Goal: Task Accomplishment & Management: Manage account settings

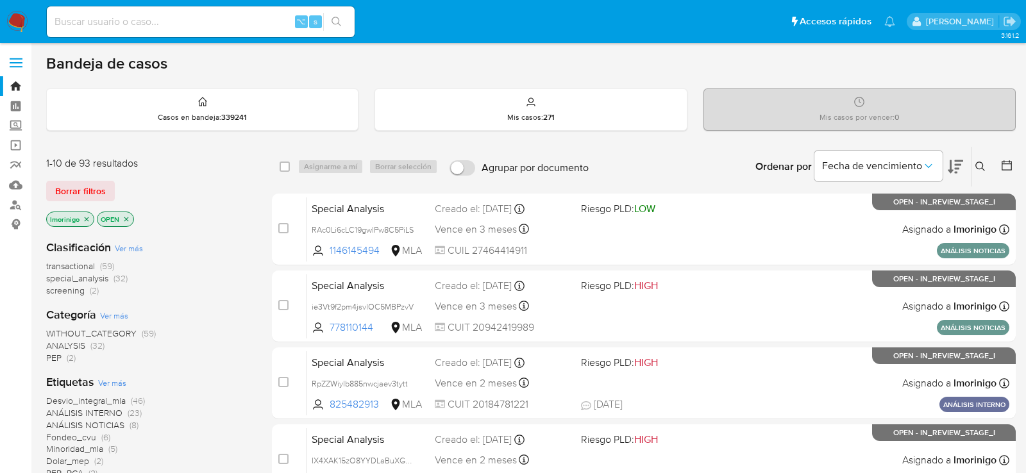
click at [328, 63] on div "Bandeja de casos" at bounding box center [531, 63] width 970 height 19
click at [87, 219] on icon "close-filter" at bounding box center [87, 220] width 8 height 8
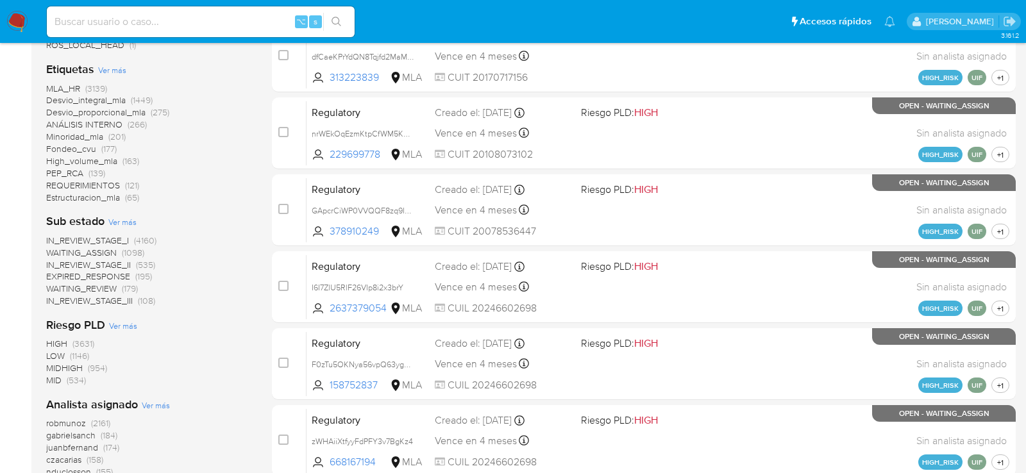
scroll to position [627, 0]
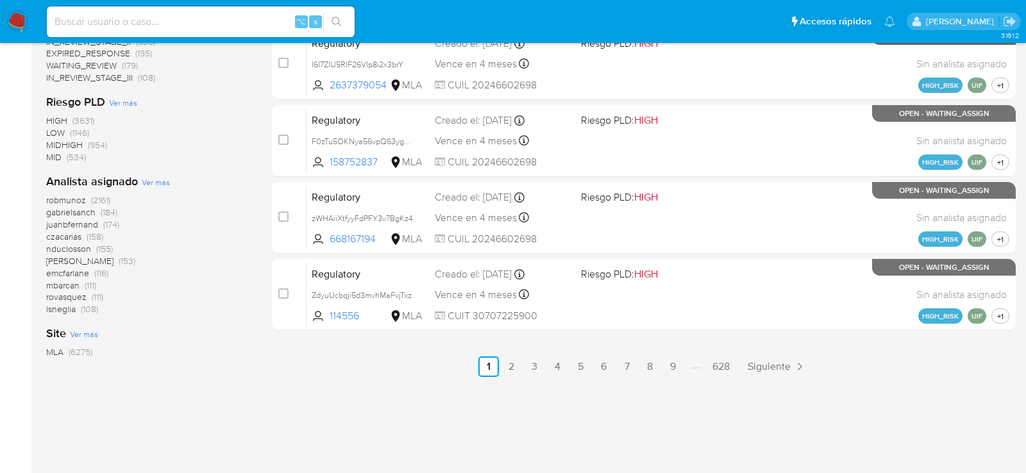
click at [160, 180] on span "Ver más" at bounding box center [156, 182] width 28 height 12
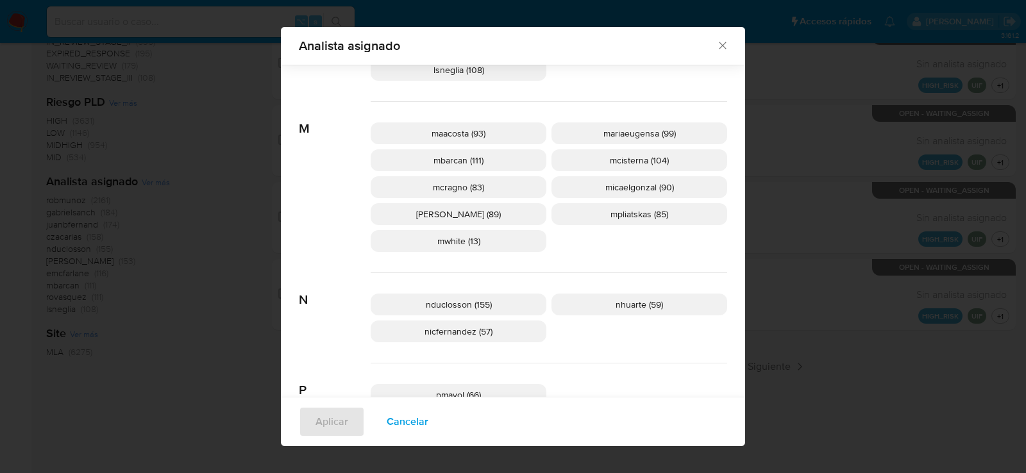
click at [689, 160] on p "mcisterna (104)" at bounding box center [640, 160] width 176 height 22
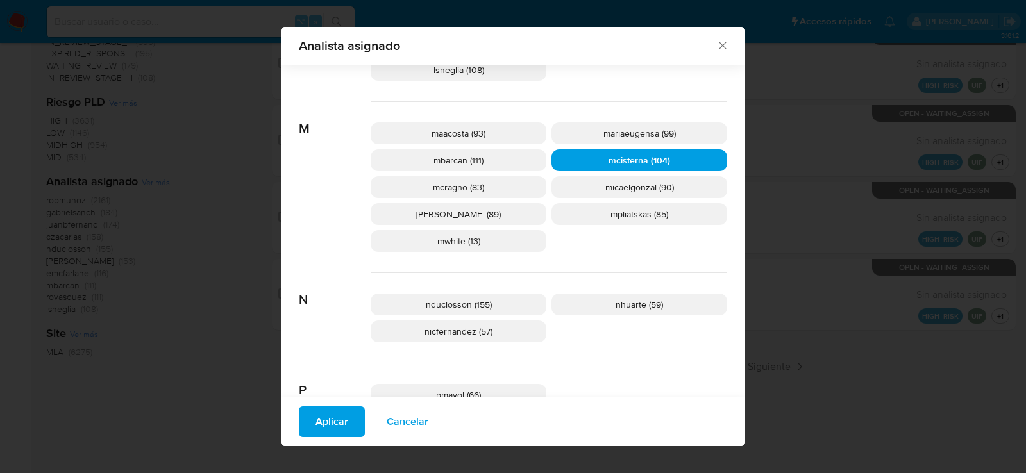
click at [342, 420] on span "Aplicar" at bounding box center [332, 422] width 33 height 28
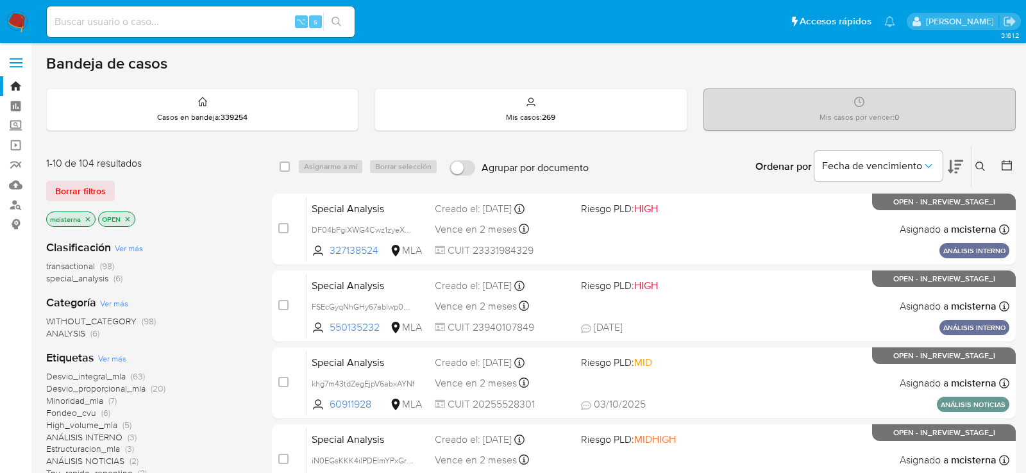
click at [127, 216] on icon "close-filter" at bounding box center [128, 220] width 8 height 8
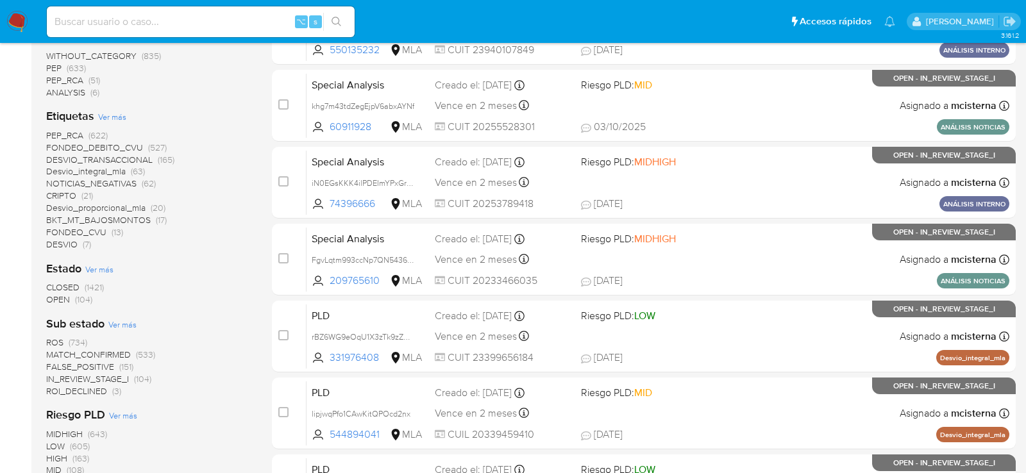
scroll to position [299, 0]
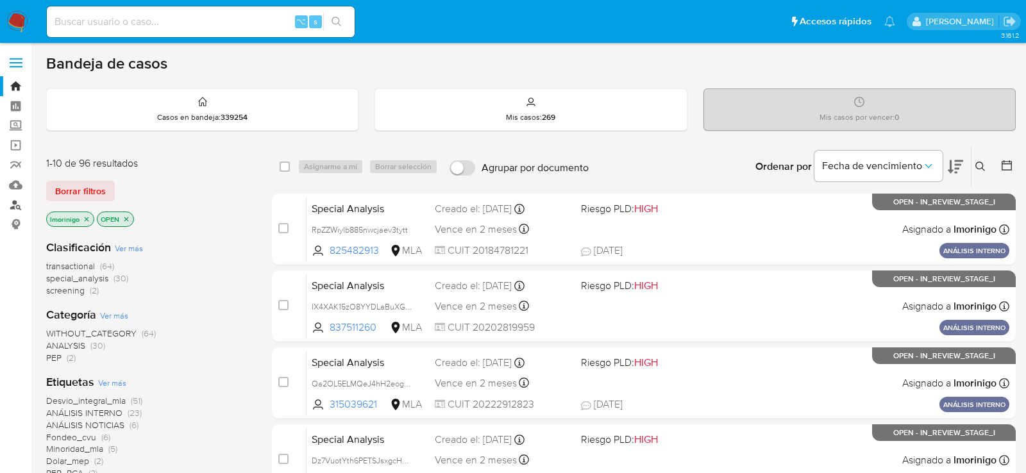
click at [14, 209] on link "Buscador de personas" at bounding box center [76, 205] width 153 height 20
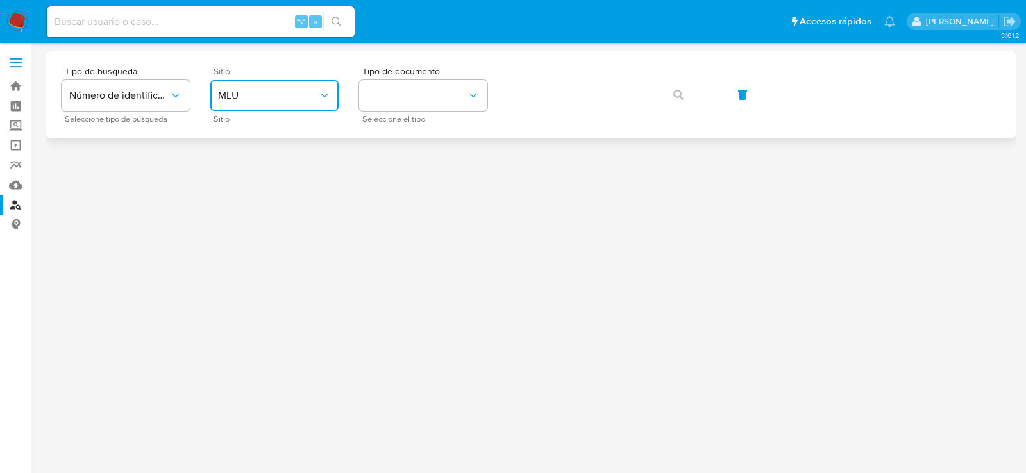
click at [271, 91] on span "MLU" at bounding box center [268, 95] width 100 height 13
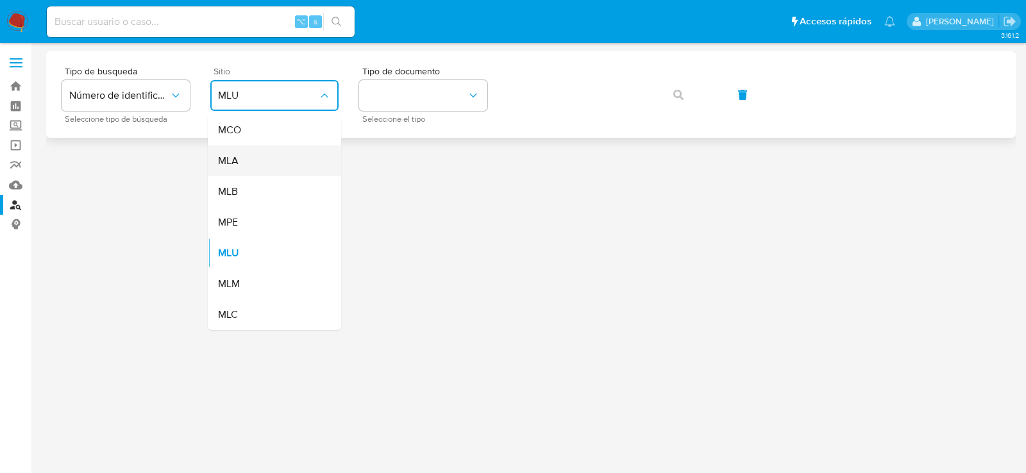
click at [271, 159] on div "MLA" at bounding box center [270, 161] width 105 height 31
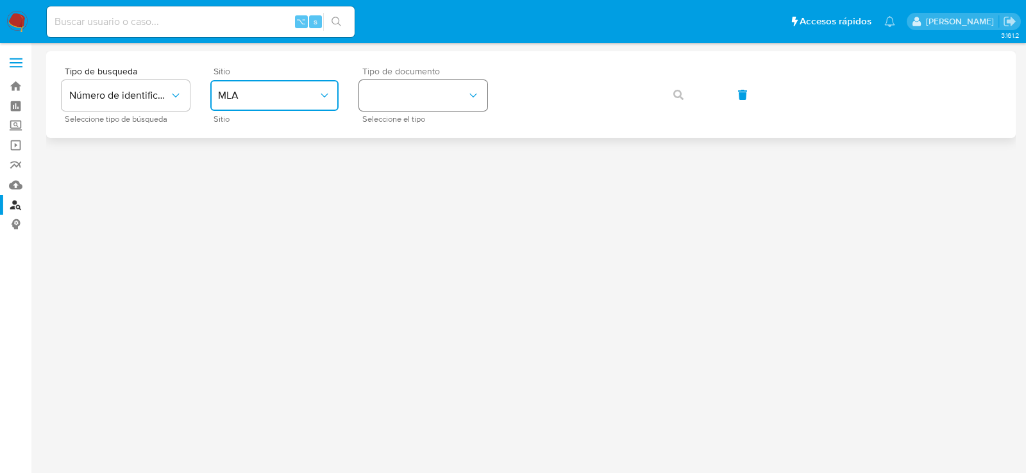
click at [421, 101] on button "identificationType" at bounding box center [423, 95] width 128 height 31
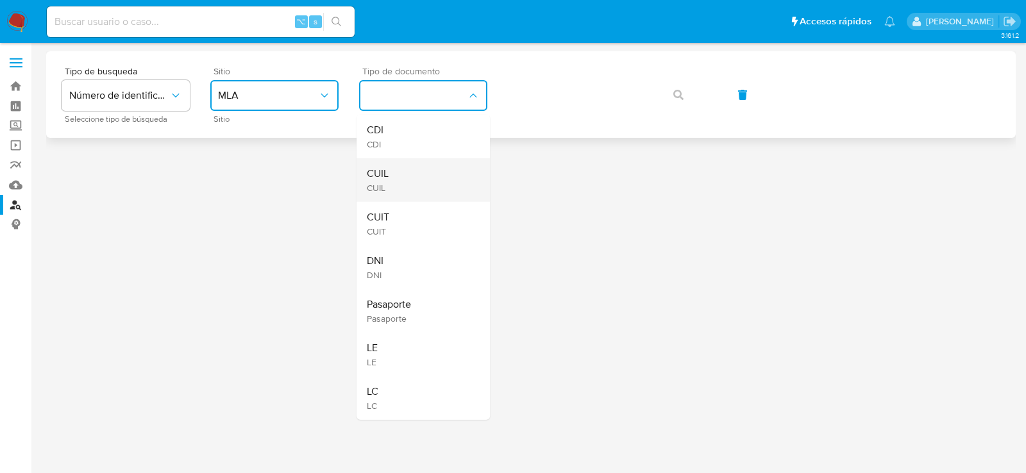
click at [414, 175] on div "CUIL CUIL" at bounding box center [419, 180] width 105 height 44
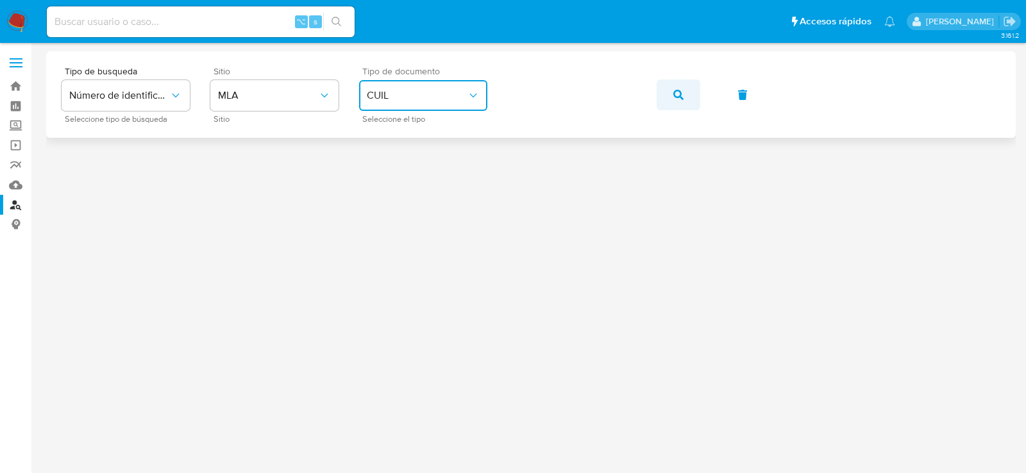
click at [675, 95] on icon "button" at bounding box center [678, 95] width 10 height 10
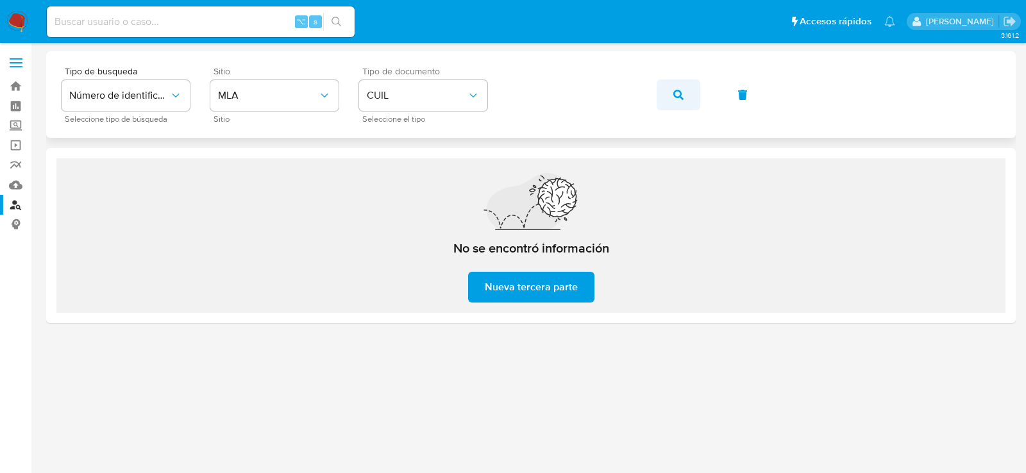
click at [665, 96] on button "button" at bounding box center [679, 95] width 44 height 31
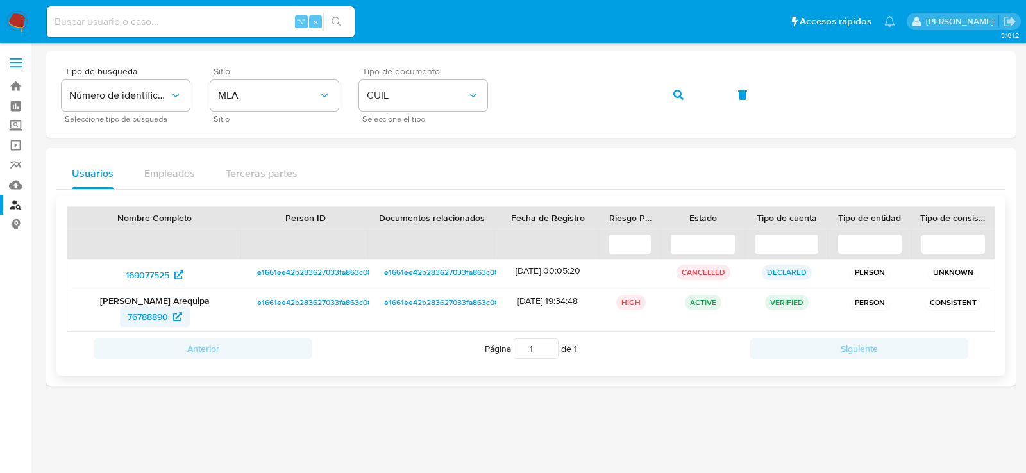
drag, startPoint x: 108, startPoint y: 320, endPoint x: 167, endPoint y: 321, distance: 59.0
click at [167, 321] on div "76788890" at bounding box center [154, 317] width 156 height 21
click at [156, 315] on span "76788890" at bounding box center [148, 317] width 40 height 21
click at [700, 98] on div "Tipo de busqueda Número de identificación Seleccione tipo de búsqueda Sitio MLA…" at bounding box center [531, 95] width 939 height 56
click at [692, 98] on button "button" at bounding box center [679, 95] width 44 height 31
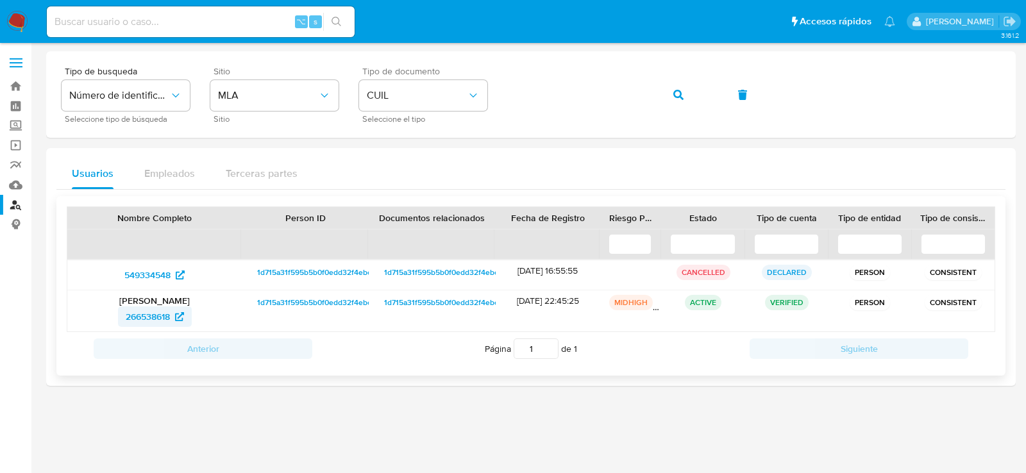
drag, startPoint x: 110, startPoint y: 315, endPoint x: 171, endPoint y: 318, distance: 60.4
click at [171, 318] on div "266538618" at bounding box center [154, 317] width 156 height 21
click at [675, 92] on icon "button" at bounding box center [678, 95] width 10 height 10
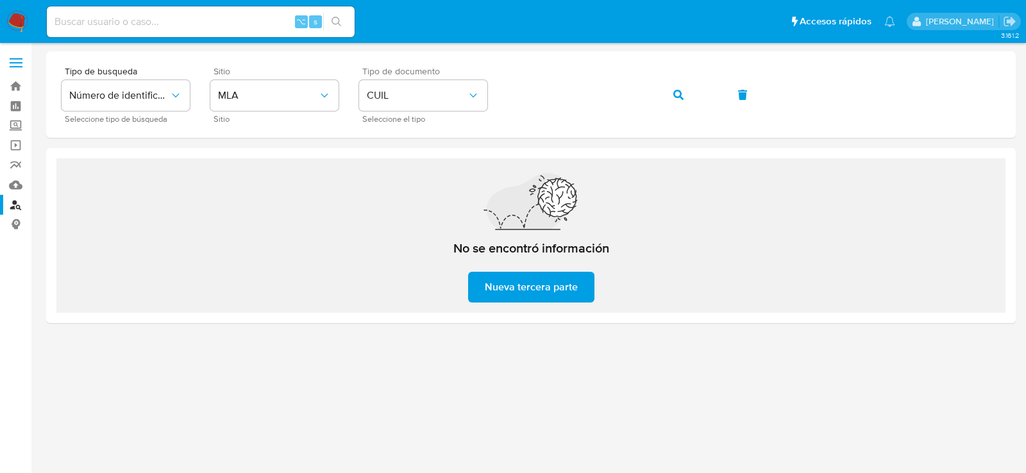
click at [180, 22] on input at bounding box center [201, 21] width 308 height 17
paste input "1582417871"
type input "1582417871"
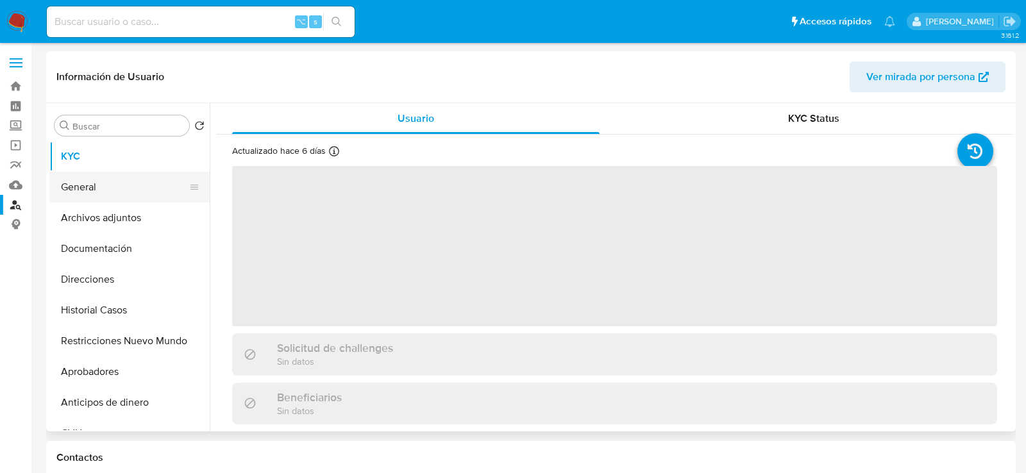
click at [95, 176] on button "General" at bounding box center [124, 187] width 150 height 31
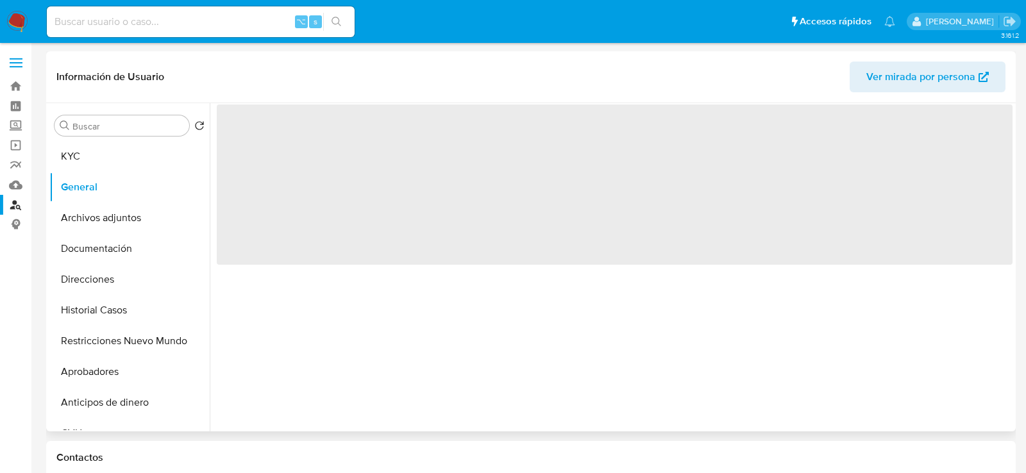
select select "10"
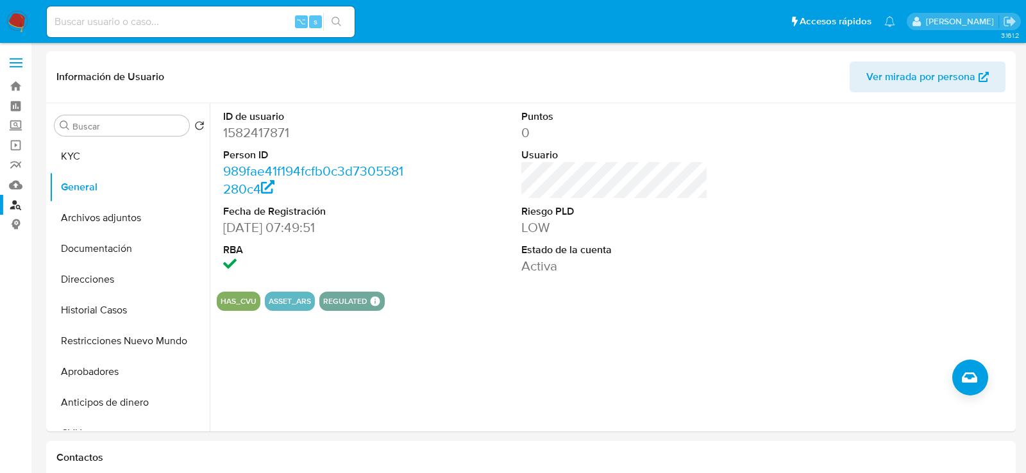
click at [157, 20] on input at bounding box center [201, 21] width 308 height 17
paste input "131246766"
type input "131246766"
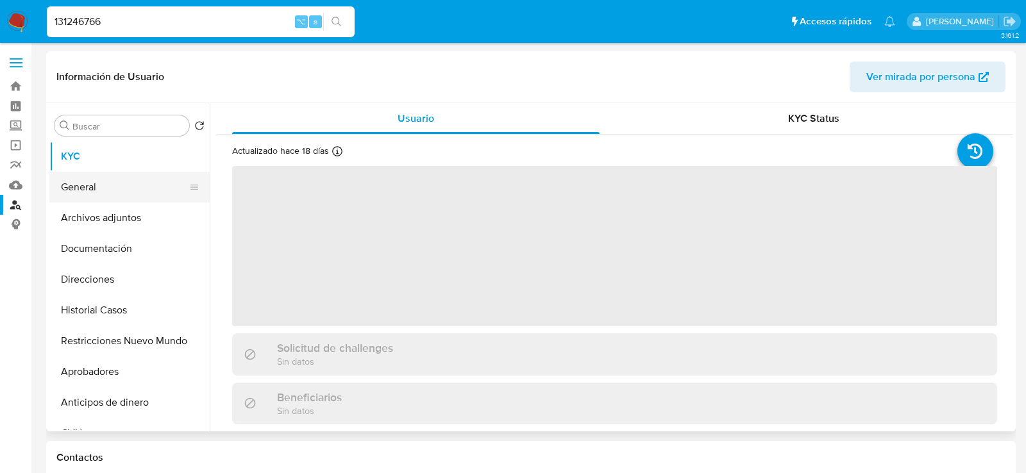
click at [114, 178] on button "General" at bounding box center [124, 187] width 150 height 31
select select "10"
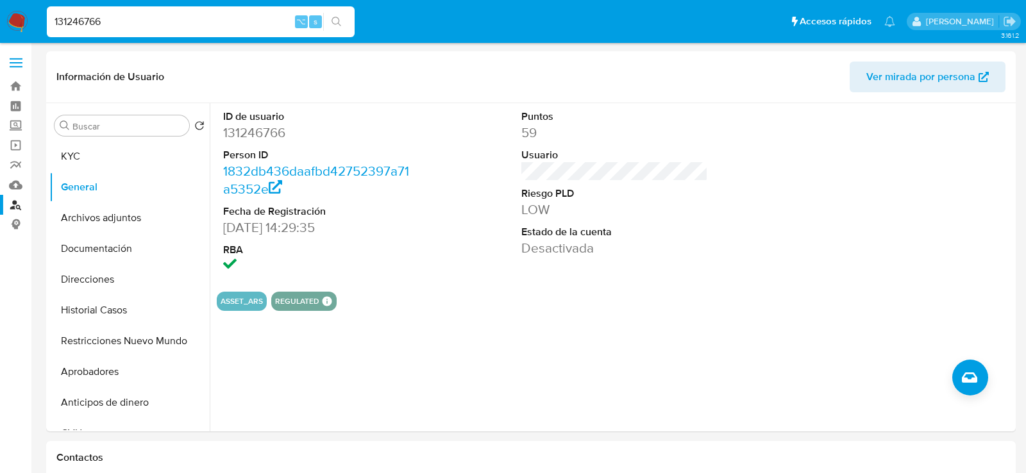
click at [196, 28] on input "131246766" at bounding box center [201, 21] width 308 height 17
paste input "205060784"
type input "1205060784"
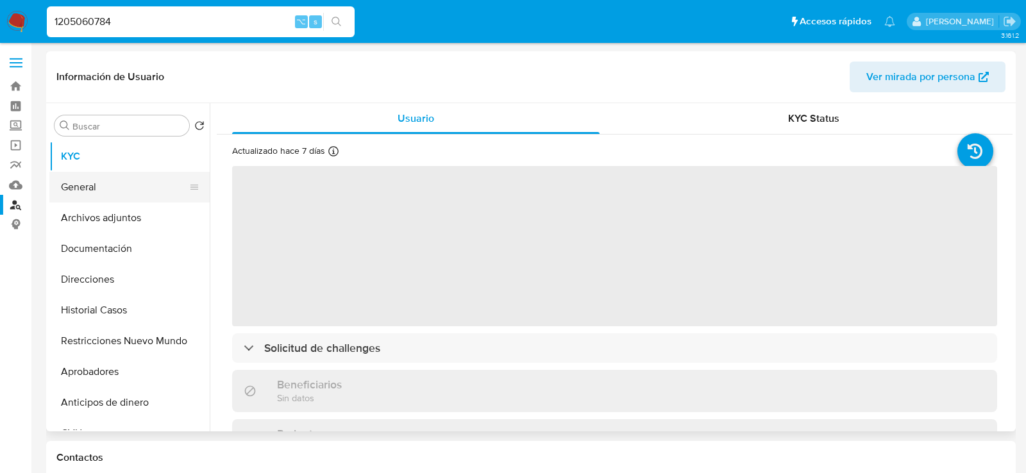
select select "10"
click at [75, 195] on button "General" at bounding box center [124, 187] width 150 height 31
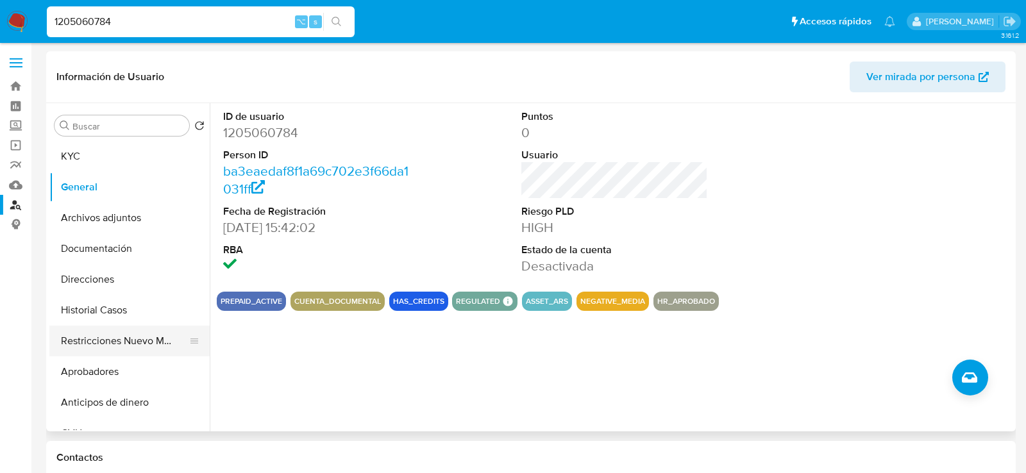
click at [118, 347] on button "Restricciones Nuevo Mundo" at bounding box center [124, 341] width 150 height 31
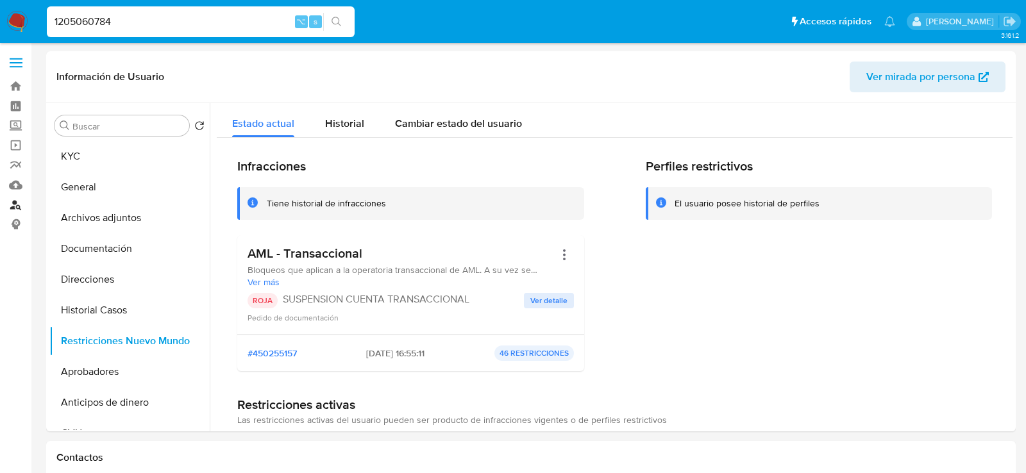
click at [13, 205] on link "Buscador de personas" at bounding box center [76, 205] width 153 height 20
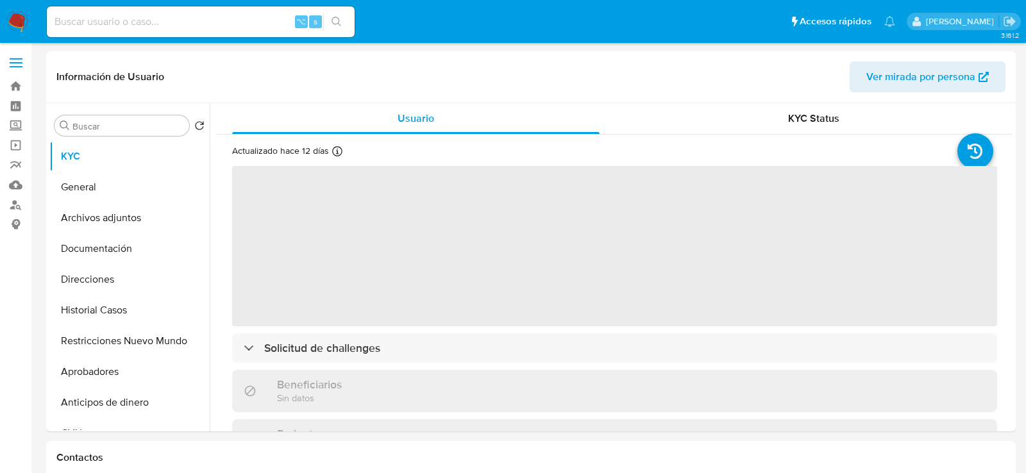
select select "10"
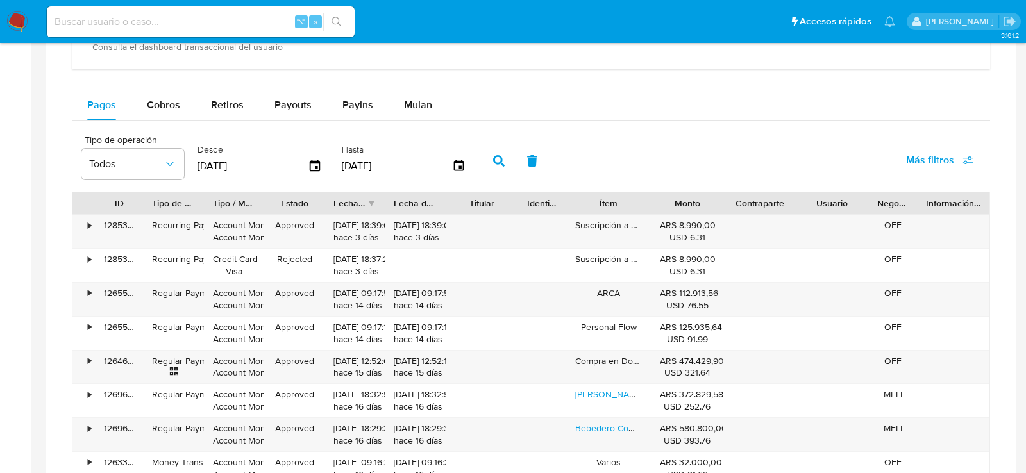
scroll to position [834, 0]
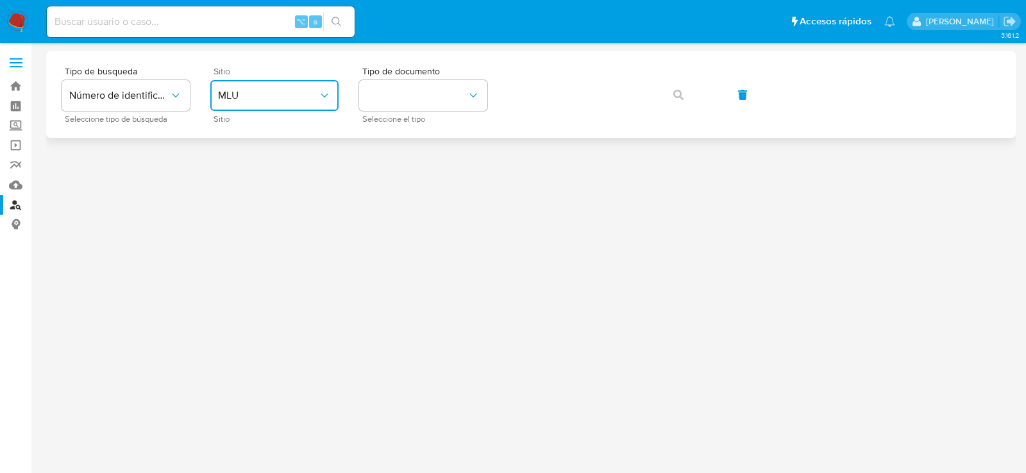
click at [289, 99] on span "MLU" at bounding box center [268, 95] width 100 height 13
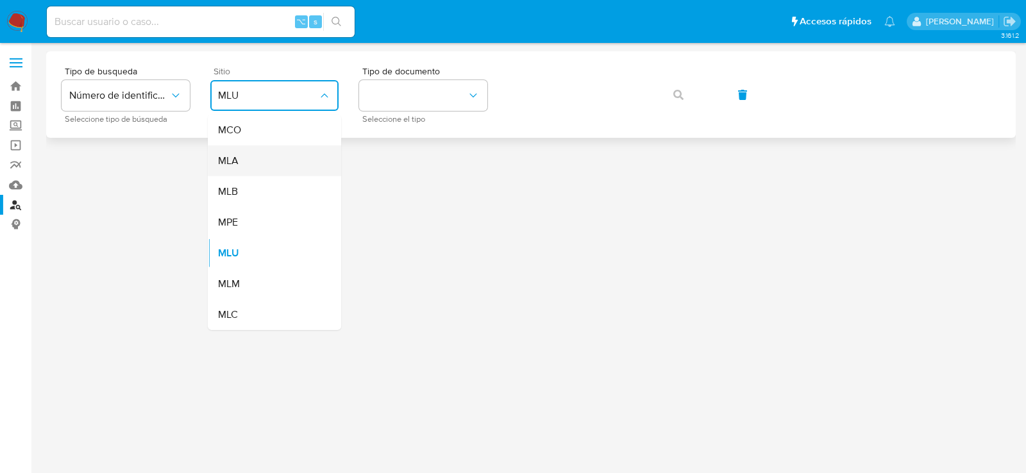
click at [287, 160] on div "MLA" at bounding box center [270, 161] width 105 height 31
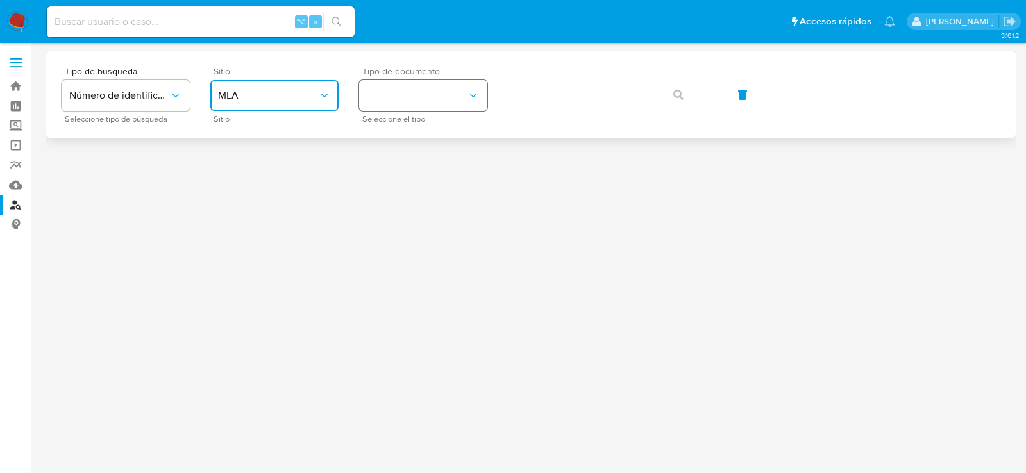
click at [394, 108] on button "identificationType" at bounding box center [423, 95] width 128 height 31
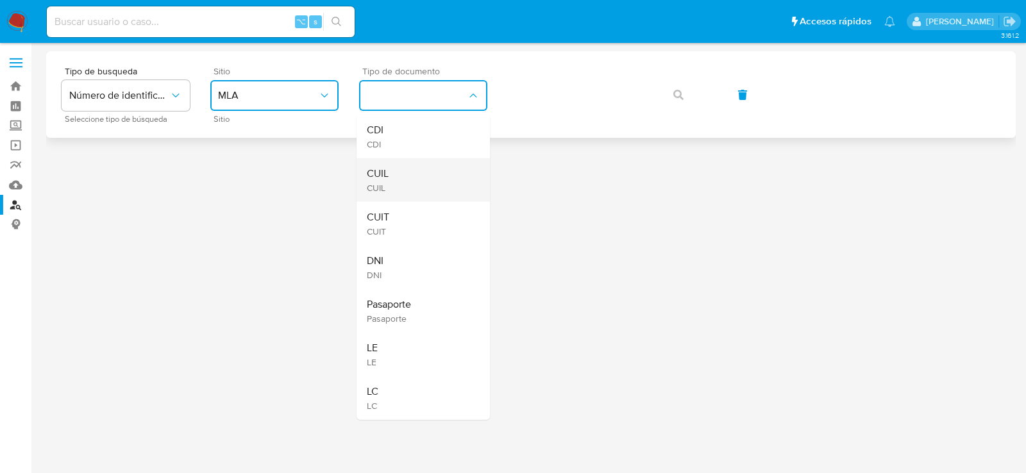
click at [394, 163] on div "CUIL CUIL" at bounding box center [419, 180] width 105 height 44
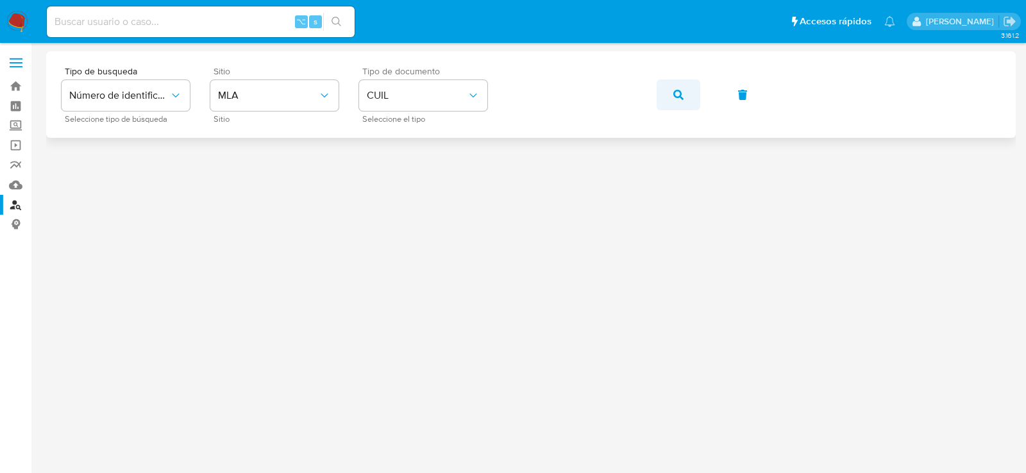
click at [678, 99] on span "button" at bounding box center [678, 95] width 10 height 28
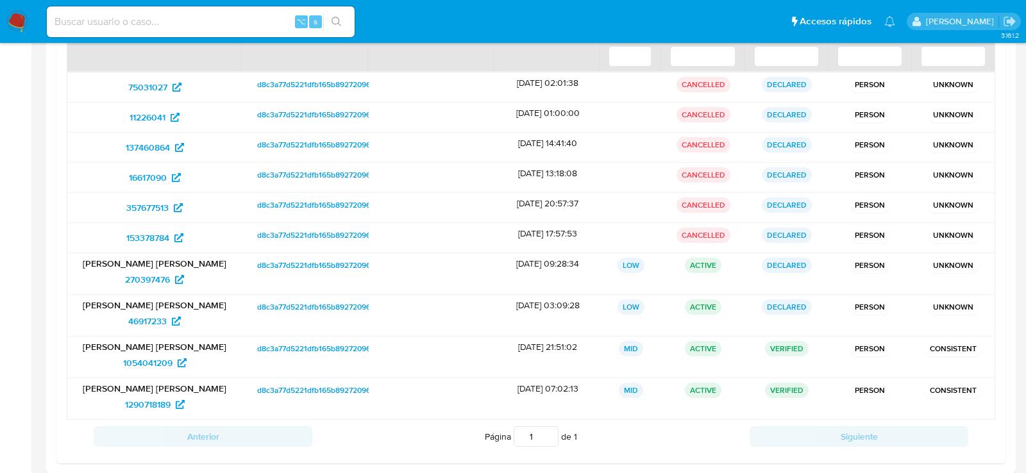
scroll to position [197, 0]
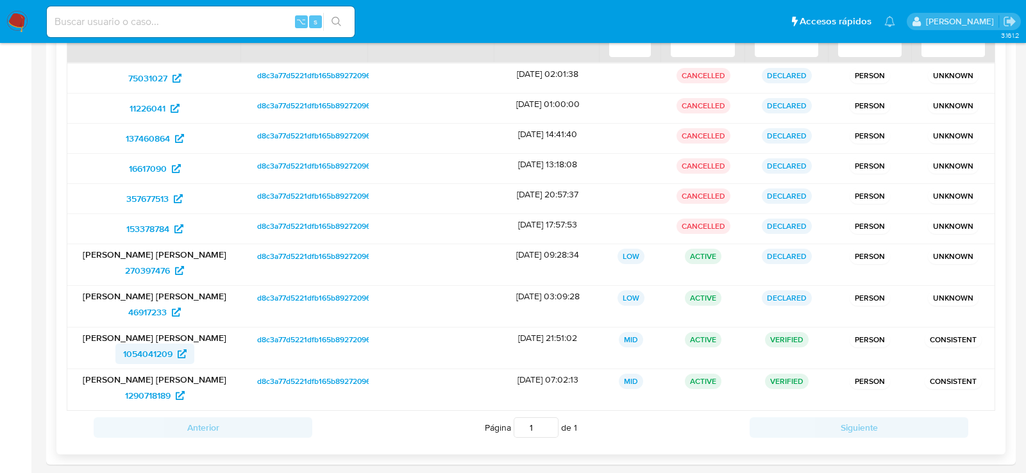
drag, startPoint x: 83, startPoint y: 360, endPoint x: 122, endPoint y: 348, distance: 40.4
click at [122, 348] on div "Pablo Hernan Ordoñez 1054041209" at bounding box center [154, 348] width 174 height 41
drag, startPoint x: 100, startPoint y: 392, endPoint x: 172, endPoint y: 393, distance: 71.8
click at [172, 393] on div "1290718189" at bounding box center [154, 395] width 156 height 21
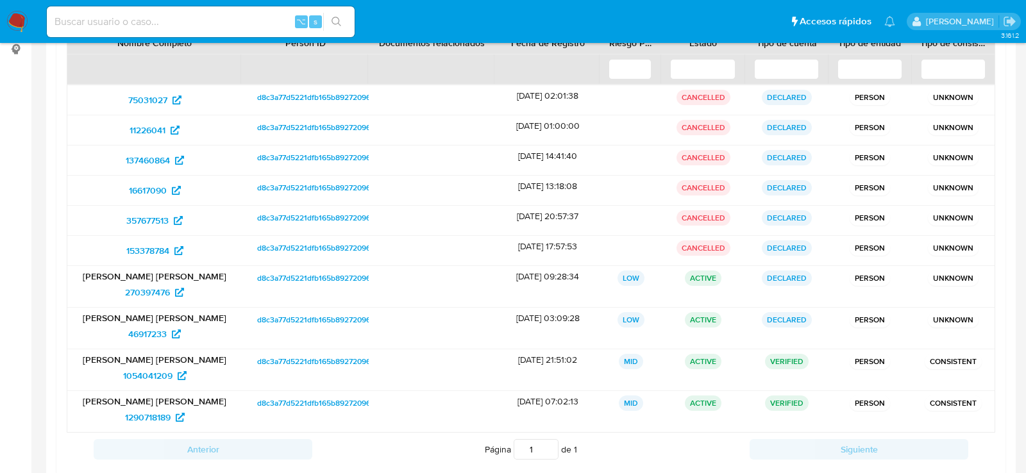
scroll to position [0, 0]
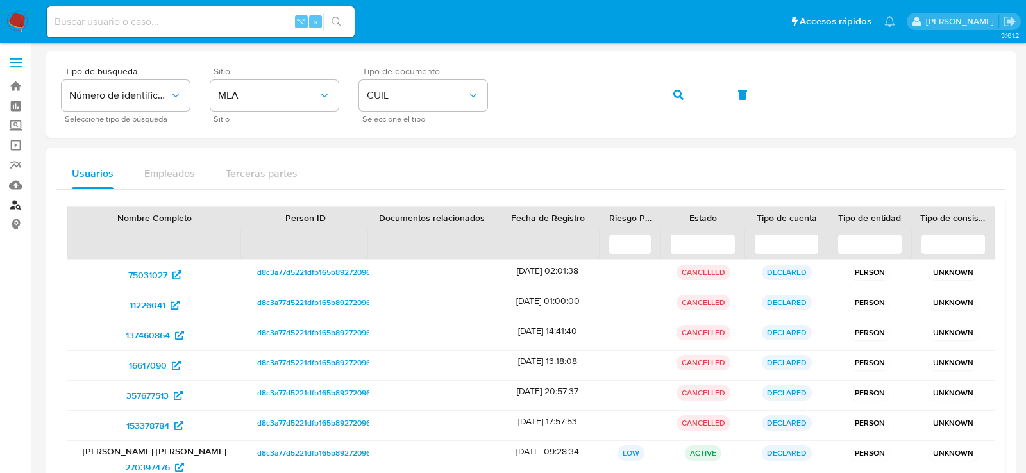
click at [16, 207] on link "Buscador de personas" at bounding box center [76, 205] width 153 height 20
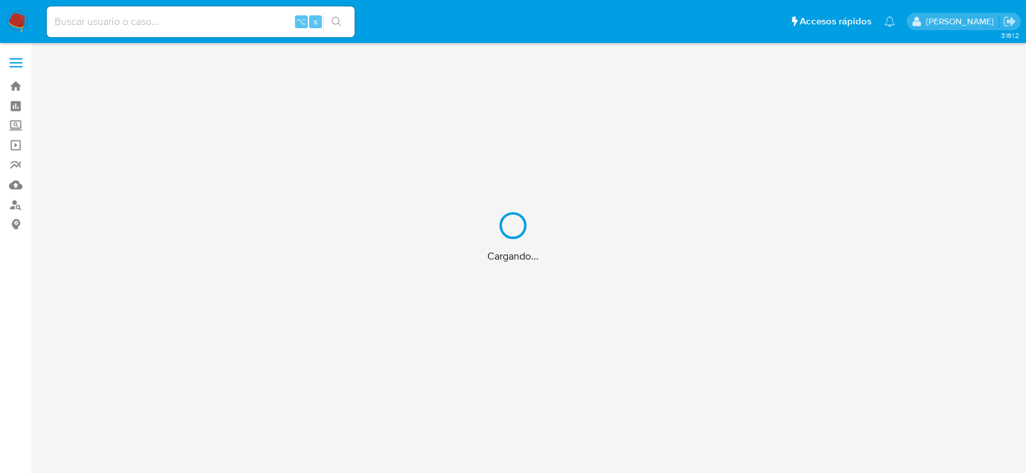
click at [15, 178] on div "Cargando..." at bounding box center [513, 236] width 1026 height 473
click at [15, 185] on div "Cargando..." at bounding box center [513, 236] width 1026 height 473
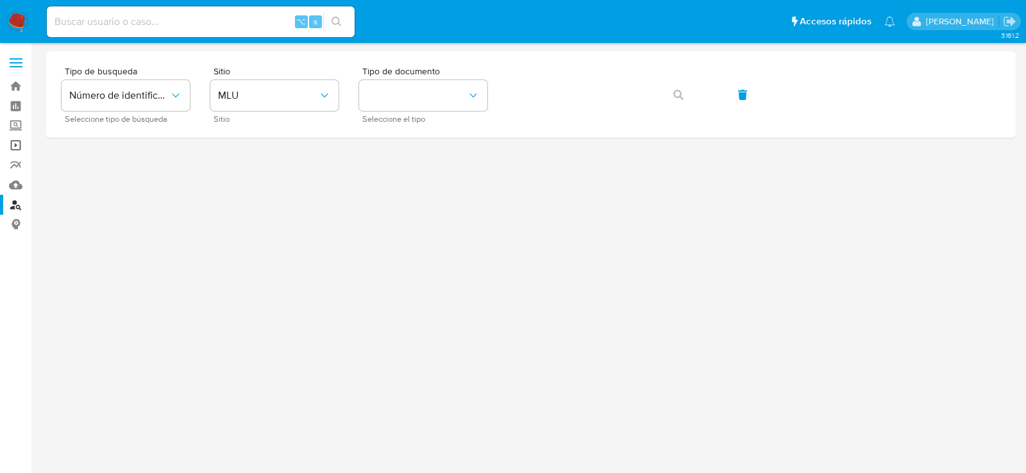
click at [16, 143] on link "Operaciones masivas" at bounding box center [76, 145] width 153 height 20
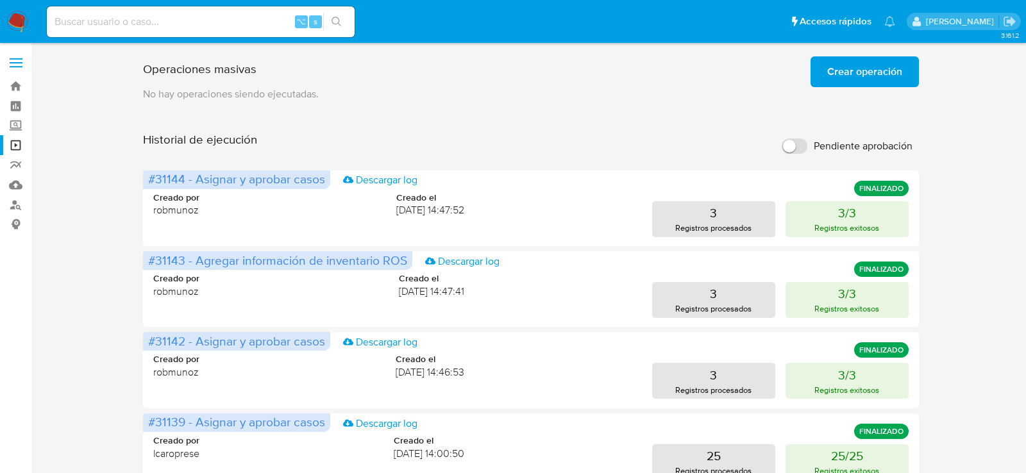
click at [894, 90] on p "No hay operaciones siendo ejecutadas." at bounding box center [531, 94] width 776 height 14
click at [891, 83] on span "Crear operación" at bounding box center [864, 72] width 75 height 28
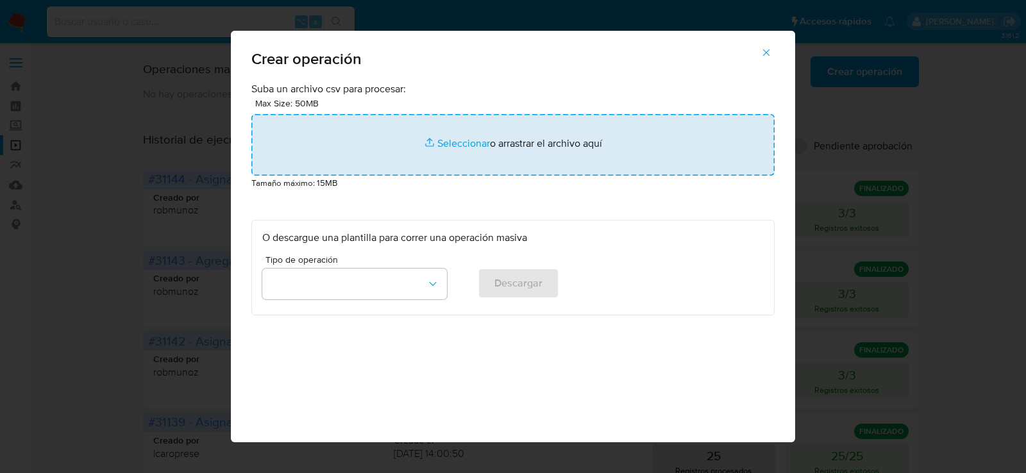
click at [492, 124] on input "file" at bounding box center [512, 145] width 523 height 62
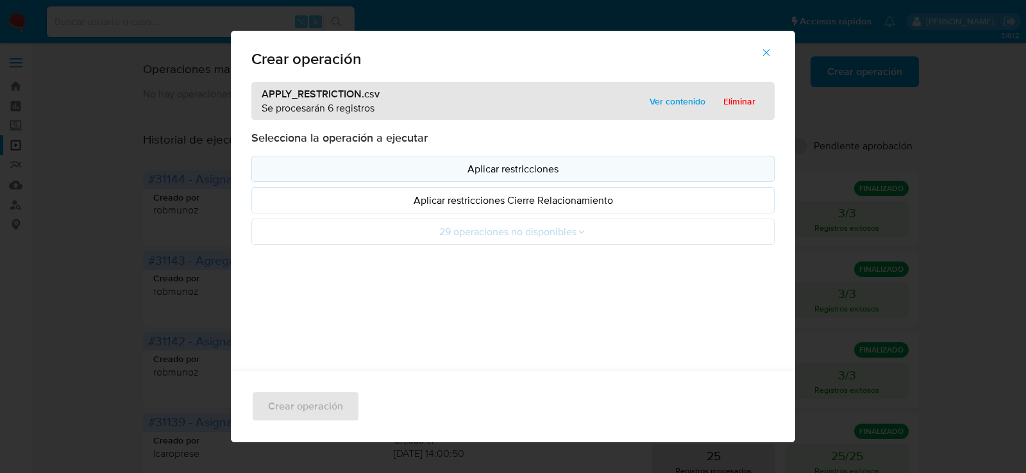
click at [526, 167] on p "Aplicar restricciones" at bounding box center [513, 169] width 502 height 15
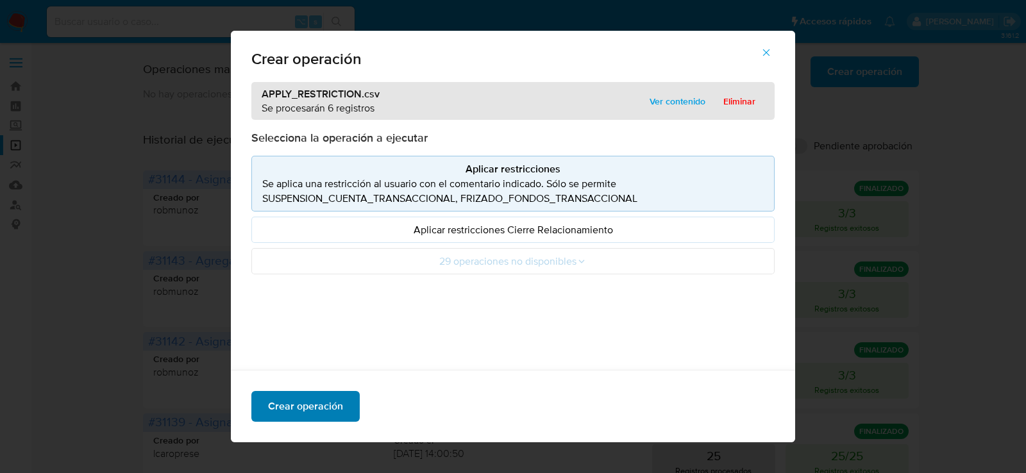
click at [320, 410] on span "Crear operación" at bounding box center [305, 407] width 75 height 28
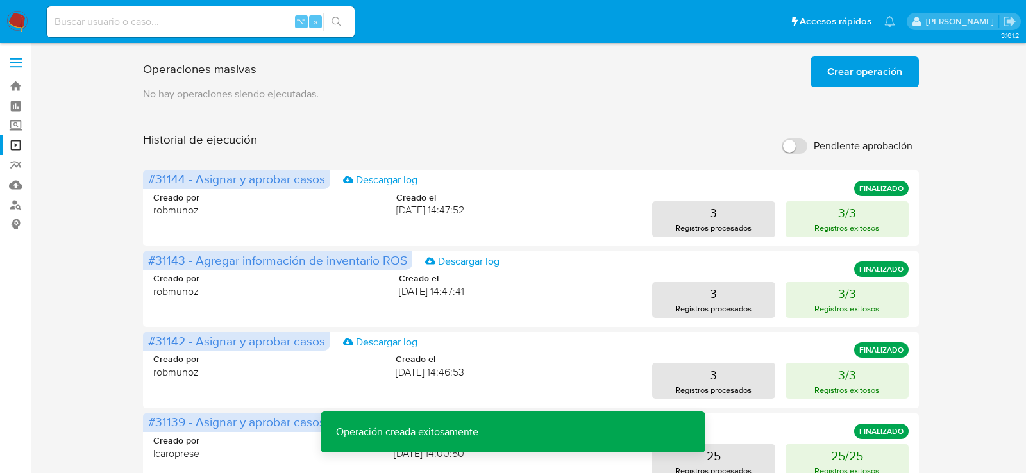
click at [861, 81] on span "Crear operación" at bounding box center [864, 72] width 75 height 28
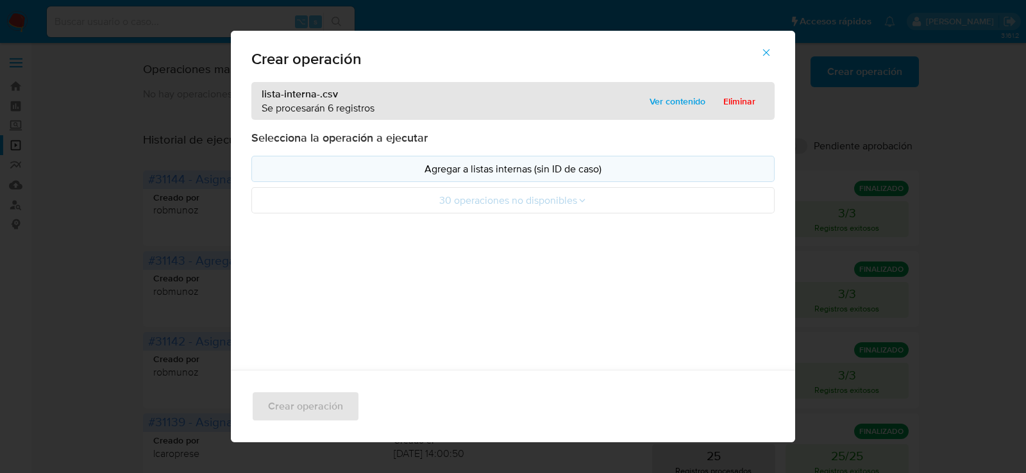
click at [358, 175] on p "Agregar a listas internas (sin ID de caso)" at bounding box center [513, 169] width 502 height 15
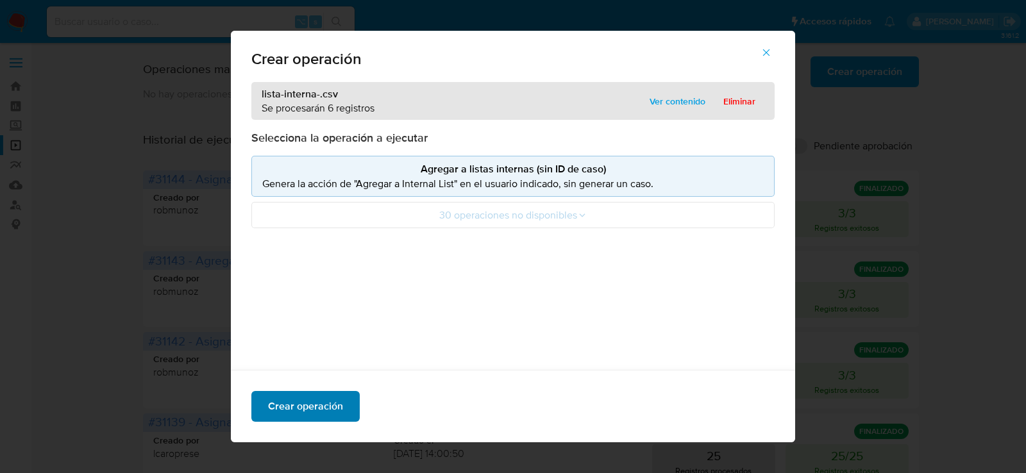
click at [339, 409] on span "Crear operación" at bounding box center [305, 407] width 75 height 28
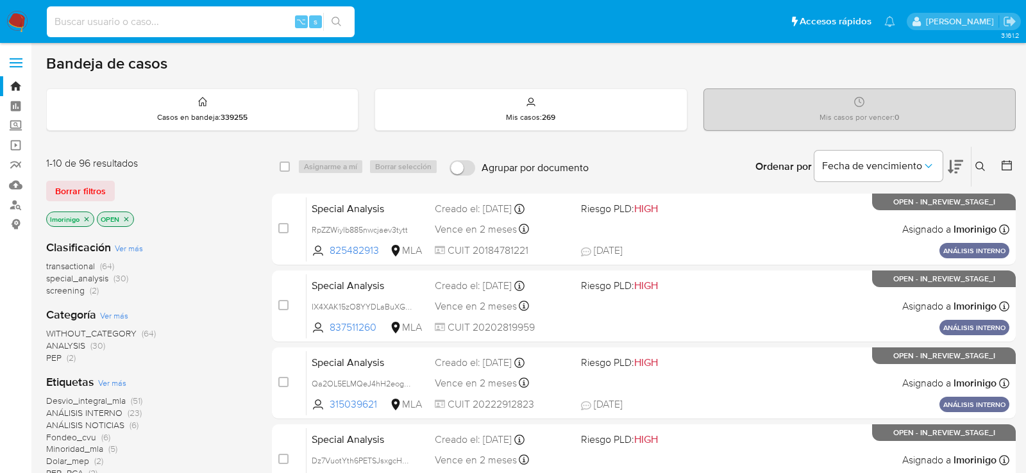
click at [177, 28] on input at bounding box center [201, 21] width 308 height 17
paste input "A2Ao7zg7bdqp9uscsJNrpfZO"
type input "A2Ao7zg7bdqp9uscsJNrpfZO"
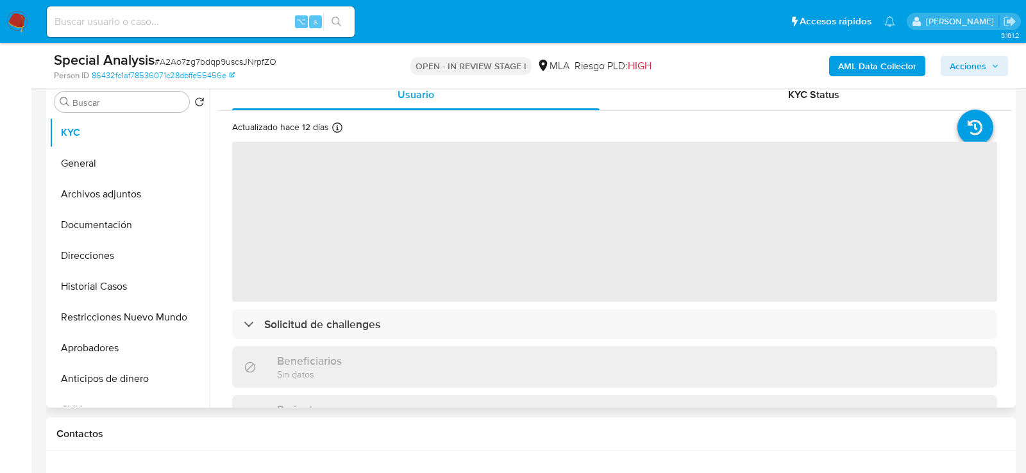
scroll to position [277, 0]
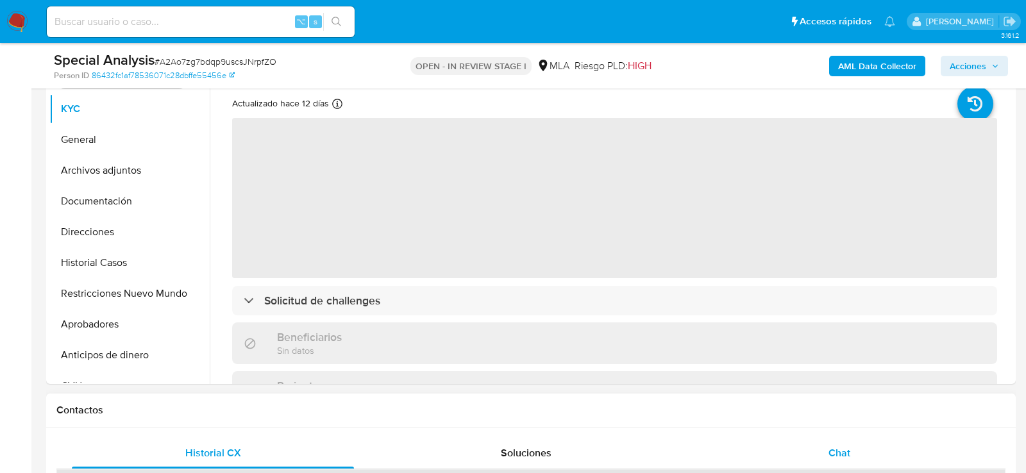
select select "10"
click at [916, 443] on div "Chat" at bounding box center [839, 453] width 282 height 31
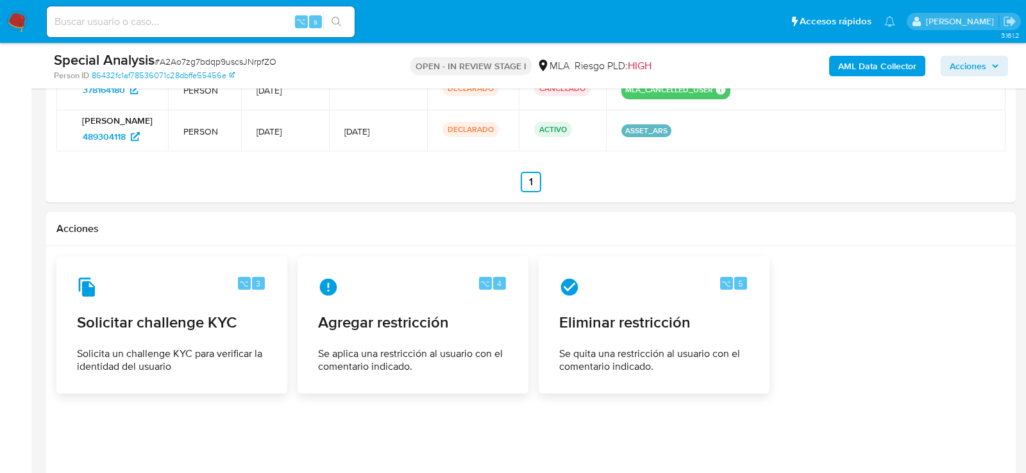
scroll to position [2264, 0]
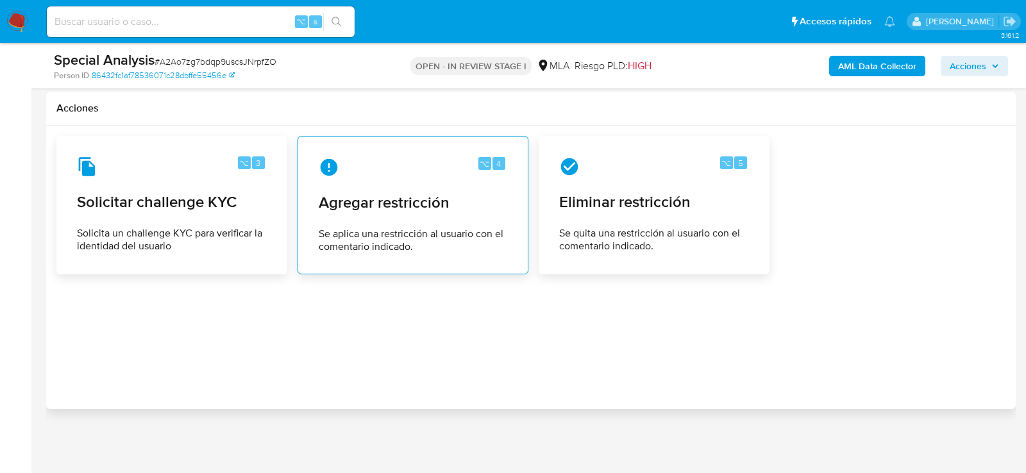
click at [393, 180] on div "⌥ 4 Agregar restricción Se aplica una restricción al usuario con el comentario …" at bounding box center [412, 205] width 209 height 117
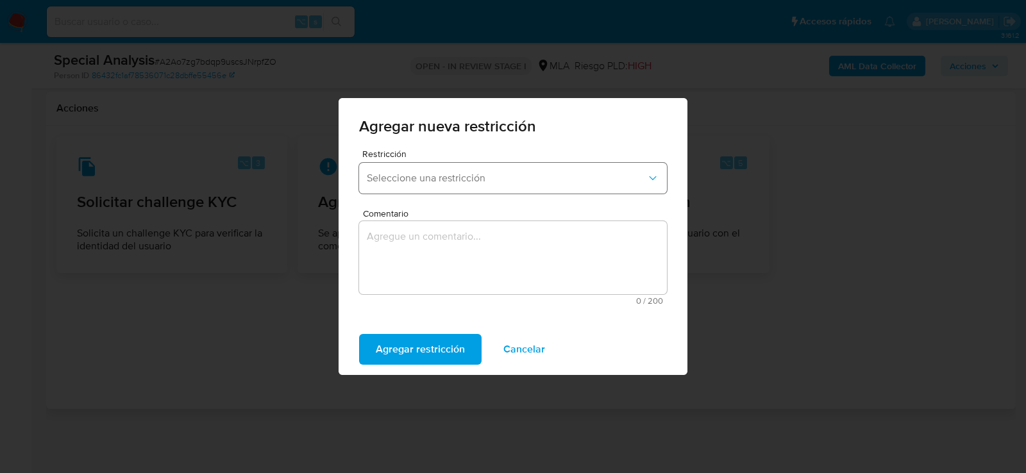
click at [406, 175] on span "Seleccione una restricción" at bounding box center [507, 178] width 280 height 13
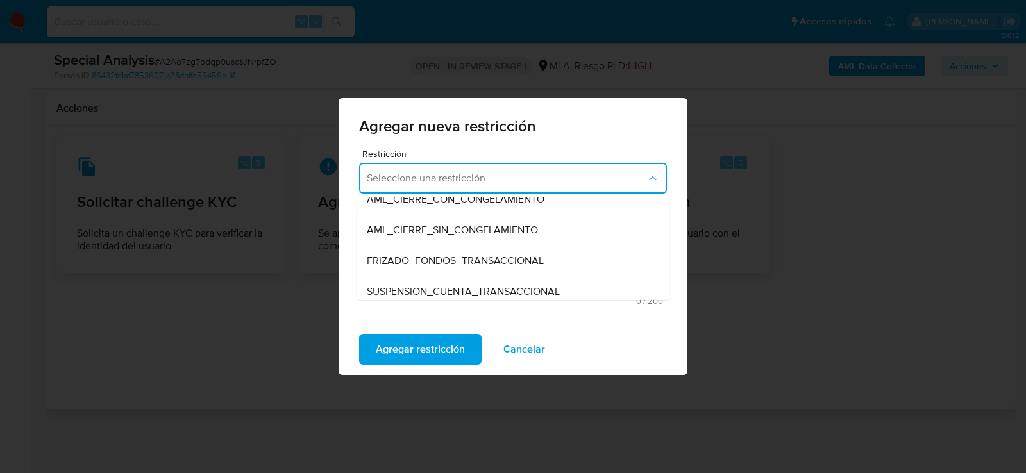
scroll to position [128, 0]
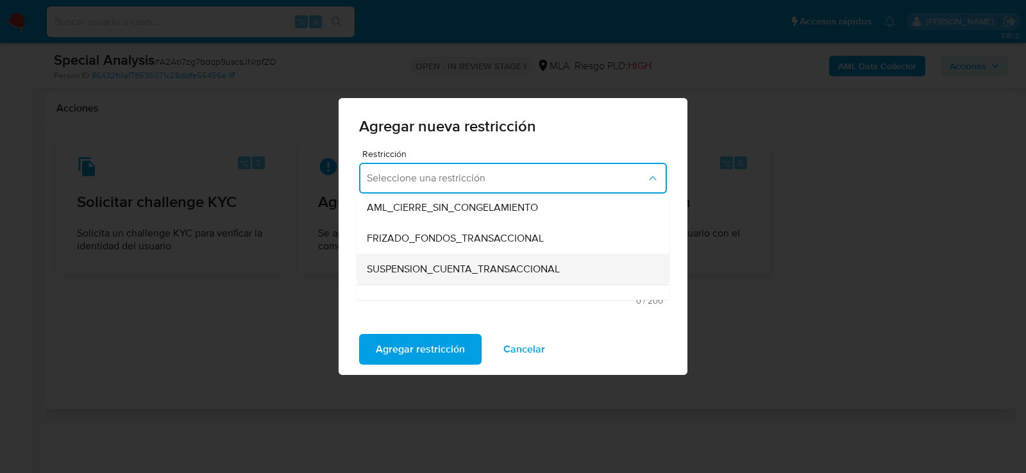
click at [419, 273] on span "SUSPENSION_CUENTA_TRANSACCIONAL" at bounding box center [463, 269] width 193 height 13
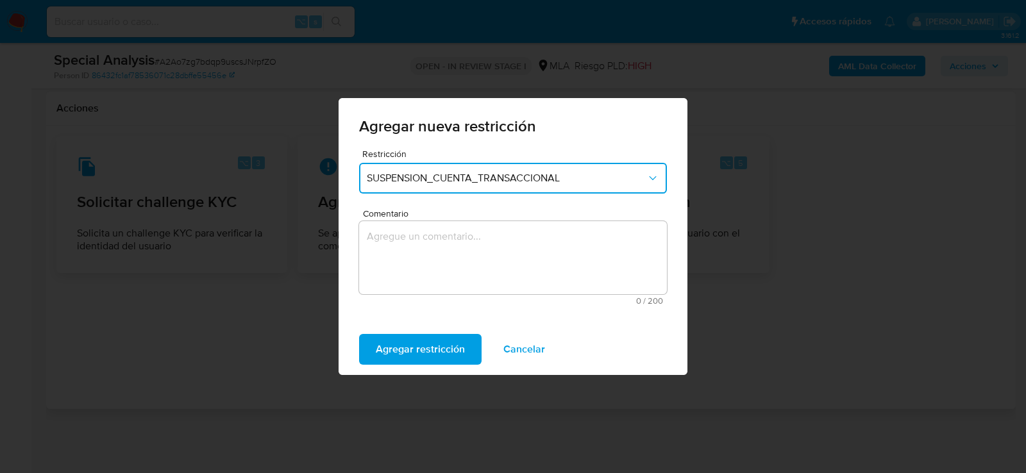
click at [419, 273] on textarea "Comentario" at bounding box center [513, 257] width 308 height 73
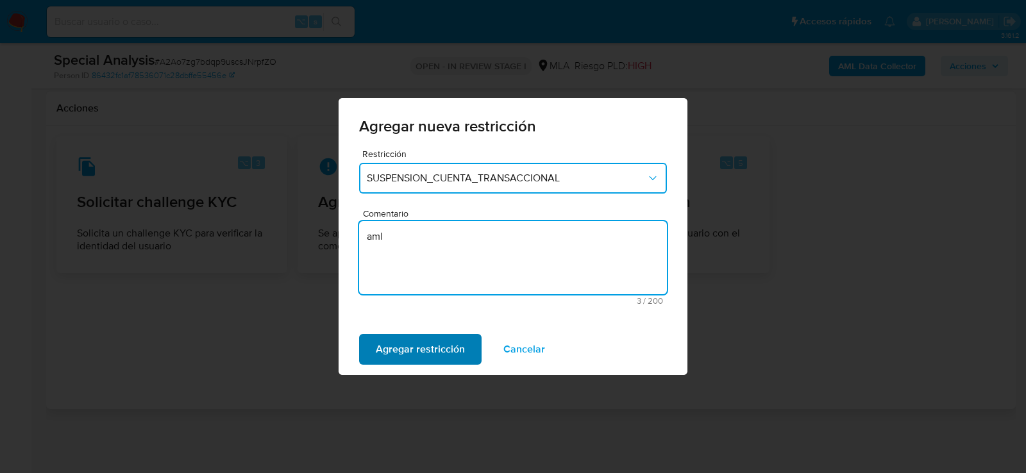
type textarea "aml"
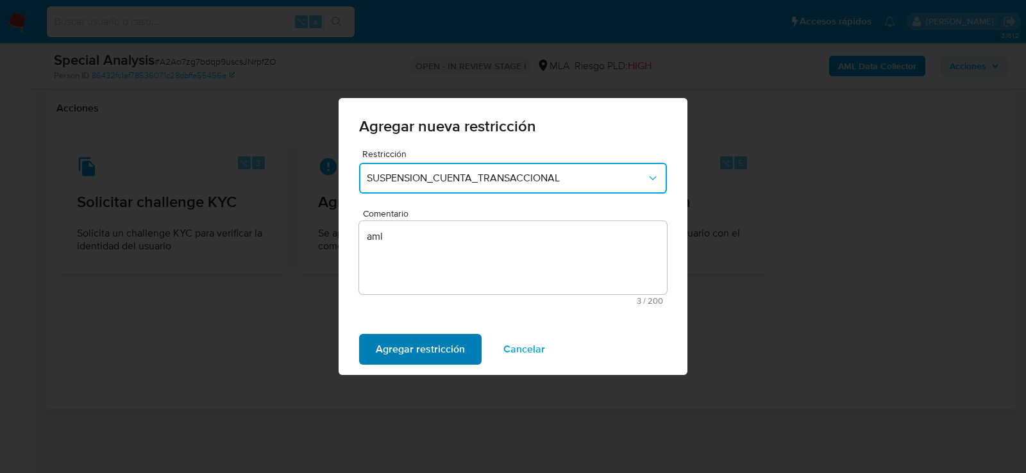
click at [418, 351] on span "Agregar restricción" at bounding box center [420, 349] width 89 height 28
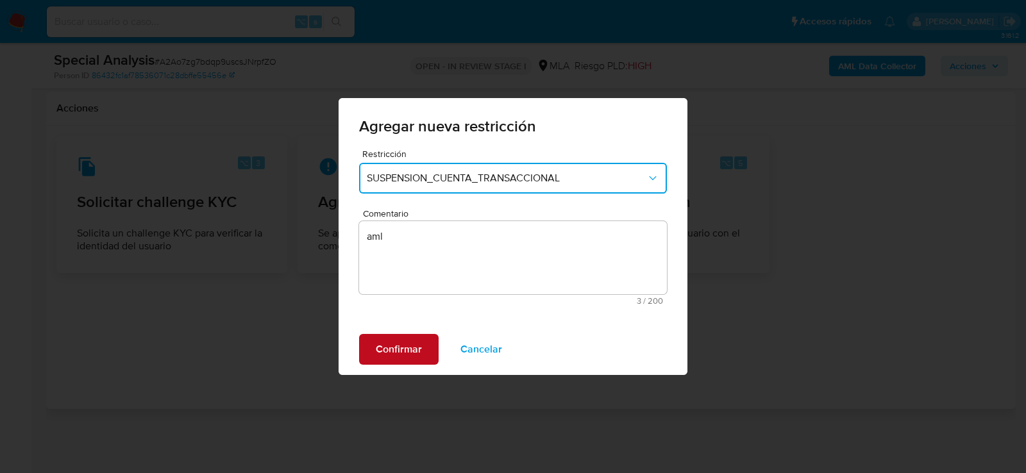
click at [418, 351] on span "Confirmar" at bounding box center [399, 349] width 46 height 28
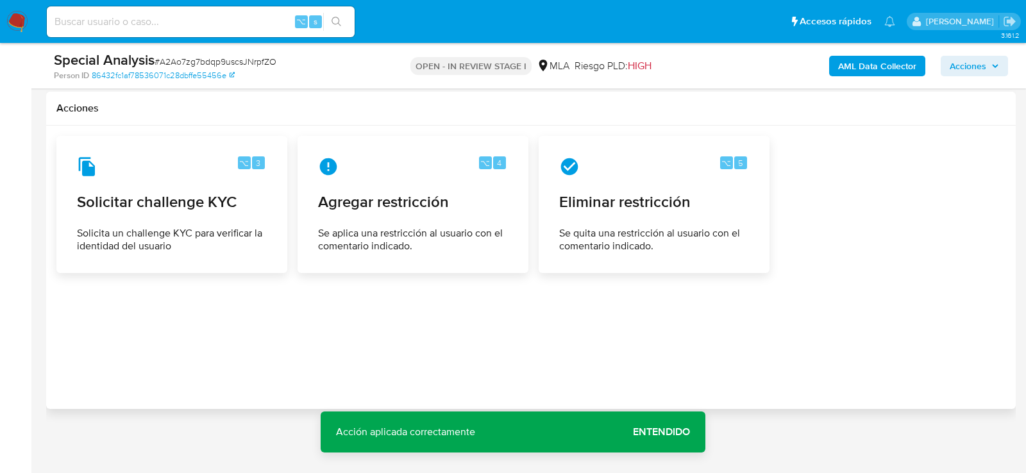
click at [222, 5] on div "⌥ s" at bounding box center [201, 22] width 308 height 36
click at [222, 15] on input at bounding box center [201, 21] width 308 height 17
paste input "SaV05Dn4vETlrlP82NkodlLE"
type input "SaV05Dn4vETlrlP82NkodlLE"
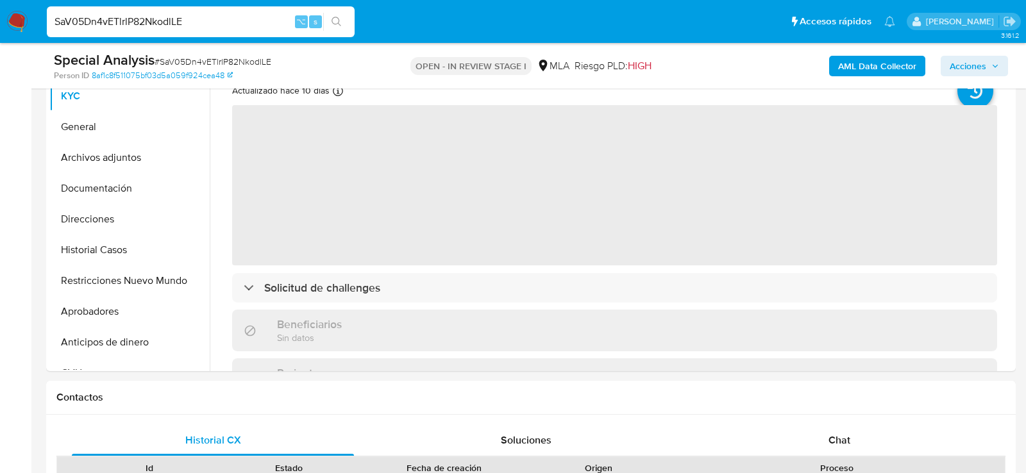
select select "10"
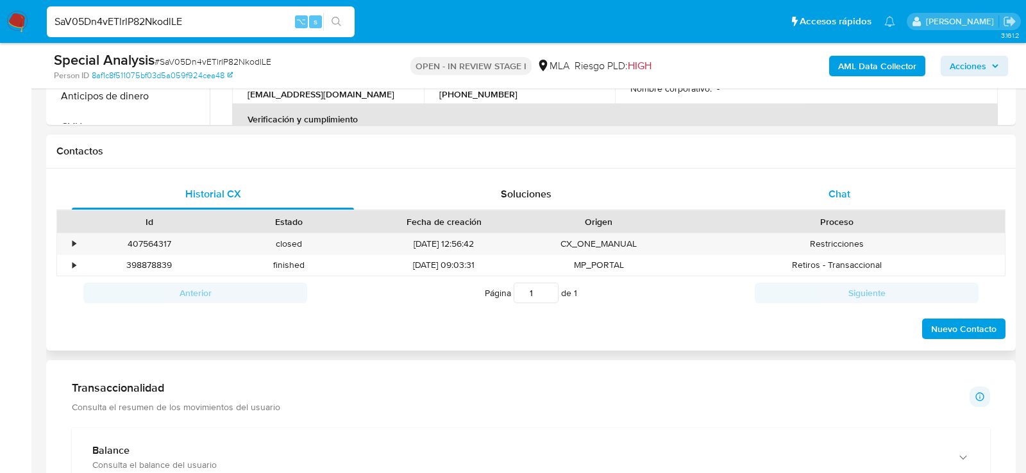
click at [836, 187] on span "Chat" at bounding box center [840, 194] width 22 height 15
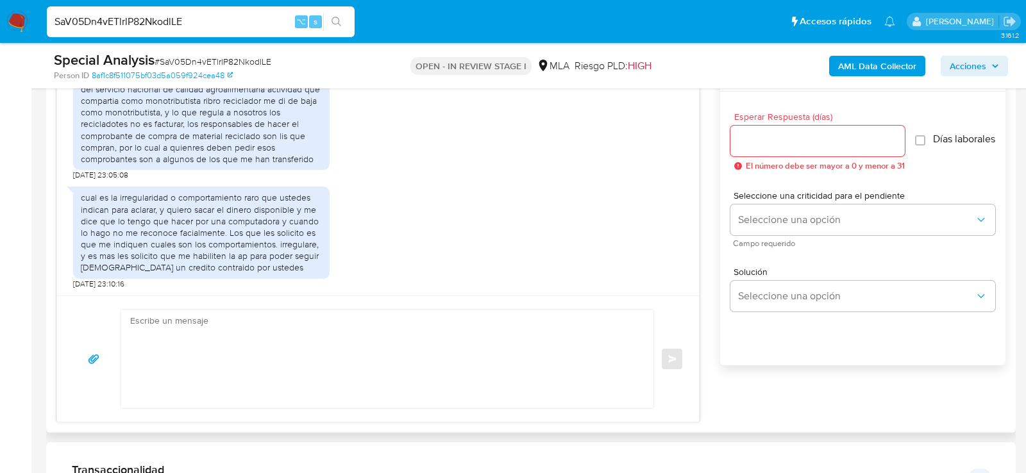
scroll to position [716, 0]
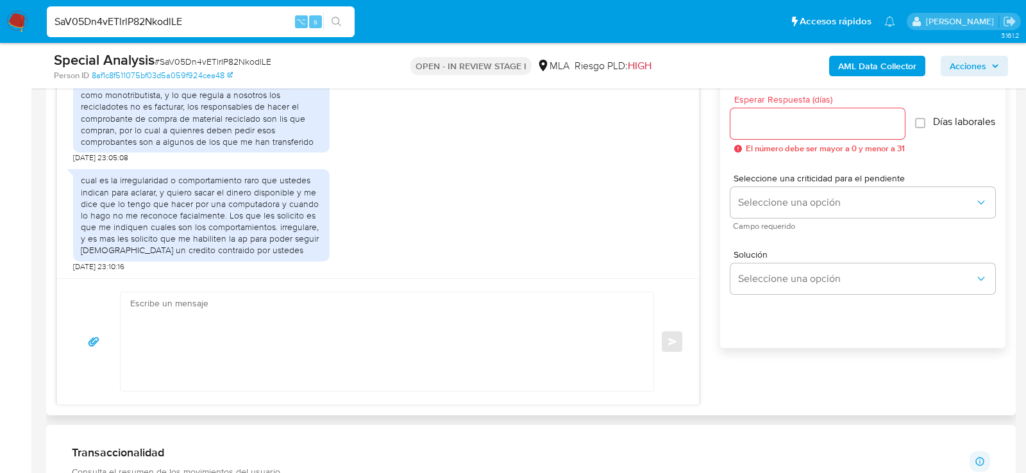
click at [445, 321] on textarea at bounding box center [383, 341] width 507 height 99
paste textarea "Hola , En función de las operaciones registradas en tu cuenta de Mercado Pago, …"
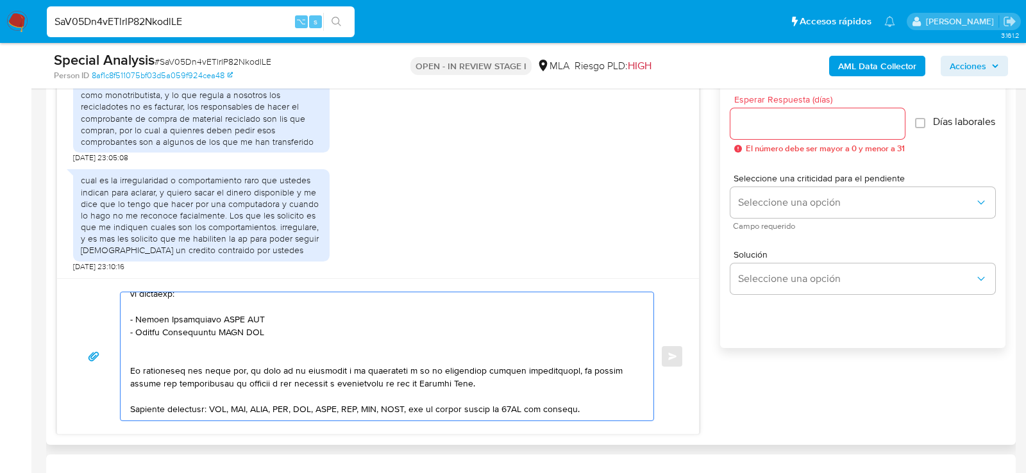
scroll to position [291, 0]
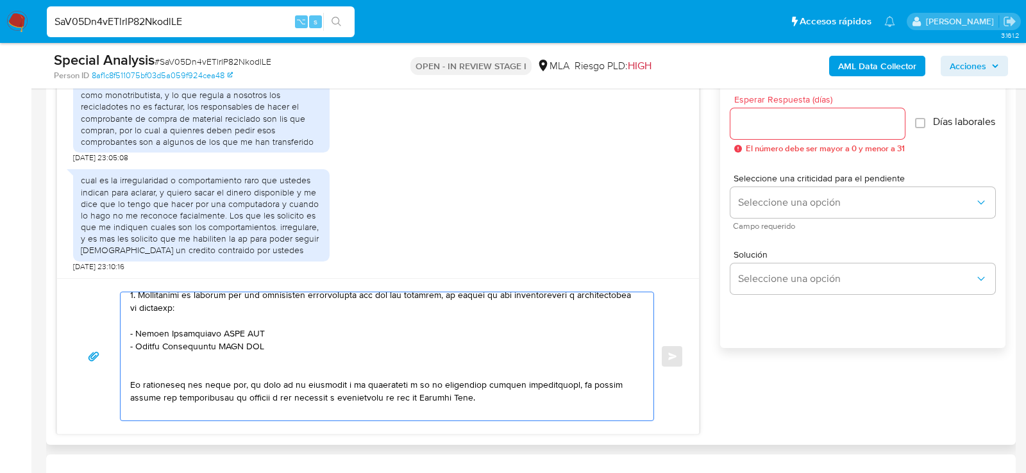
click at [358, 348] on textarea at bounding box center [383, 356] width 507 height 128
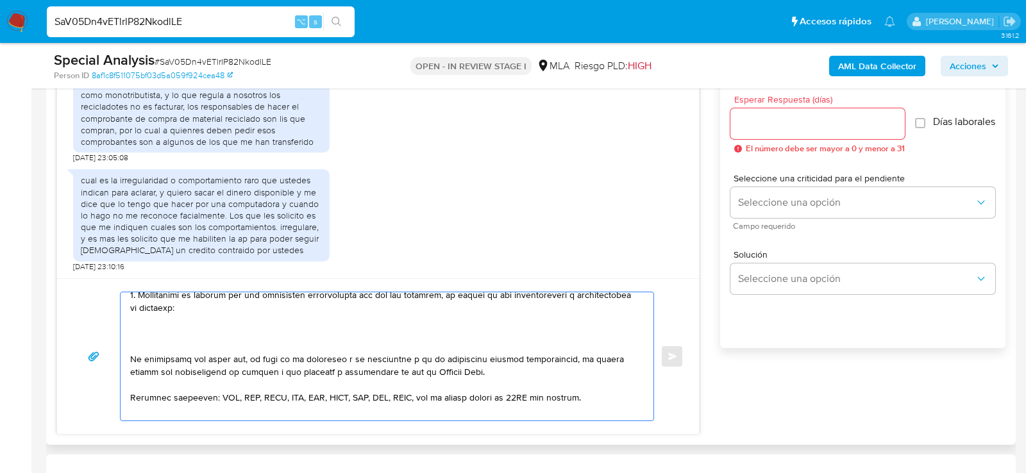
paste textarea "Beatriz Clara Rivara"
paste textarea "27120860041"
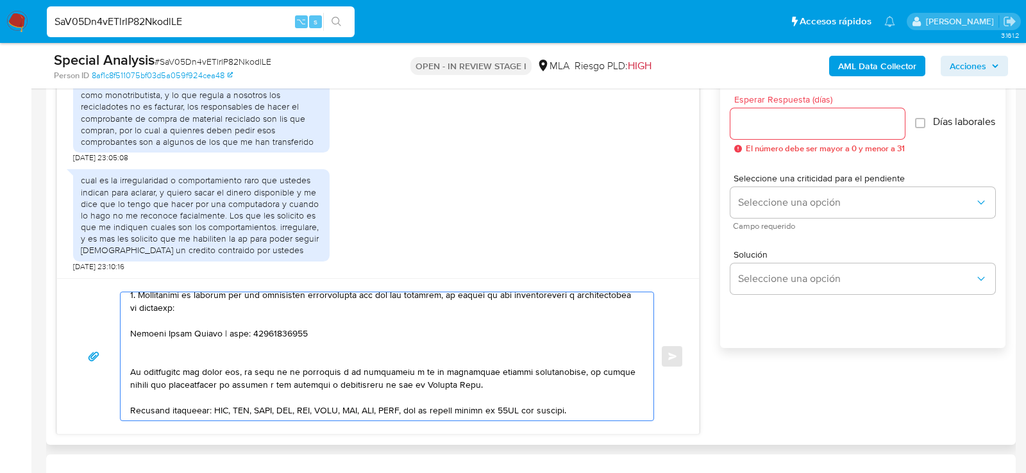
paste textarea "Eduardo Enrique Villalba"
paste textarea "20341747350"
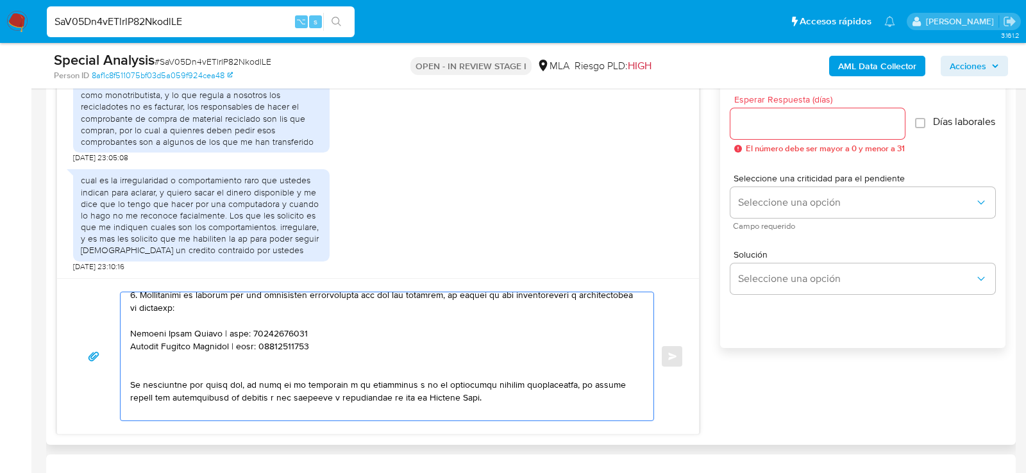
paste textarea "Xiong Chen"
paste textarea "20961146543"
type textarea "Hola , En función de las operaciones registradas en tu cuenta de Mercado Pago, …"
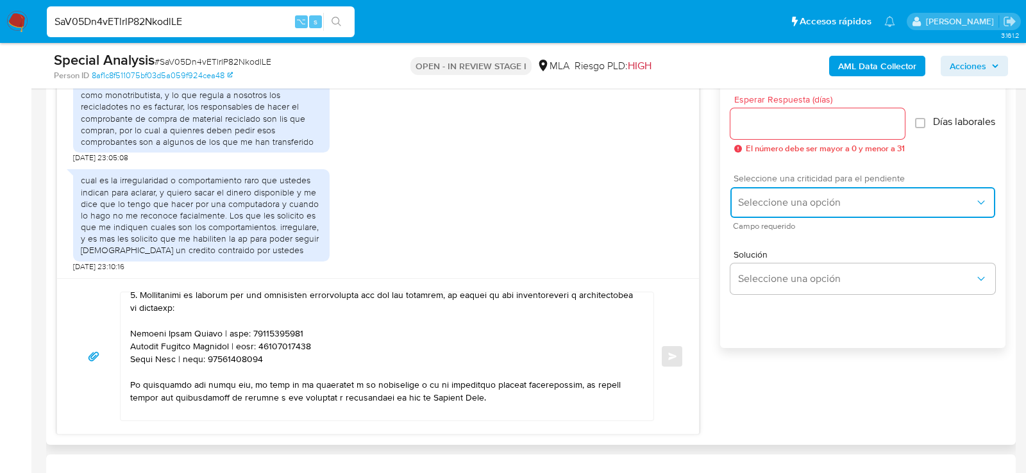
click at [779, 209] on span "Seleccione una opción" at bounding box center [856, 202] width 237 height 13
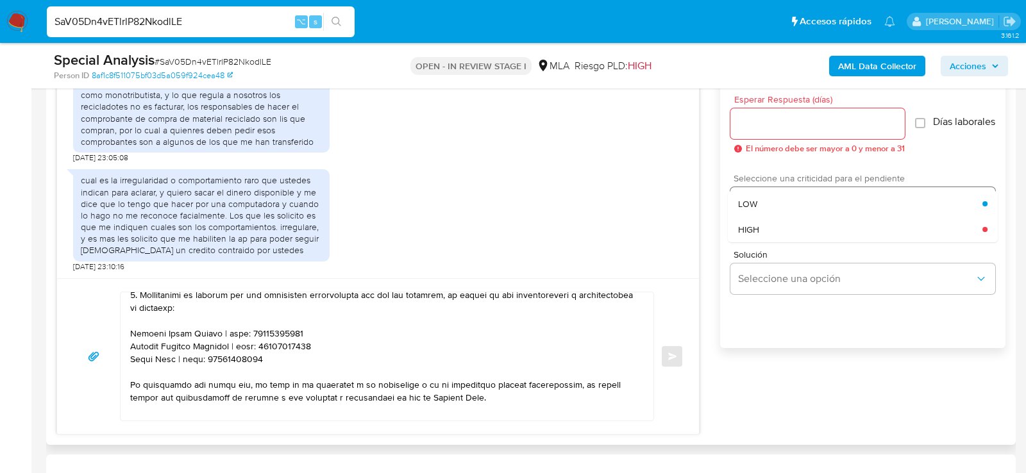
click at [772, 235] on div "HIGH" at bounding box center [860, 230] width 244 height 26
click at [757, 112] on div at bounding box center [818, 123] width 174 height 31
click at [757, 123] on input "Esperar Respuesta (días)" at bounding box center [818, 123] width 174 height 17
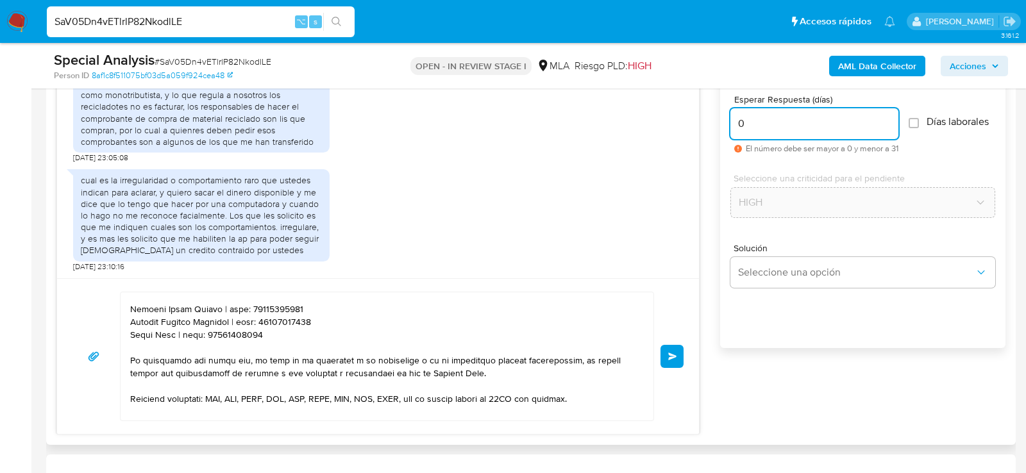
scroll to position [419, 0]
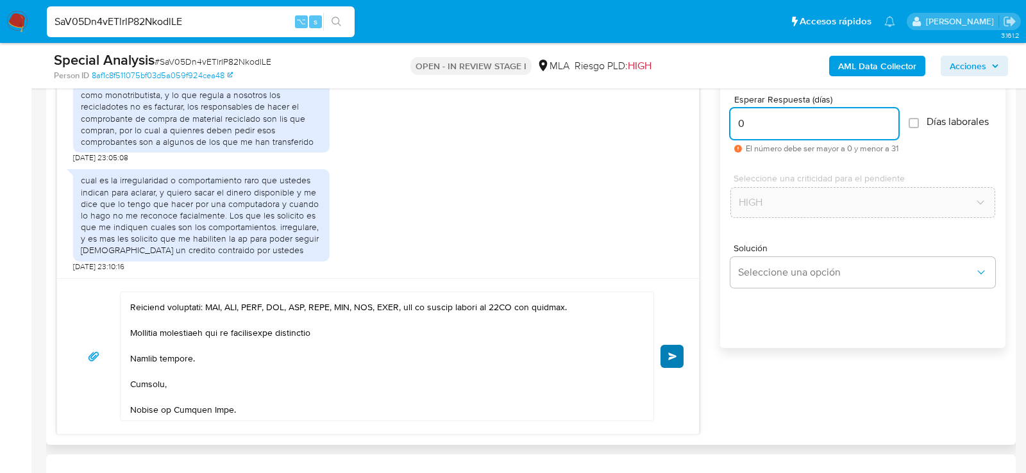
type input "0"
click at [678, 351] on button "Enviar" at bounding box center [672, 356] width 23 height 23
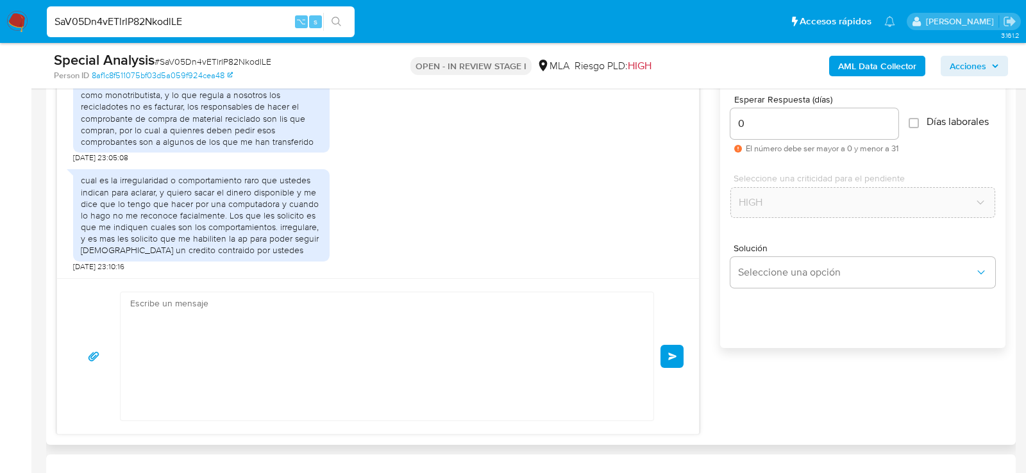
scroll to position [1898, 0]
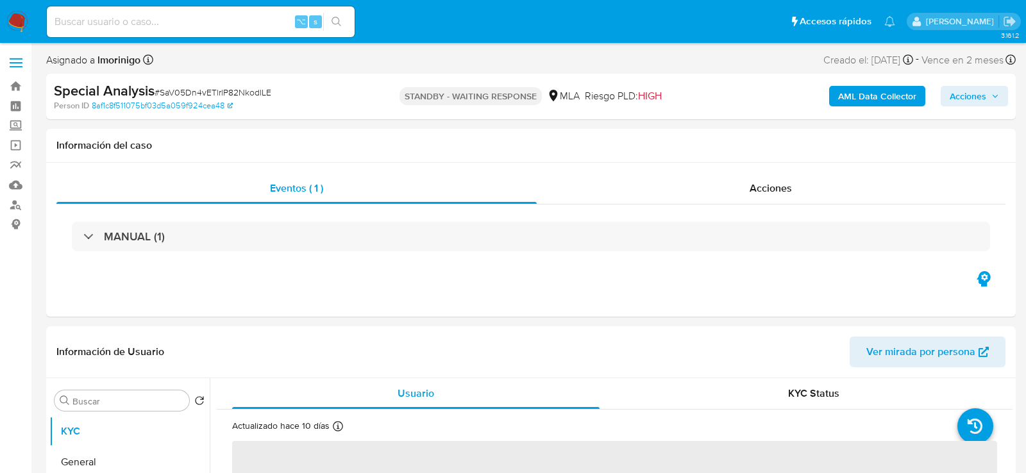
select select "10"
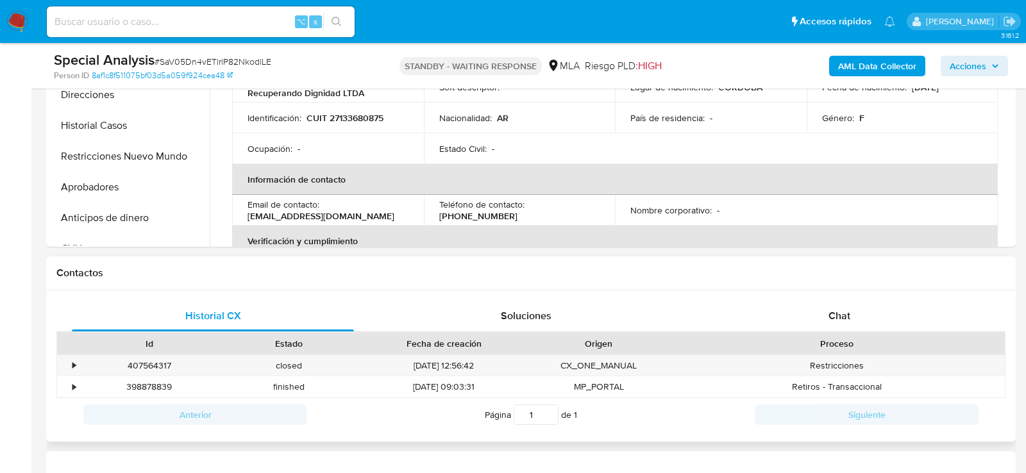
scroll to position [421, 0]
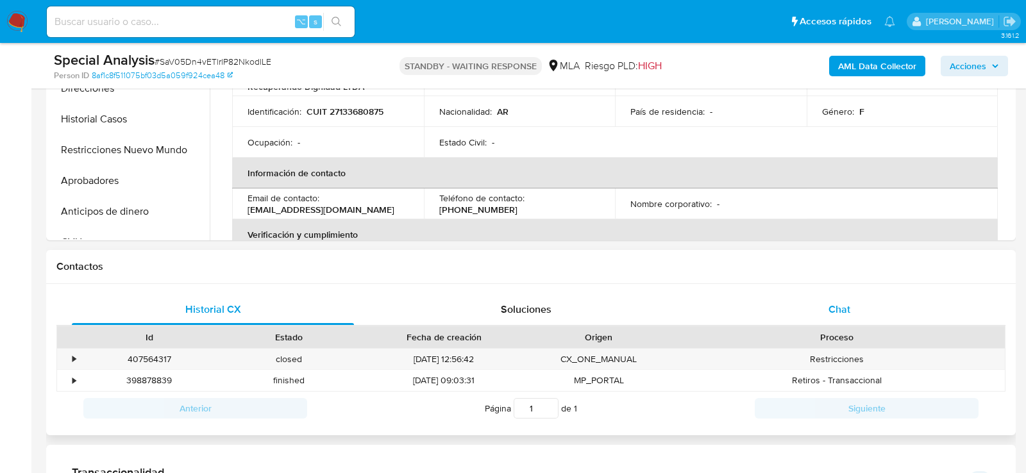
click at [869, 294] on div "Chat" at bounding box center [839, 309] width 282 height 31
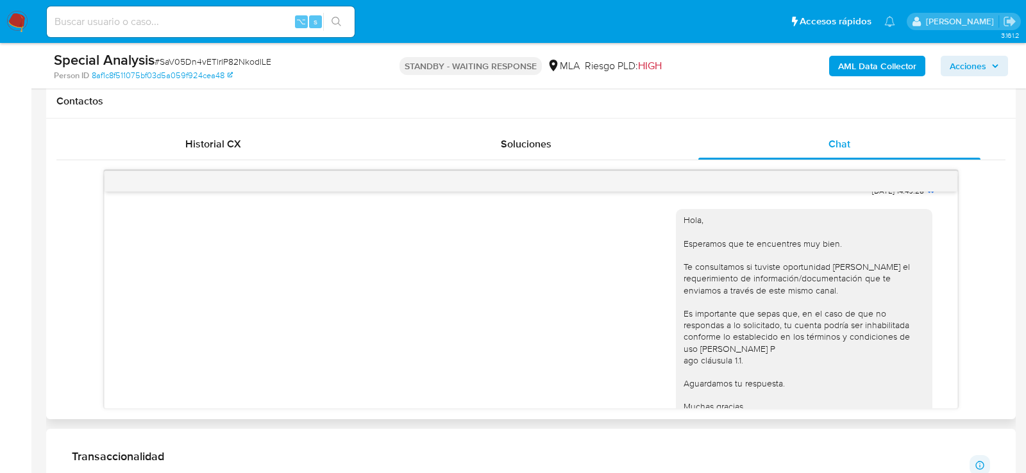
scroll to position [697, 0]
drag, startPoint x: 895, startPoint y: 216, endPoint x: 857, endPoint y: 216, distance: 37.8
click at [872, 199] on span "17/09/2025 14:49:28" at bounding box center [898, 194] width 52 height 10
copy span "[DATE]"
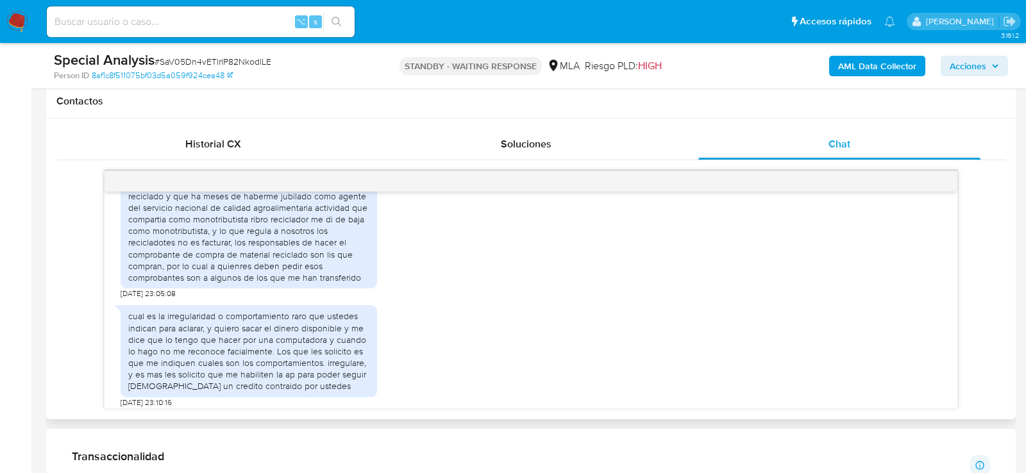
scroll to position [1190, 0]
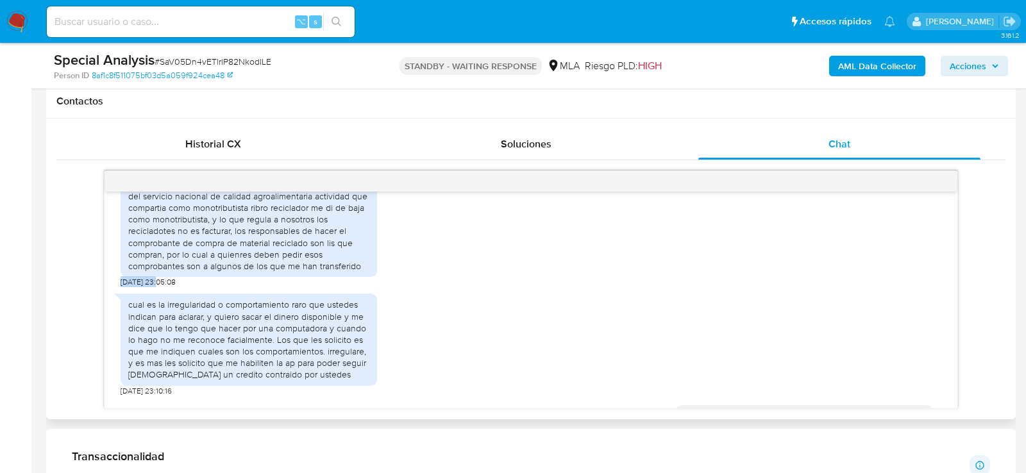
drag, startPoint x: 160, startPoint y: 325, endPoint x: 116, endPoint y: 324, distance: 44.3
click at [116, 324] on div "17/09/2025 14:49:28 Hola, Esperamos que te encuentres muy bien. Te consultamos …" at bounding box center [531, 300] width 853 height 217
copy span "29/09/2025"
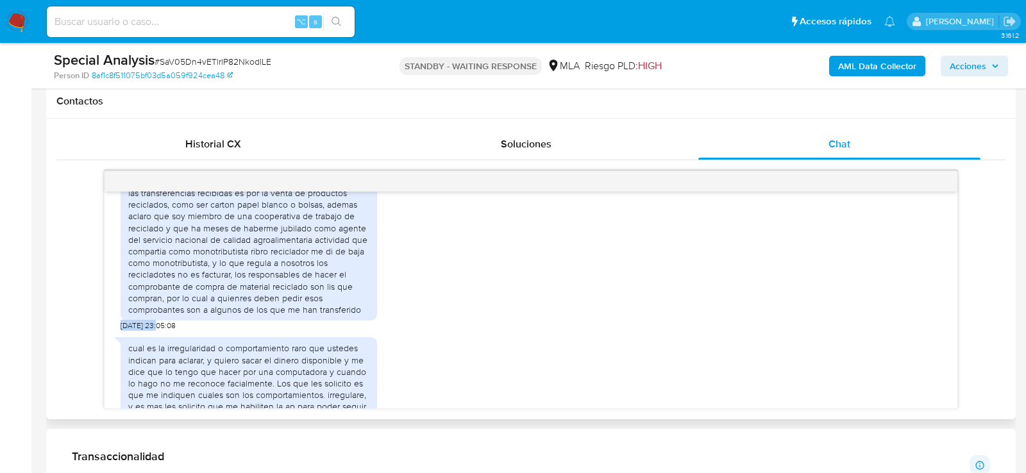
scroll to position [1147, 0]
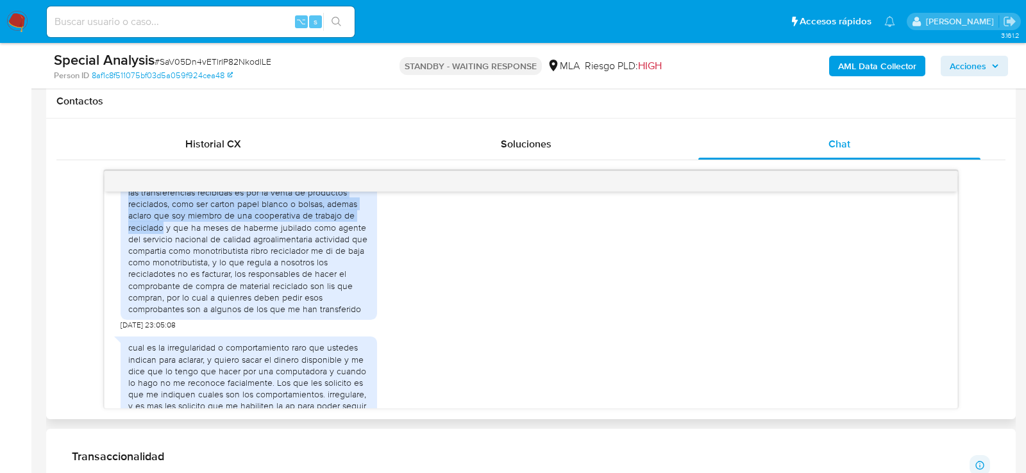
drag, startPoint x: 129, startPoint y: 205, endPoint x: 164, endPoint y: 258, distance: 64.0
click at [164, 258] on div "Estimados, las cuentas que me pertenecen son de Naranja x, Banco Nacion y Banco…" at bounding box center [248, 239] width 241 height 151
copy div "Estimados, las cuentas que me pertenecen son de Naranja x, Banco Nacion y Banco…"
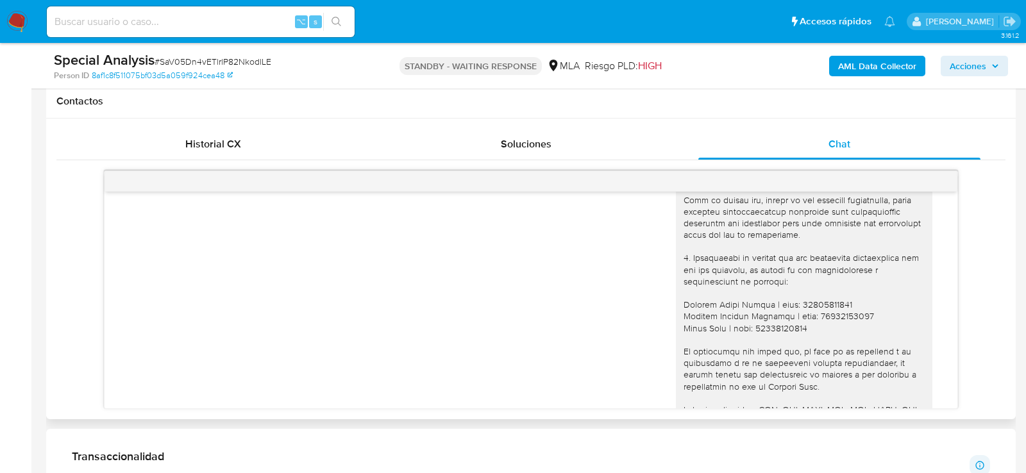
scroll to position [1700, 0]
click at [173, 60] on span "# SaV05Dn4vETlrlP82NkodlLE" at bounding box center [213, 61] width 117 height 13
copy span "SaV05Dn4vETlrlP82NkodlLE"
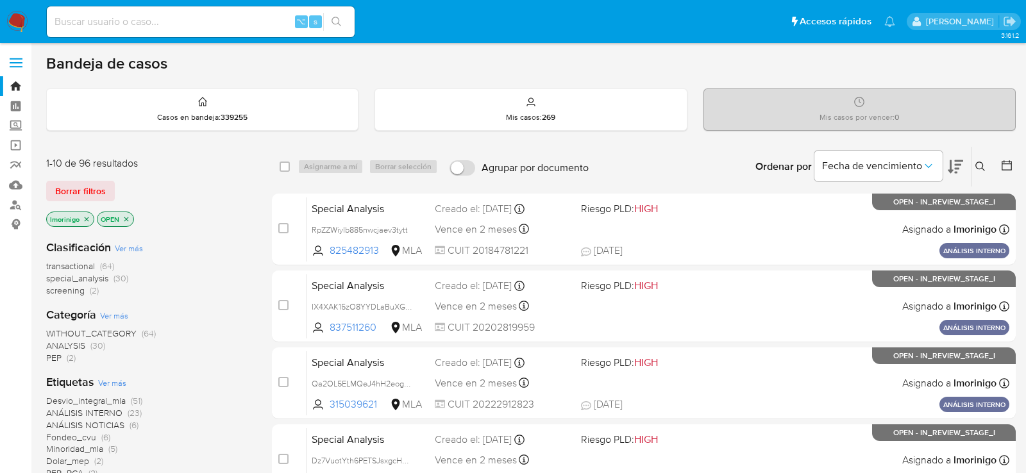
click at [981, 167] on icon at bounding box center [981, 167] width 10 height 10
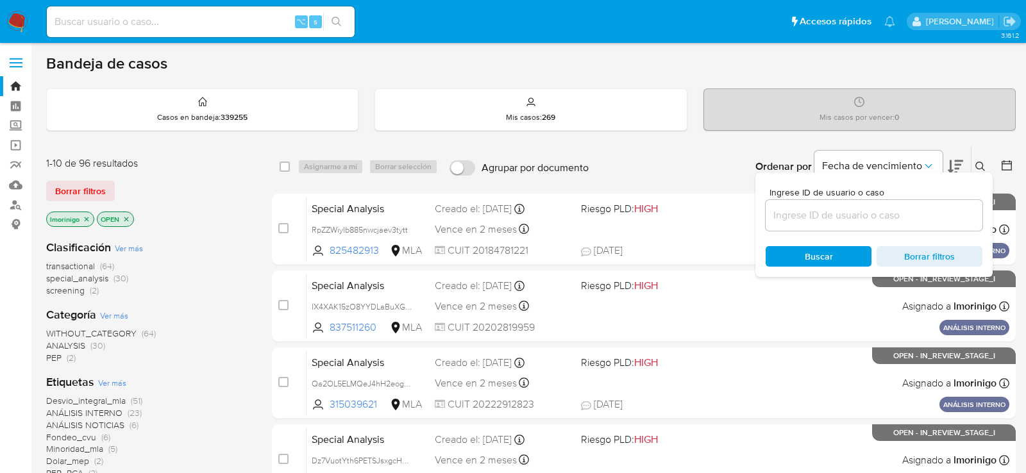
click at [856, 218] on input at bounding box center [874, 215] width 217 height 17
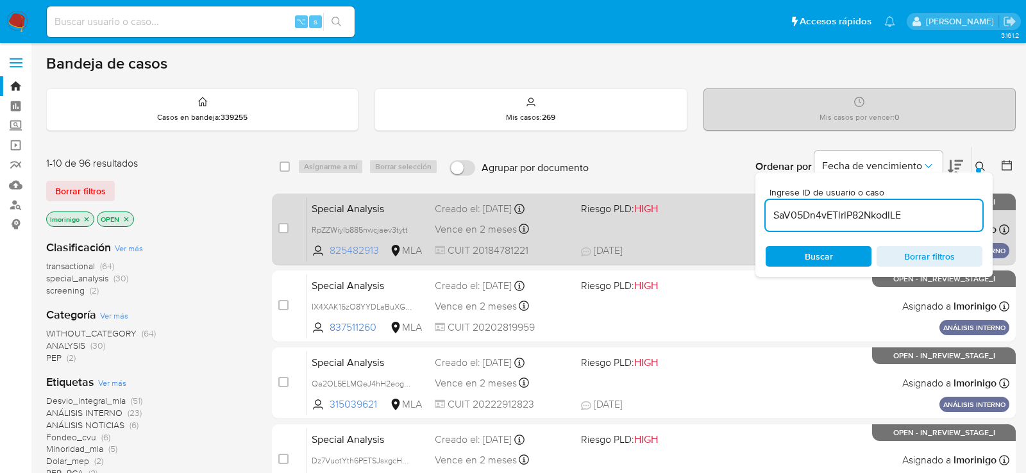
type input "SaV05Dn4vETlrlP82NkodlLE"
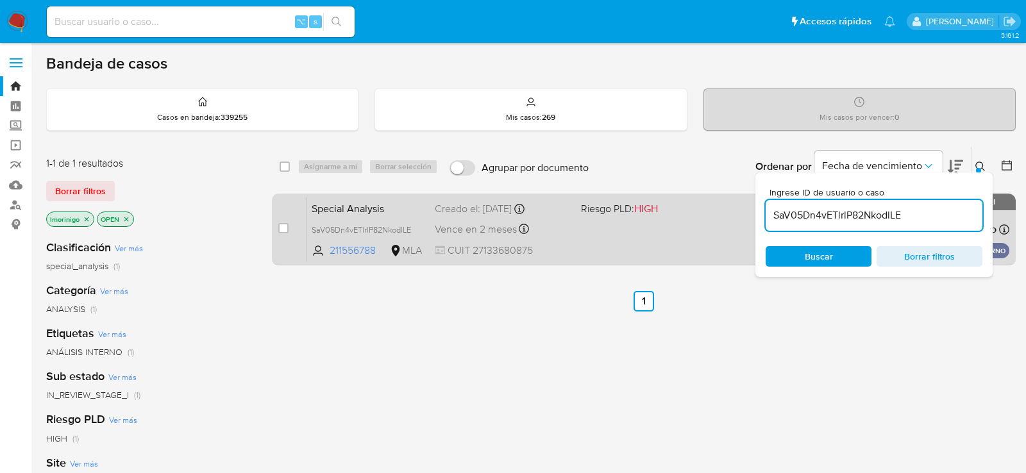
click at [285, 222] on div "case-item-checkbox" at bounding box center [283, 228] width 10 height 13
click at [283, 231] on input "checkbox" at bounding box center [283, 228] width 10 height 10
checkbox input "true"
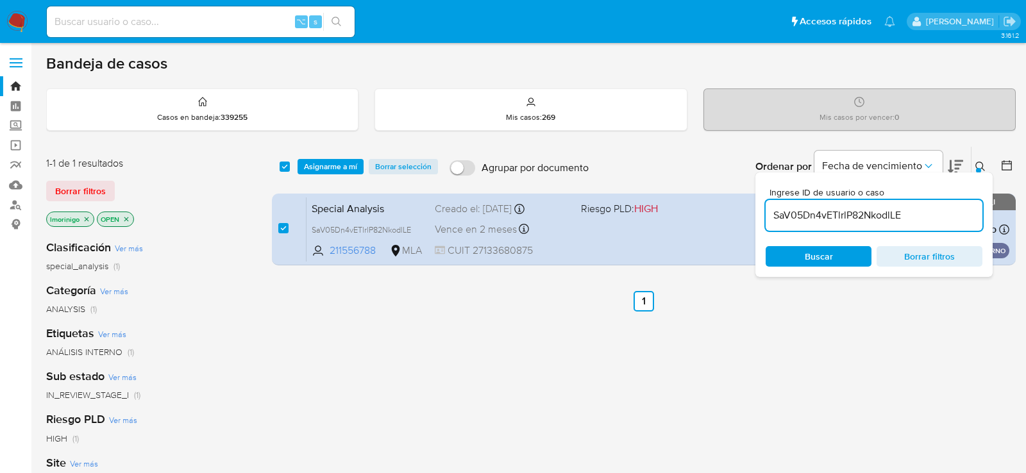
click at [316, 173] on div "select-all-cases-checkbox Asignarme a mí Borrar selección Agrupar por documento…" at bounding box center [644, 167] width 744 height 40
click at [316, 171] on span "Asignarme a mí" at bounding box center [330, 166] width 53 height 13
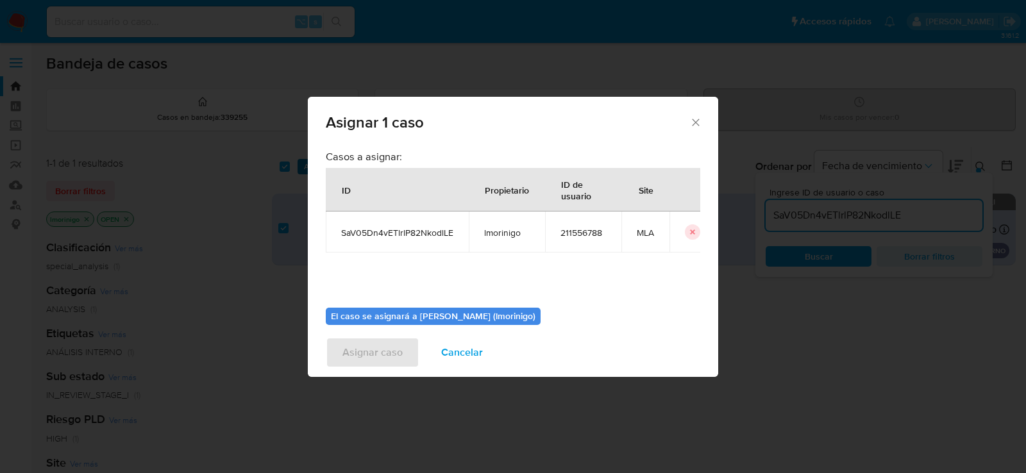
scroll to position [65, 0]
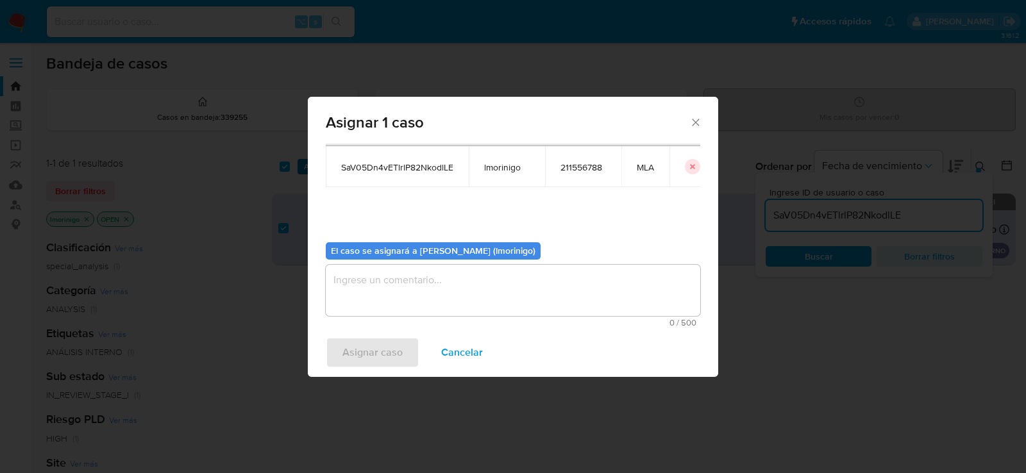
click at [371, 253] on b "El caso se asignará a [PERSON_NAME] (lmorinigo)" at bounding box center [433, 250] width 205 height 13
click at [372, 279] on textarea "assign-modal" at bounding box center [513, 290] width 375 height 51
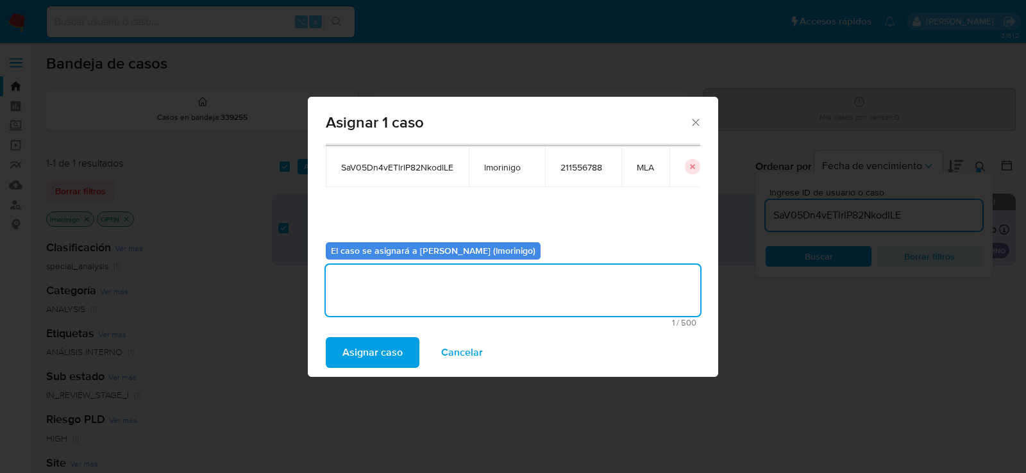
click at [372, 344] on span "Asignar caso" at bounding box center [372, 353] width 60 height 28
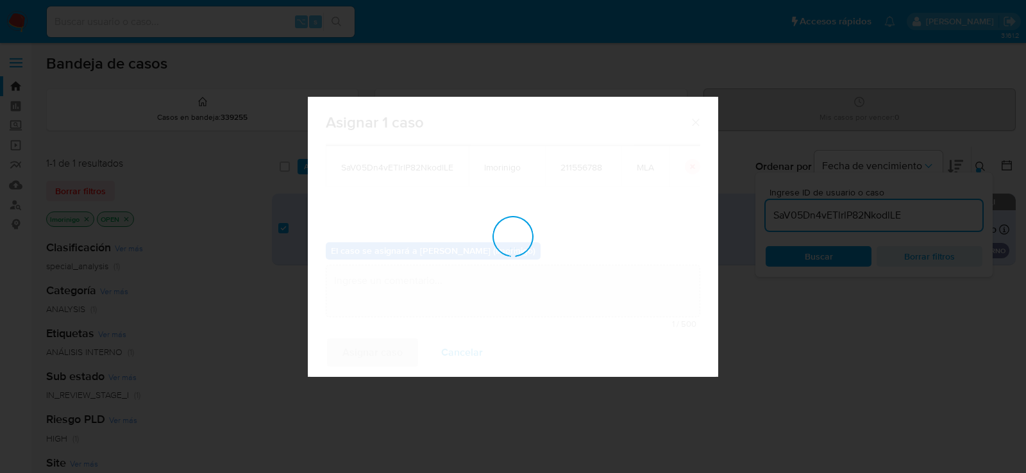
checkbox input "false"
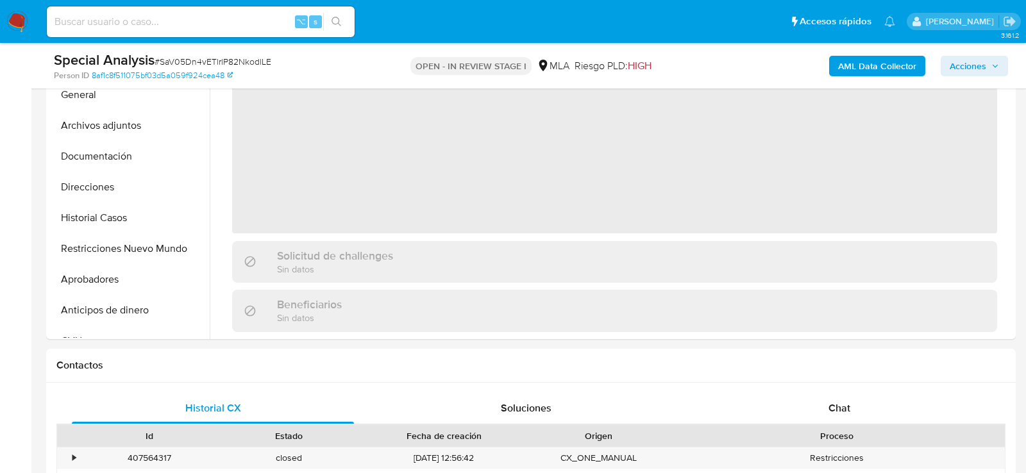
scroll to position [388, 0]
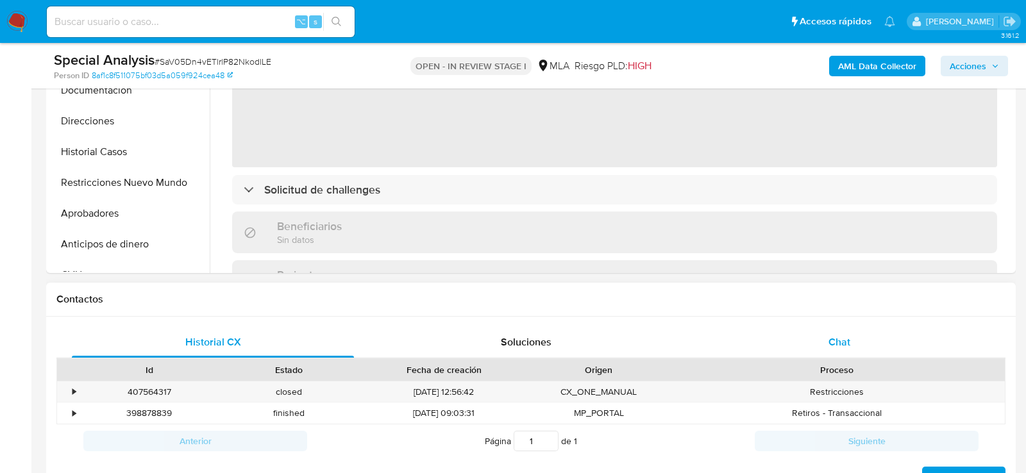
click at [847, 335] on span "Chat" at bounding box center [840, 342] width 22 height 15
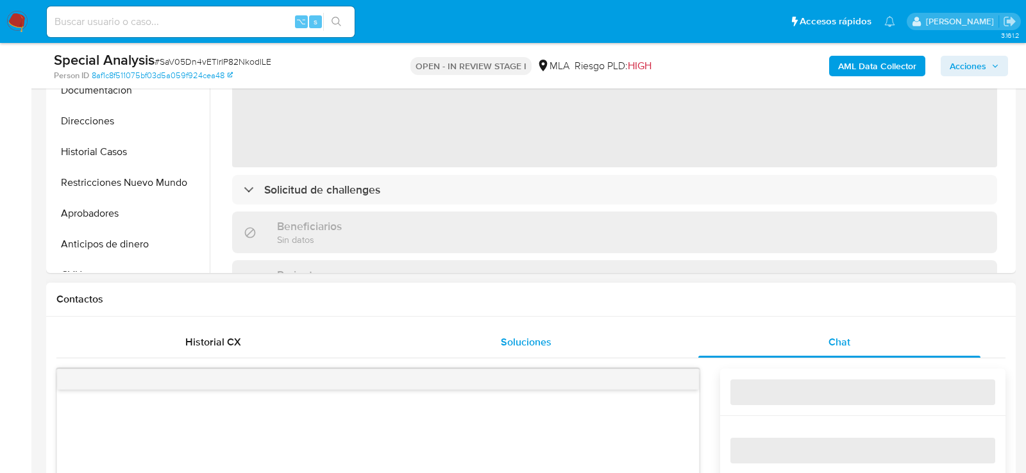
select select "10"
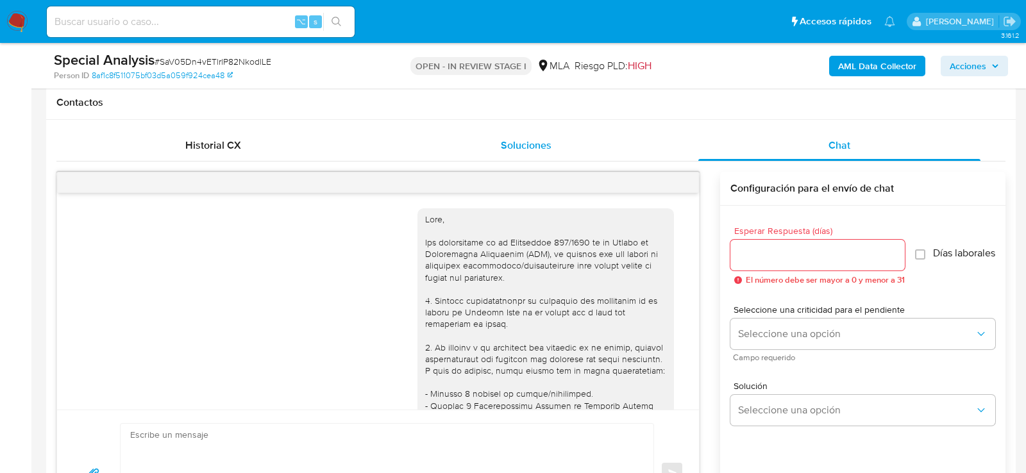
scroll to position [1898, 0]
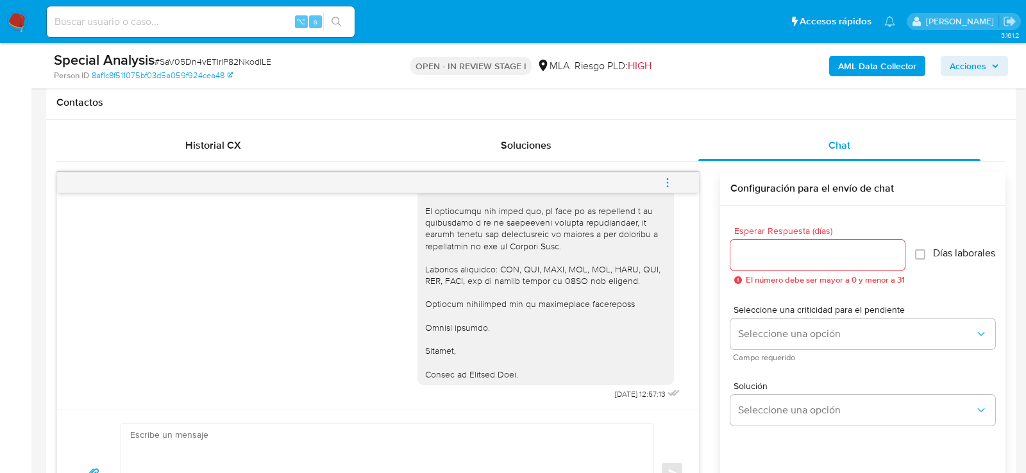
click at [660, 164] on div "17/09/2025 14:49:28 Hola, Esperamos que te encuentres muy bien. Te consultamos …" at bounding box center [530, 349] width 949 height 375
click at [668, 178] on icon "menu-action" at bounding box center [666, 178] width 1 height 1
click at [574, 146] on li "Cerrar conversación" at bounding box center [580, 156] width 131 height 23
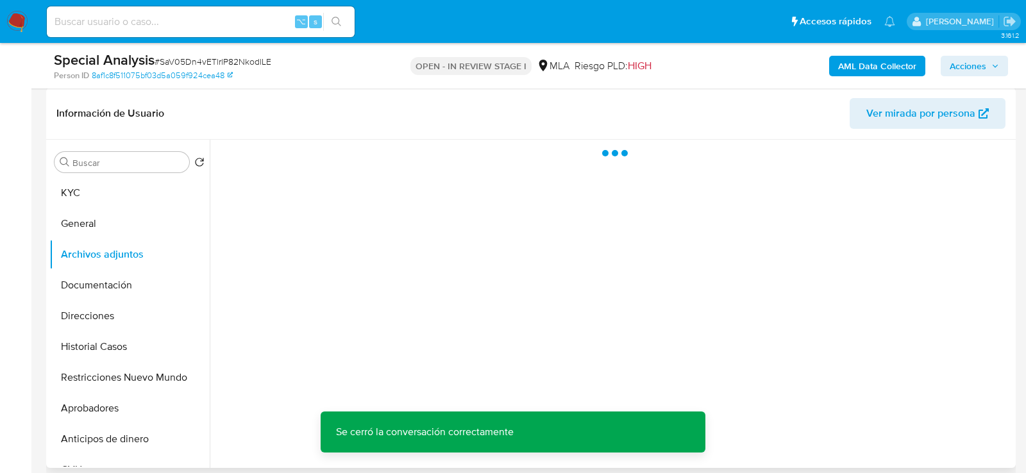
scroll to position [188, 0]
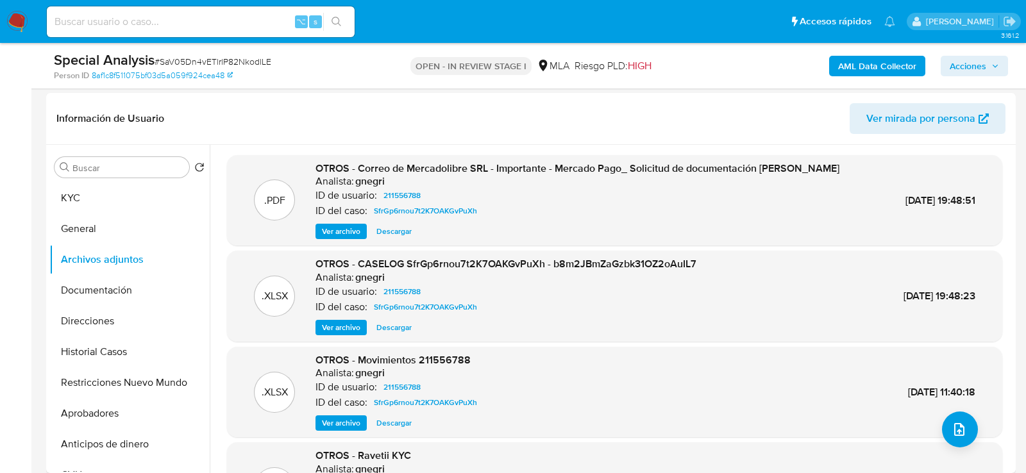
click at [876, 65] on b "AML Data Collector" at bounding box center [877, 66] width 78 height 21
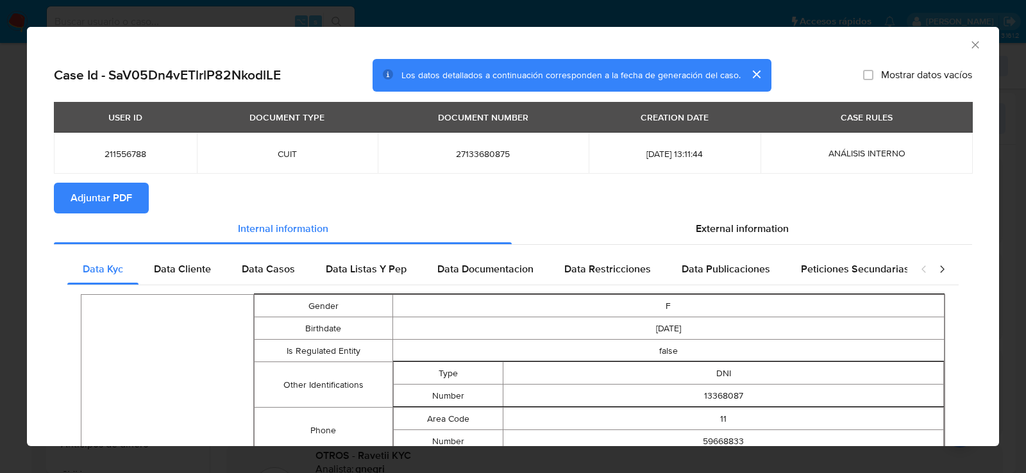
click at [97, 206] on span "Adjuntar PDF" at bounding box center [102, 198] width 62 height 28
click at [977, 46] on icon "Cerrar ventana" at bounding box center [975, 44] width 13 height 13
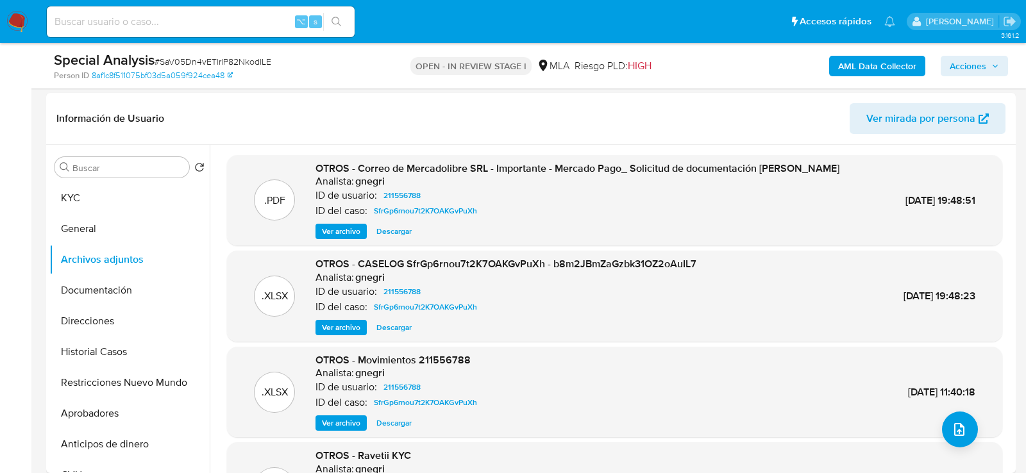
scroll to position [233, 0]
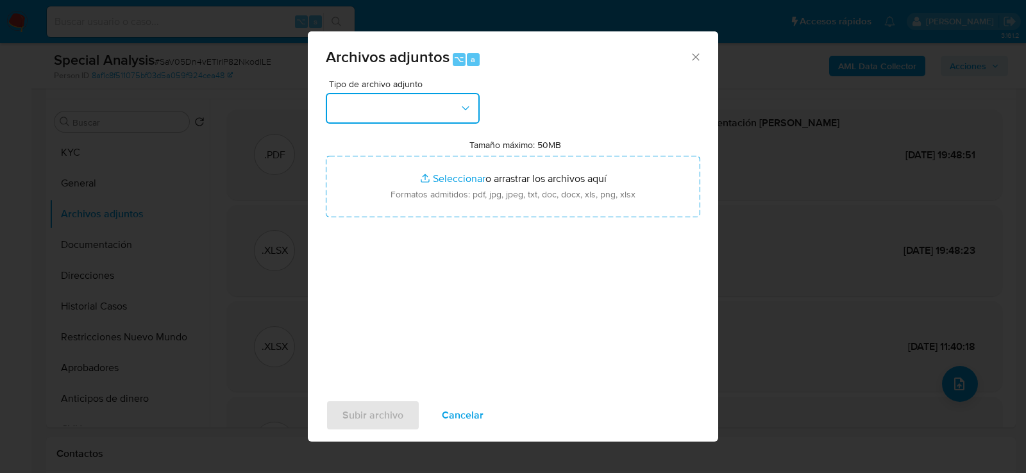
click at [457, 114] on button "button" at bounding box center [403, 108] width 154 height 31
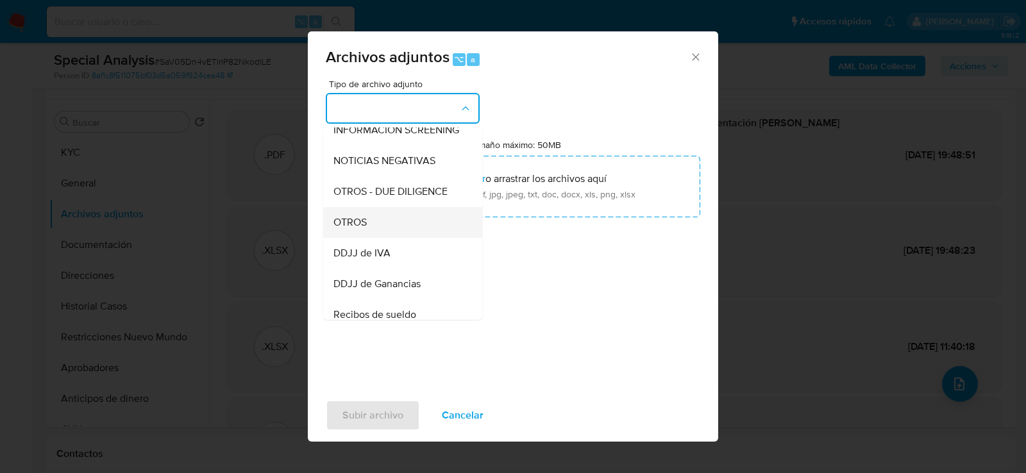
scroll to position [167, 0]
click at [401, 216] on div "OTROS" at bounding box center [399, 221] width 131 height 31
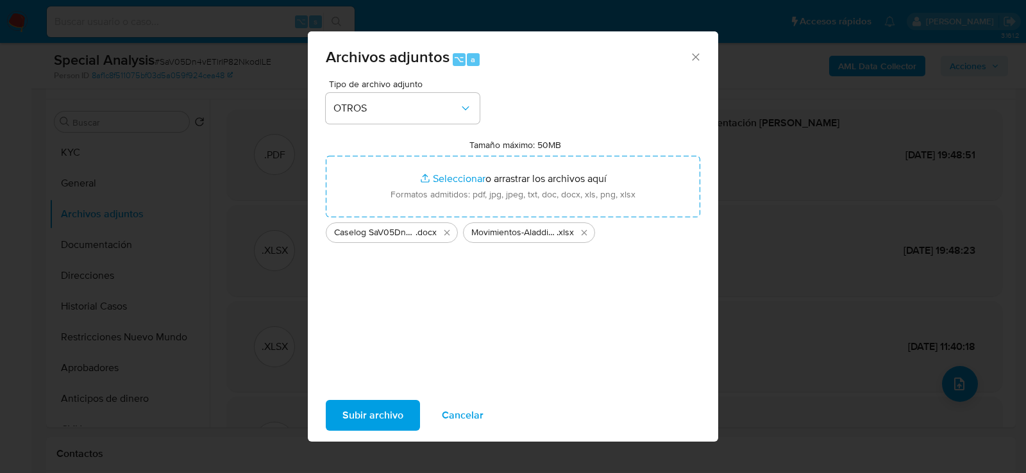
click at [366, 408] on span "Subir archivo" at bounding box center [372, 415] width 61 height 28
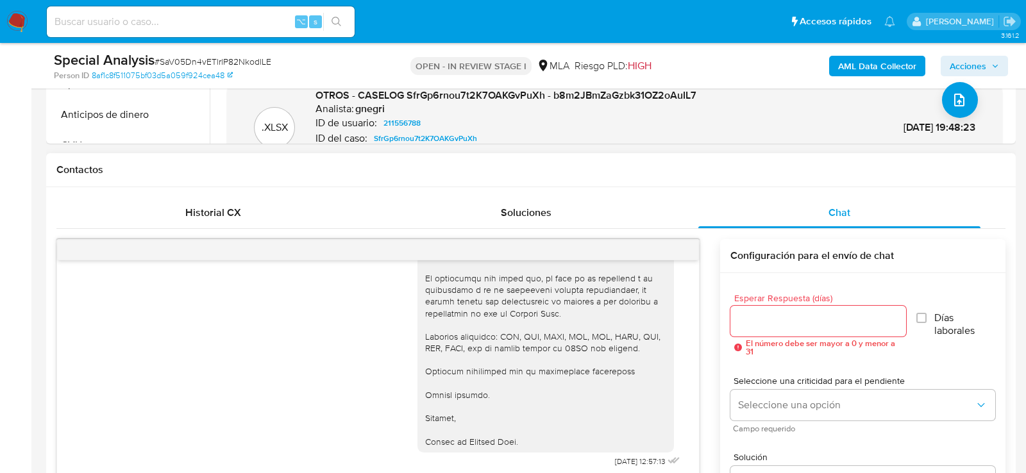
scroll to position [533, 0]
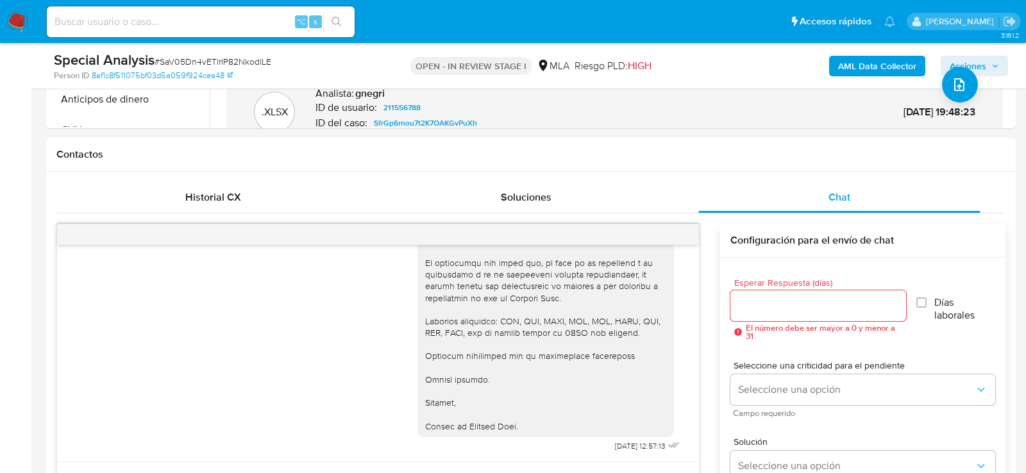
click at [996, 58] on span "Acciones" at bounding box center [974, 66] width 49 height 18
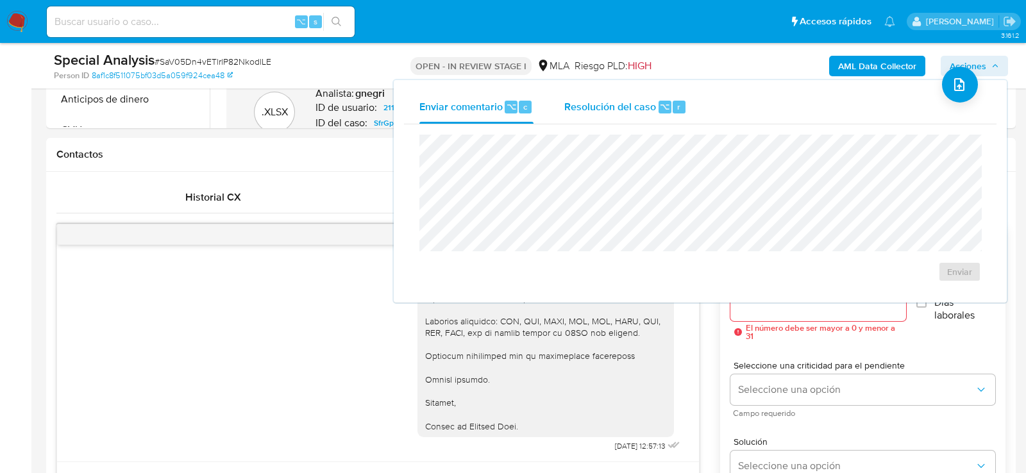
click at [667, 102] on span "⌥" at bounding box center [665, 107] width 10 height 12
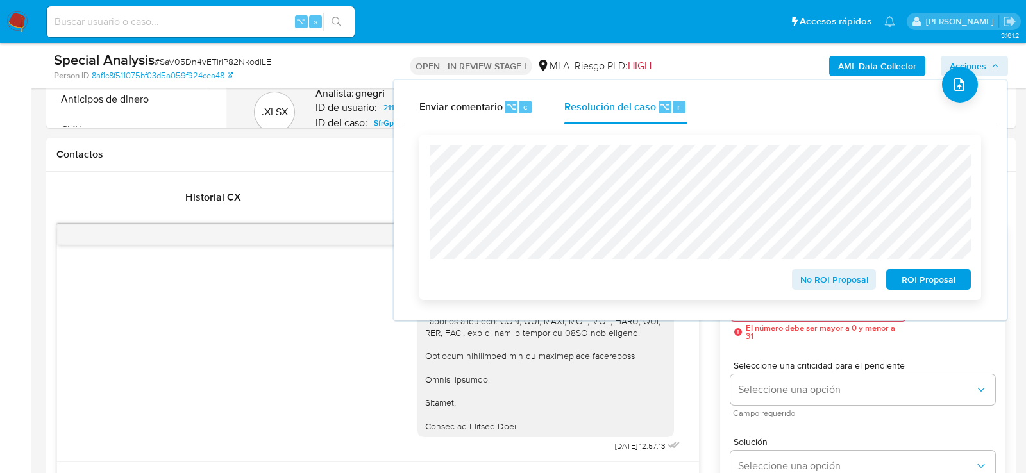
click at [940, 279] on span "ROI Proposal" at bounding box center [928, 280] width 67 height 18
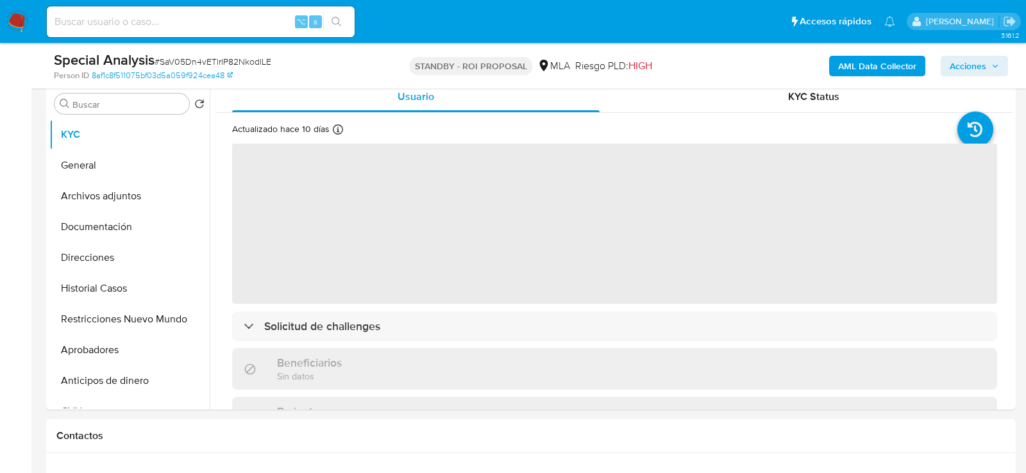
scroll to position [305, 0]
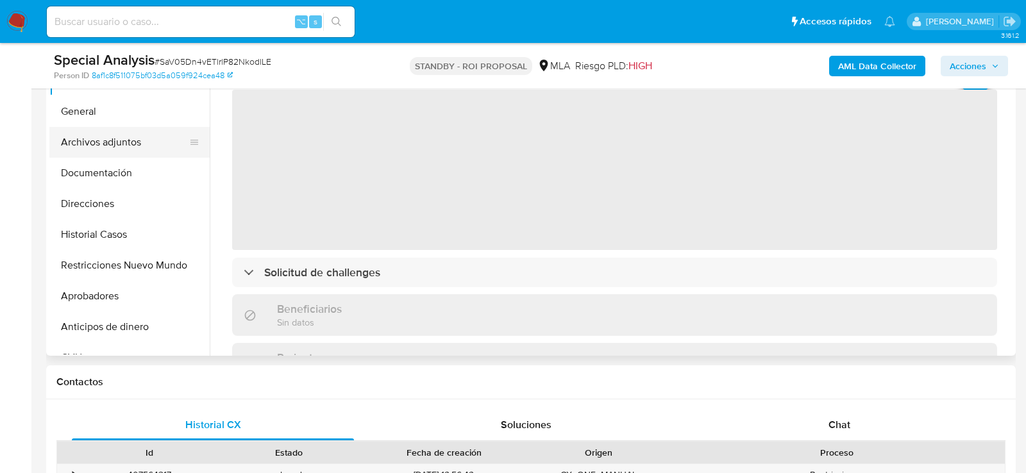
select select "10"
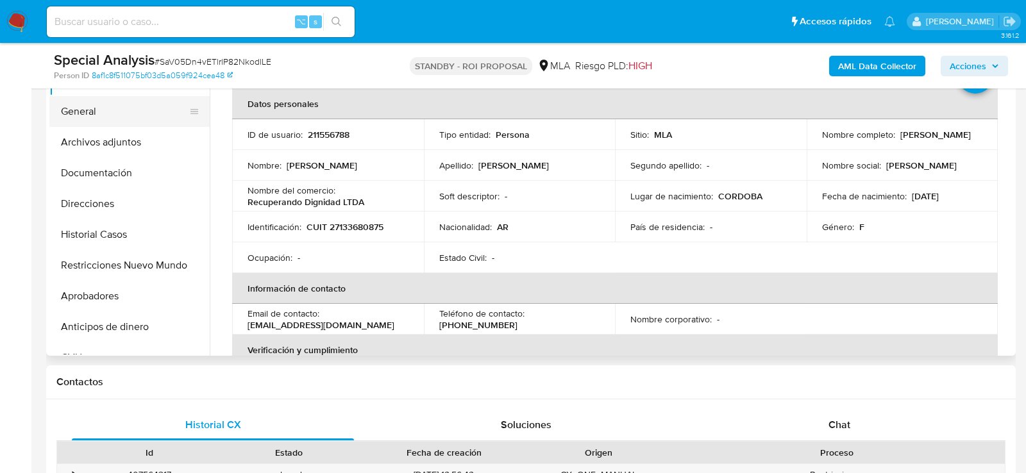
click at [98, 116] on button "General" at bounding box center [124, 111] width 150 height 31
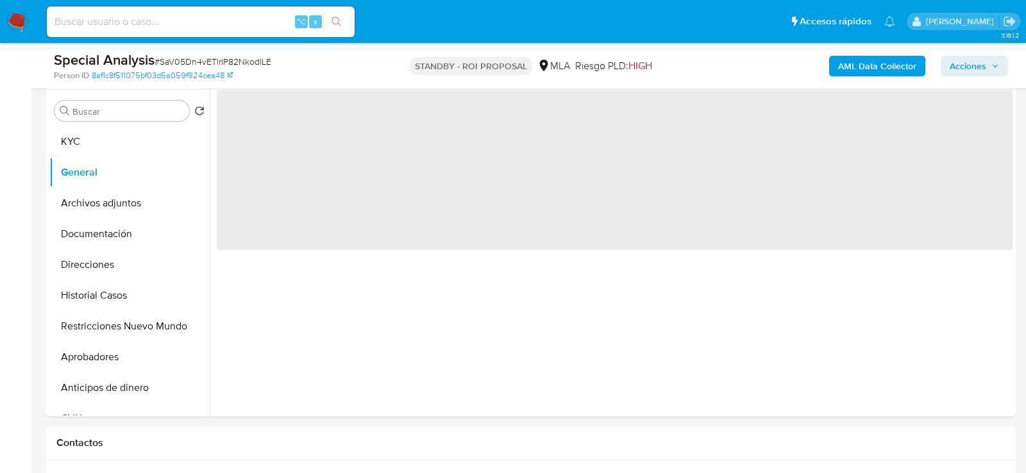
scroll to position [241, 0]
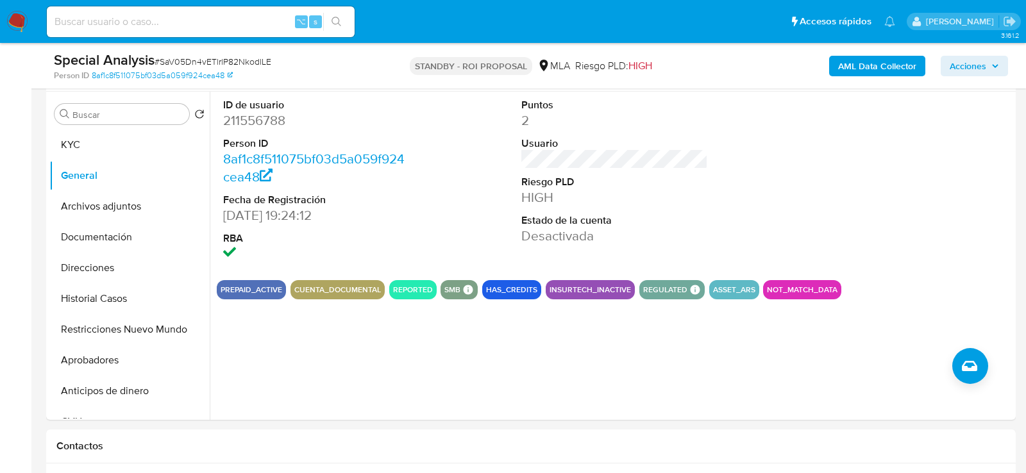
click at [190, 62] on span "# SaV05Dn4vETlrlP82NkodlLE" at bounding box center [213, 61] width 117 height 13
copy span "SaV05Dn4vETlrlP82NkodlLE"
click at [110, 300] on button "Historial Casos" at bounding box center [124, 298] width 150 height 31
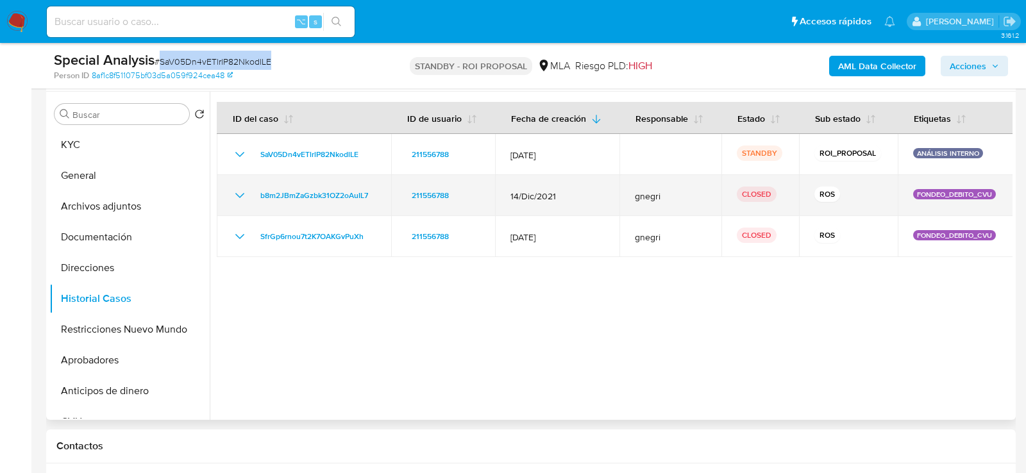
click at [240, 192] on icon "Mostrar/Ocultar" at bounding box center [239, 195] width 15 height 15
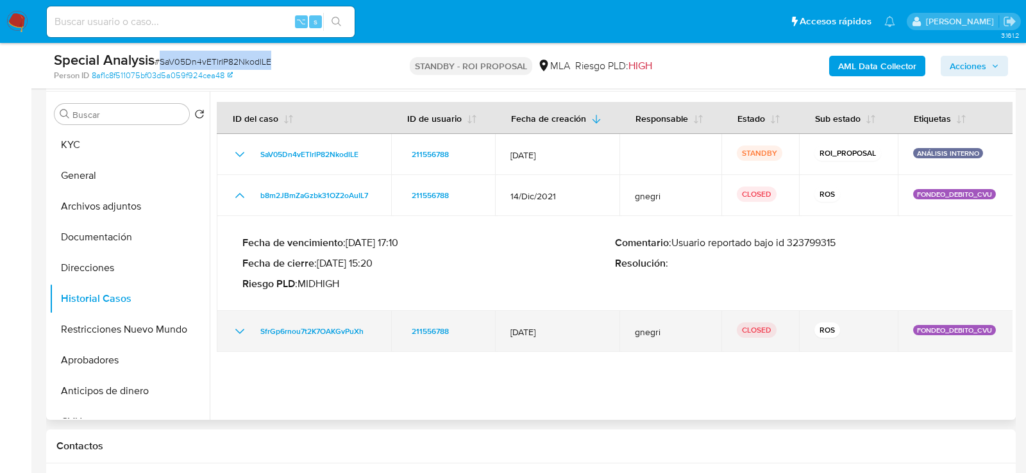
click at [234, 334] on icon "Mostrar/Ocultar" at bounding box center [239, 331] width 15 height 15
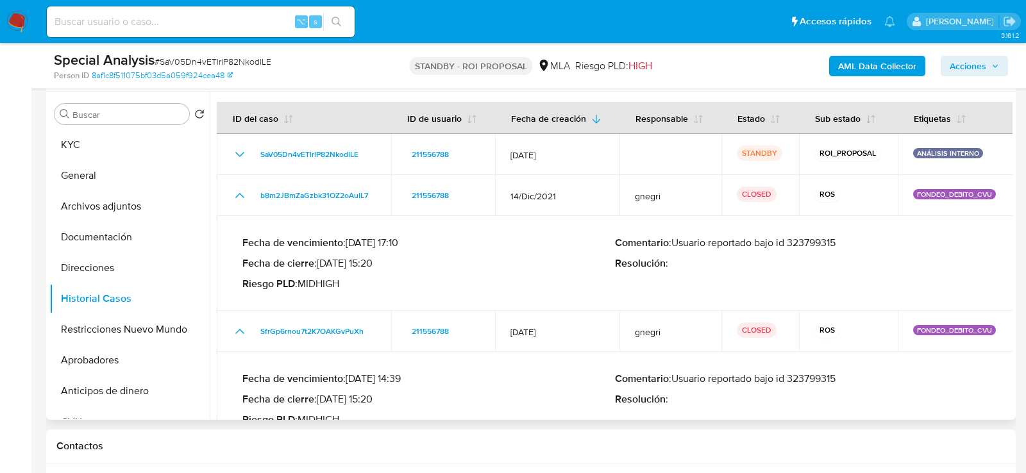
click at [823, 376] on p "Comentario : Usuario reportado bajo id 323799315" at bounding box center [801, 379] width 373 height 13
drag, startPoint x: 319, startPoint y: 398, endPoint x: 375, endPoint y: 398, distance: 55.8
click at [375, 398] on p "Fecha de cierre : [DATE] 15:20" at bounding box center [428, 399] width 373 height 13
click at [216, 63] on span "# SaV05Dn4vETlrlP82NkodlLE" at bounding box center [213, 61] width 117 height 13
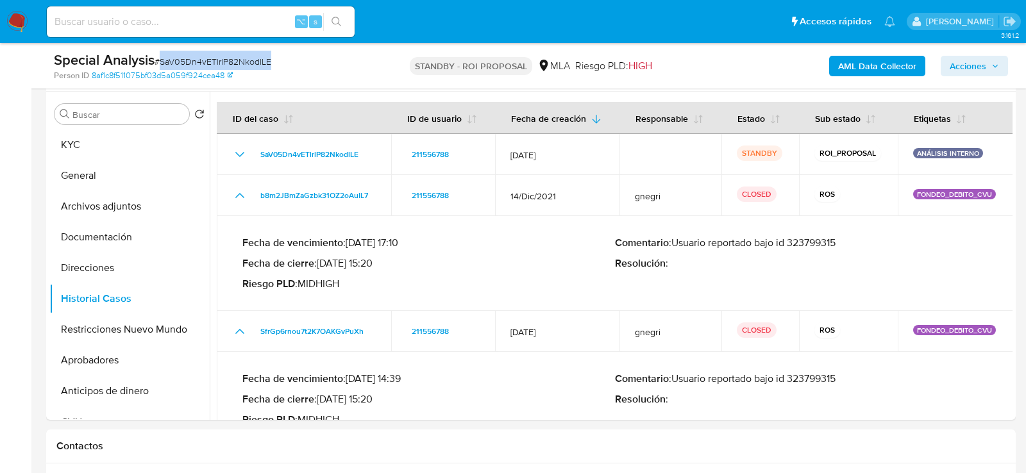
click at [216, 63] on span "# SaV05Dn4vETlrlP82NkodlLE" at bounding box center [213, 61] width 117 height 13
copy span "SaV05Dn4vETlrlP82NkodlLE"
click at [153, 21] on input at bounding box center [201, 21] width 308 height 17
paste input "sMj67T6eSpW5vph9Kuis4OFa"
type input "sMj67T6eSpW5vph9Kuis4OFa"
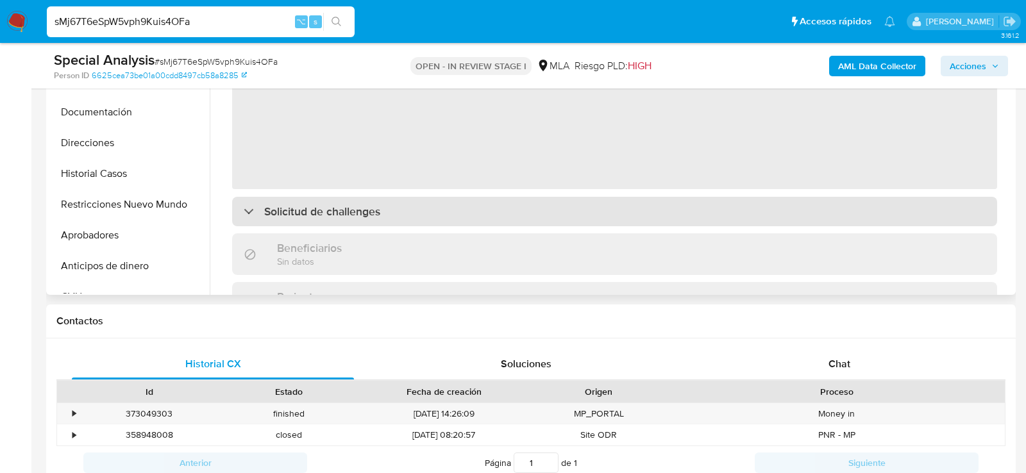
scroll to position [401, 0]
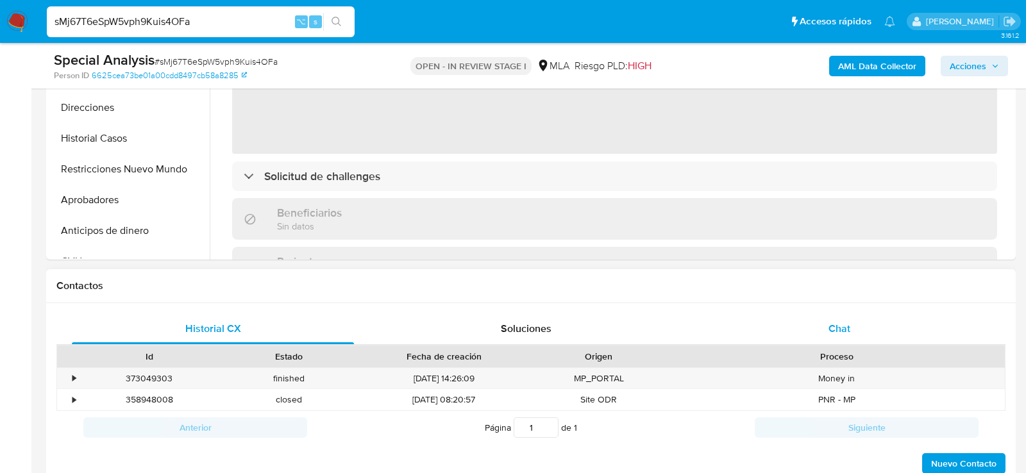
select select "10"
click at [787, 328] on div "Chat" at bounding box center [839, 329] width 282 height 31
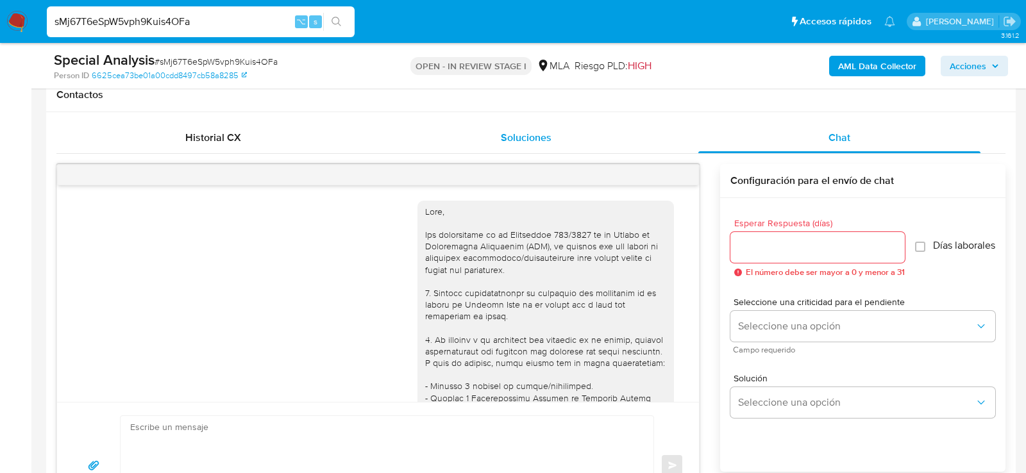
scroll to position [632, 0]
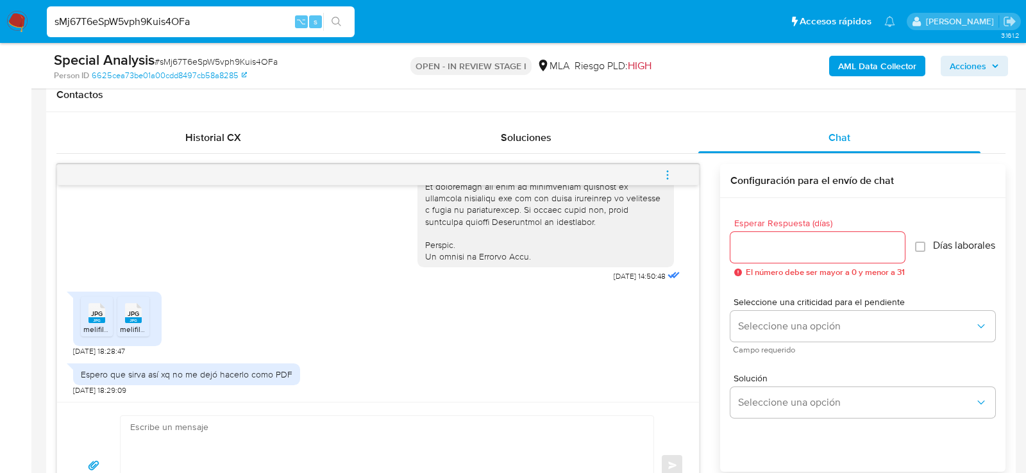
click at [100, 325] on span "melifile2152033189121881258.jpg" at bounding box center [140, 329] width 114 height 11
click at [128, 325] on span "melifile4451602231448501101.jpg" at bounding box center [177, 329] width 114 height 11
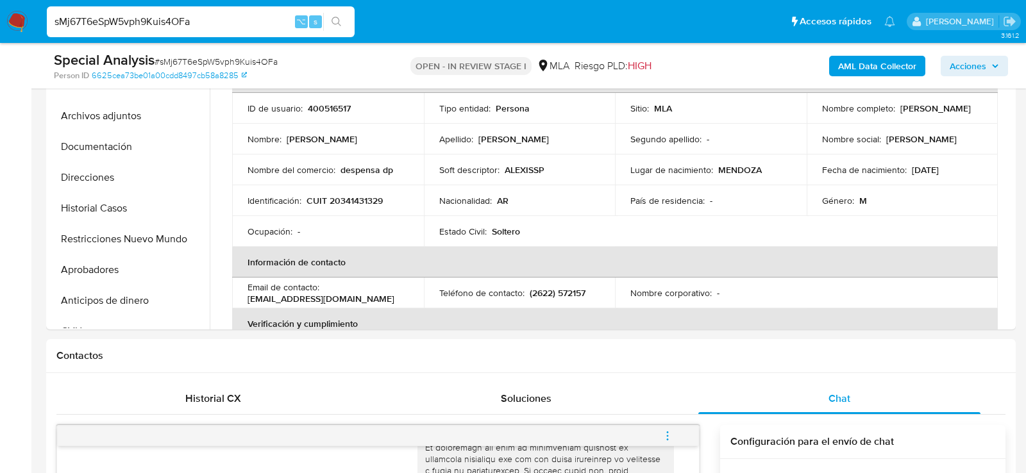
scroll to position [284, 0]
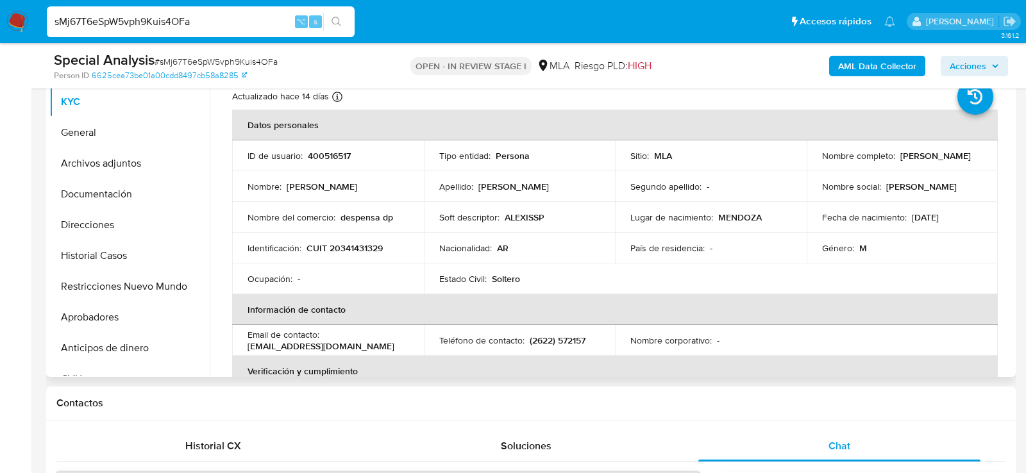
click at [369, 247] on p "CUIT 20341431329" at bounding box center [345, 248] width 76 height 12
copy p "20341431329"
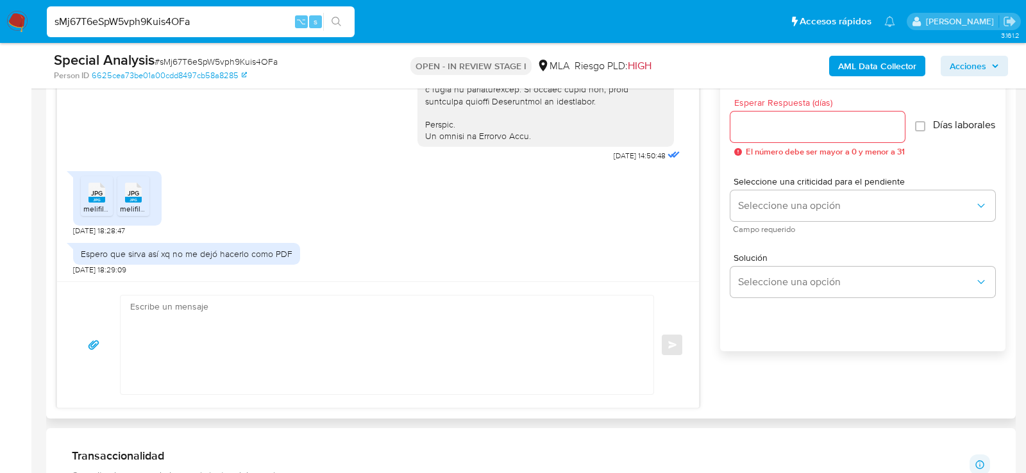
scroll to position [732, 0]
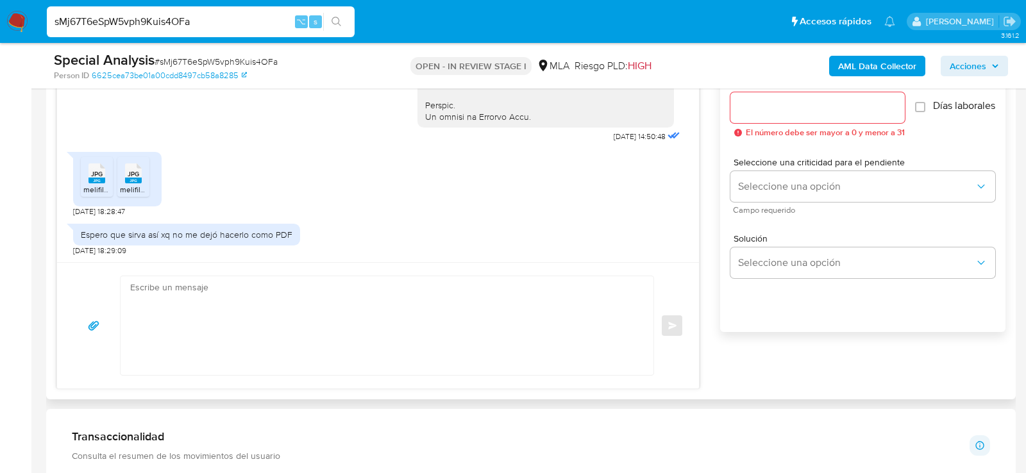
click at [393, 355] on textarea at bounding box center [383, 325] width 507 height 99
paste textarea "Muchas gracias por tu respuesta. Recibimos sus DDJJ de IVA pero las mismas mues…"
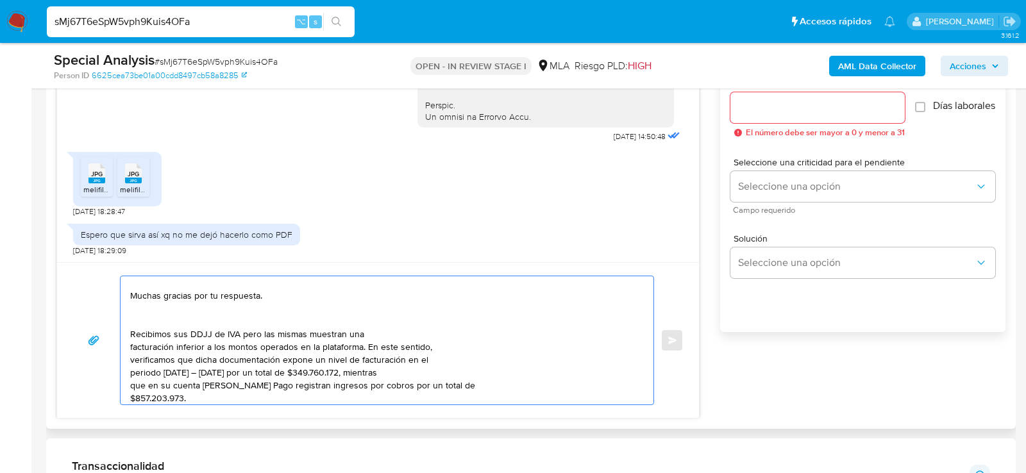
scroll to position [24, 0]
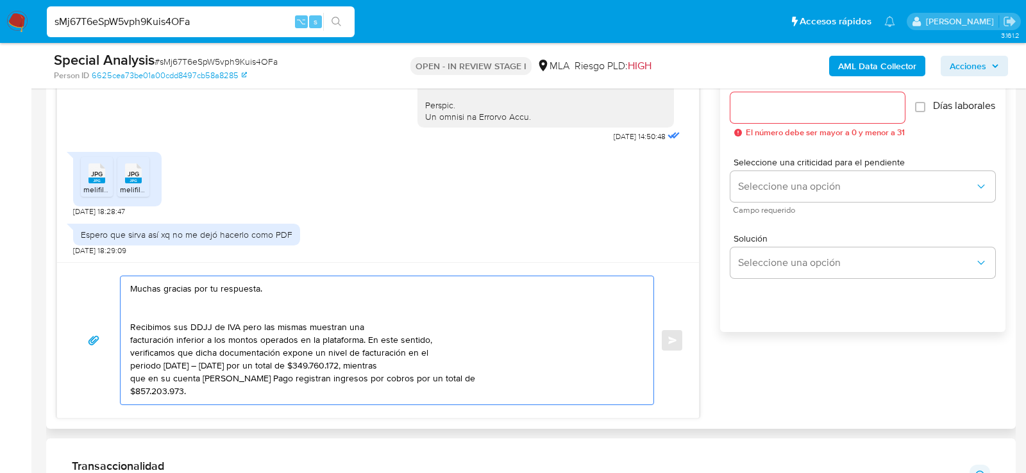
click at [194, 323] on textarea "Hola, Muchas gracias por tu respuesta. Recibimos sus DDJJ de IVA pero las misma…" at bounding box center [383, 340] width 507 height 128
click at [486, 319] on textarea "Hola, Muchas gracias por tu respuesta. Recibimos los Resumenes de comprobantes …" at bounding box center [383, 340] width 507 height 128
click at [130, 351] on textarea "Hola, Muchas gracias por tu respuesta. Recibimos los Resumenes de comprobantes …" at bounding box center [383, 340] width 507 height 128
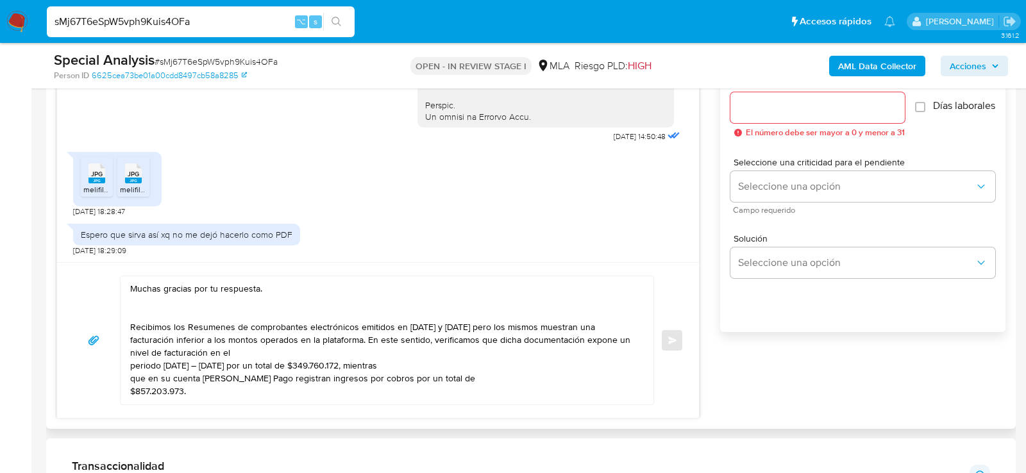
click at [127, 364] on div "Hola, Muchas gracias por tu respuesta. Recibimos los Resumenes de comprobantes …" at bounding box center [384, 340] width 527 height 128
click at [129, 364] on div "Hola, Muchas gracias por tu respuesta. Recibimos los Resumenes de comprobantes …" at bounding box center [384, 340] width 527 height 128
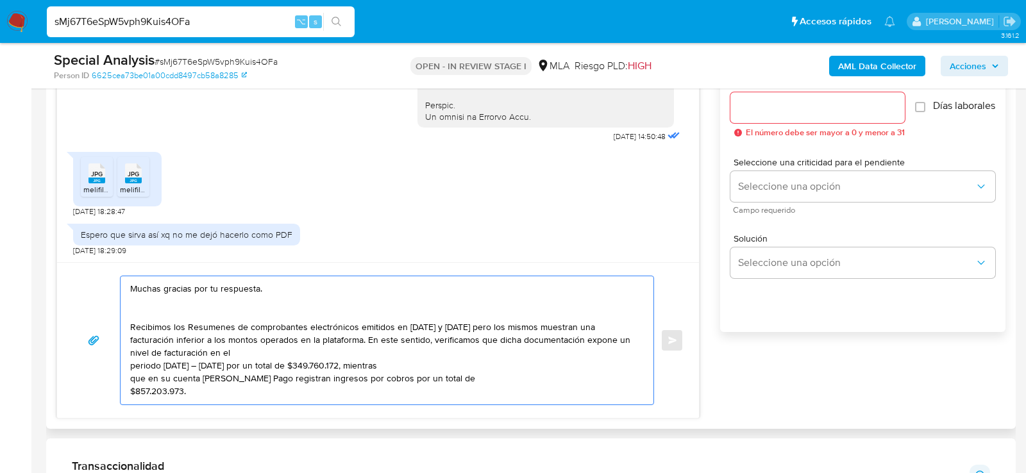
click at [130, 362] on textarea "Hola, Muchas gracias por tu respuesta. Recibimos los Resumenes de comprobantes …" at bounding box center [383, 340] width 507 height 128
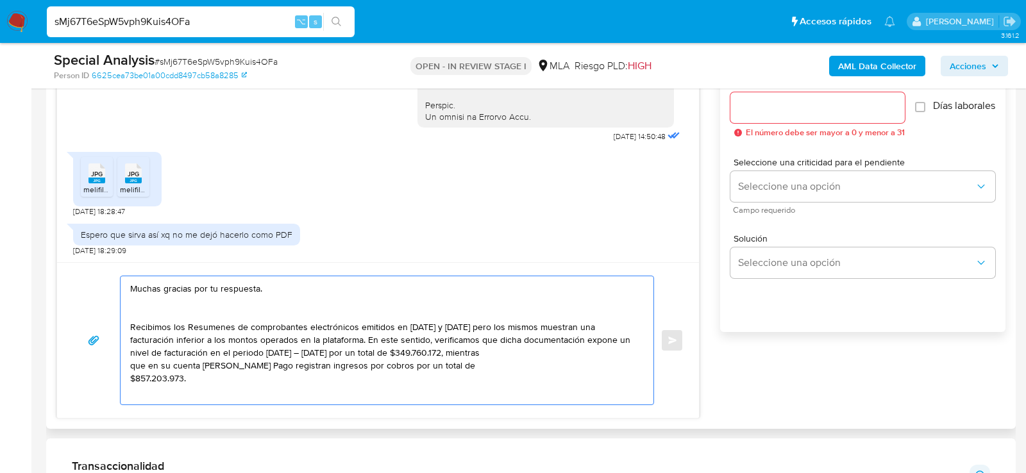
click at [253, 350] on textarea "Hola, Muchas gracias por tu respuesta. Recibimos los Resumenes de comprobantes …" at bounding box center [383, 340] width 507 height 128
click at [270, 347] on textarea "Hola, Muchas gracias por tu respuesta. Recibimos los Resumenes de comprobantes …" at bounding box center [383, 340] width 507 height 128
drag, startPoint x: 345, startPoint y: 349, endPoint x: 393, endPoint y: 350, distance: 48.1
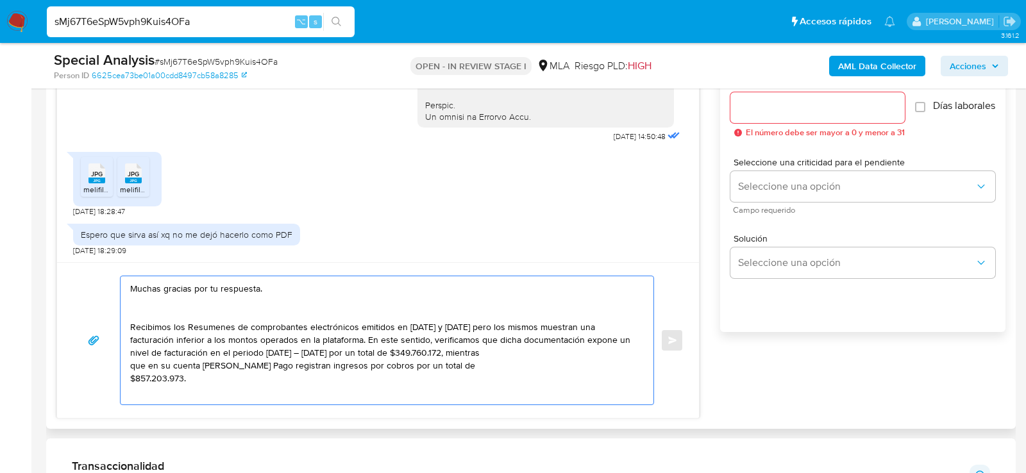
click at [393, 350] on textarea "Hola, Muchas gracias por tu respuesta. Recibimos los Resumenes de comprobantes …" at bounding box center [383, 340] width 507 height 128
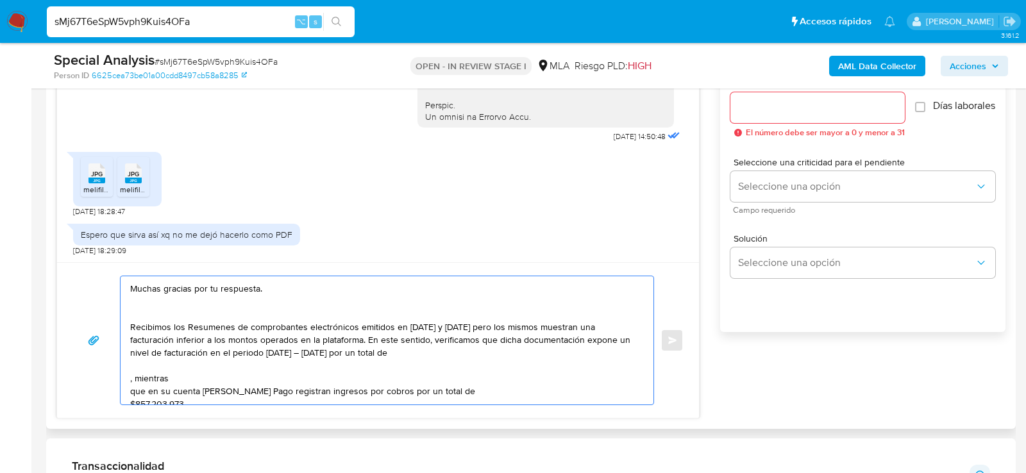
paste textarea "32861758"
click at [130, 375] on textarea "Hola, Muchas gracias por tu respuesta. Recibimos los Resumenes de comprobantes …" at bounding box center [383, 340] width 507 height 128
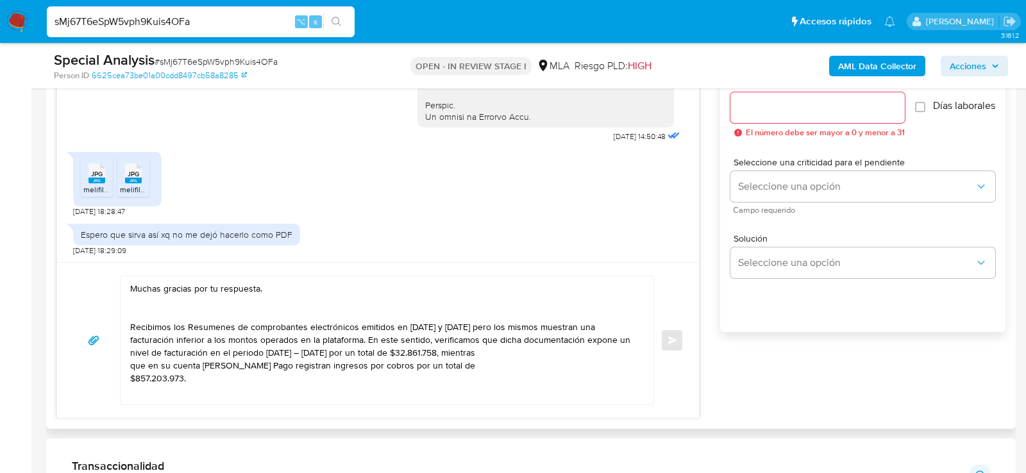
click at [127, 362] on div "Hola, Muchas gracias por tu respuesta. Recibimos los Resumenes de comprobantes …" at bounding box center [384, 340] width 527 height 128
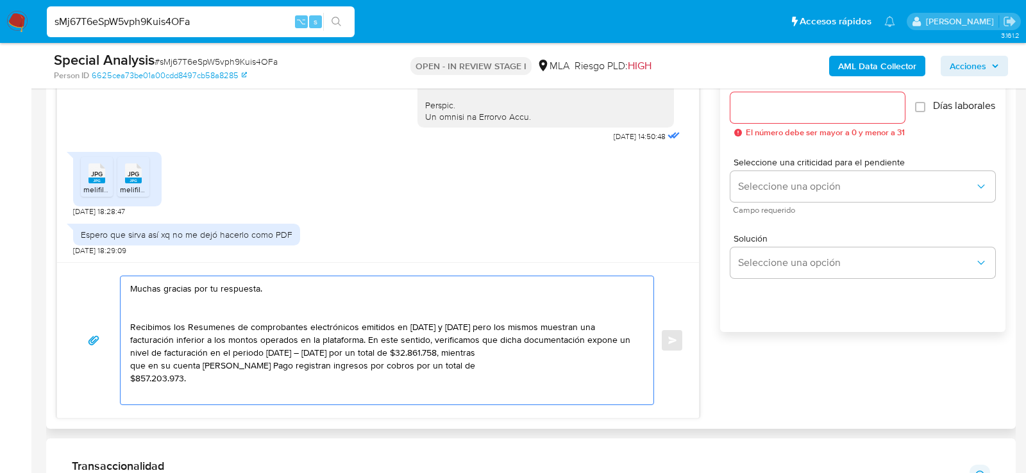
click at [135, 355] on textarea "Hola, Muchas gracias por tu respuesta. Recibimos los Resumenes de comprobantes …" at bounding box center [383, 340] width 507 height 128
drag, startPoint x: 130, startPoint y: 376, endPoint x: 186, endPoint y: 376, distance: 56.4
click at [186, 376] on textarea "Hola, Muchas gracias por tu respuesta. Recibimos los Resumenes de comprobantes …" at bounding box center [383, 340] width 507 height 128
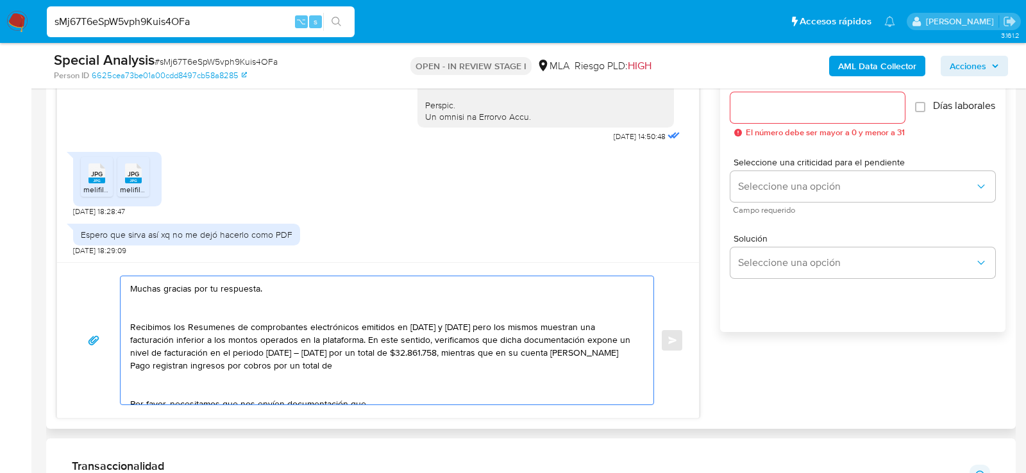
paste textarea "$84.631.579"
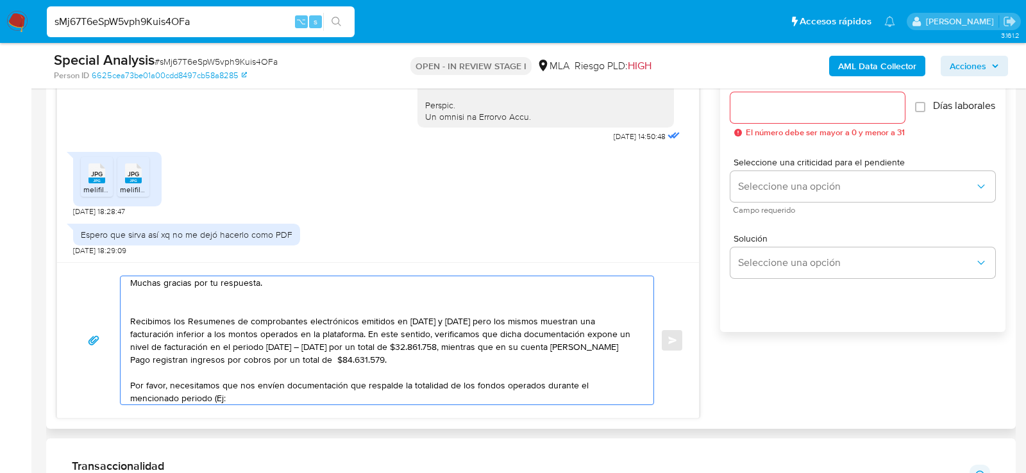
scroll to position [43, 0]
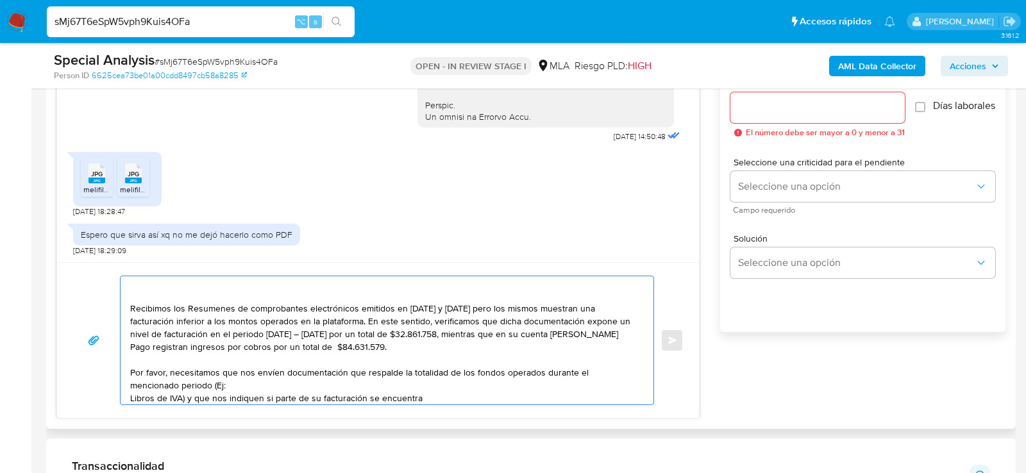
click at [131, 397] on textarea "Hola, Muchas gracias por tu respuesta. Recibimos los Resumenes de comprobantes …" at bounding box center [383, 340] width 507 height 128
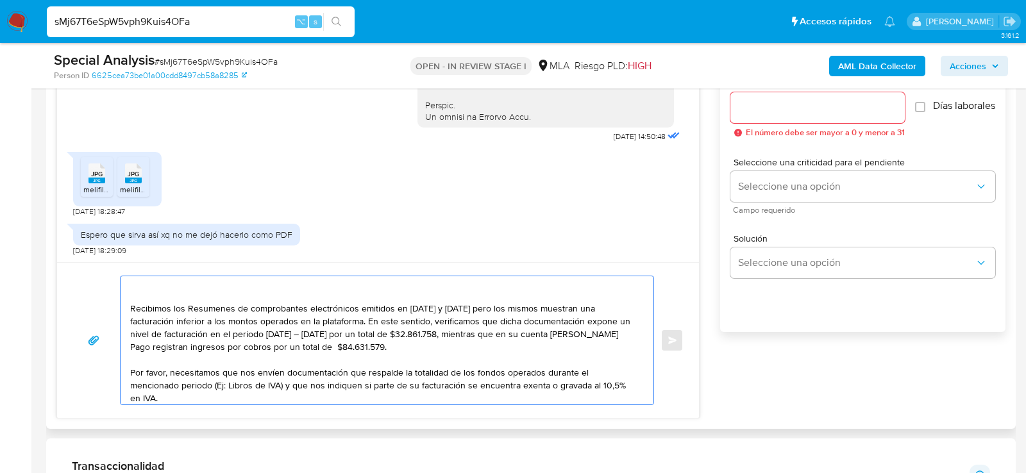
drag, startPoint x: 165, startPoint y: 382, endPoint x: 234, endPoint y: 382, distance: 69.3
click at [235, 382] on textarea "Hola, Muchas gracias por tu respuesta. Recibimos los Resumenes de comprobantes …" at bounding box center [383, 340] width 507 height 128
click at [553, 382] on textarea "Hola, Muchas gracias por tu respuesta. Recibimos los Resumenes de comprobantes …" at bounding box center [383, 340] width 507 height 128
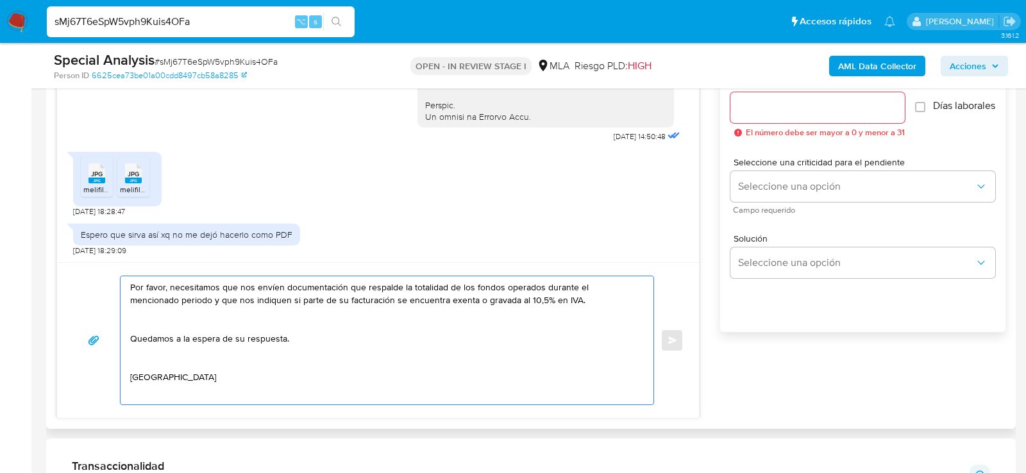
scroll to position [129, 0]
click at [486, 346] on textarea "Hola, Muchas gracias por tu respuesta. Recibimos los Resumenes de comprobantes …" at bounding box center [383, 340] width 507 height 128
click at [481, 319] on textarea "Hola, Muchas gracias por tu respuesta. Recibimos los Resumenes de comprobantes …" at bounding box center [383, 340] width 507 height 128
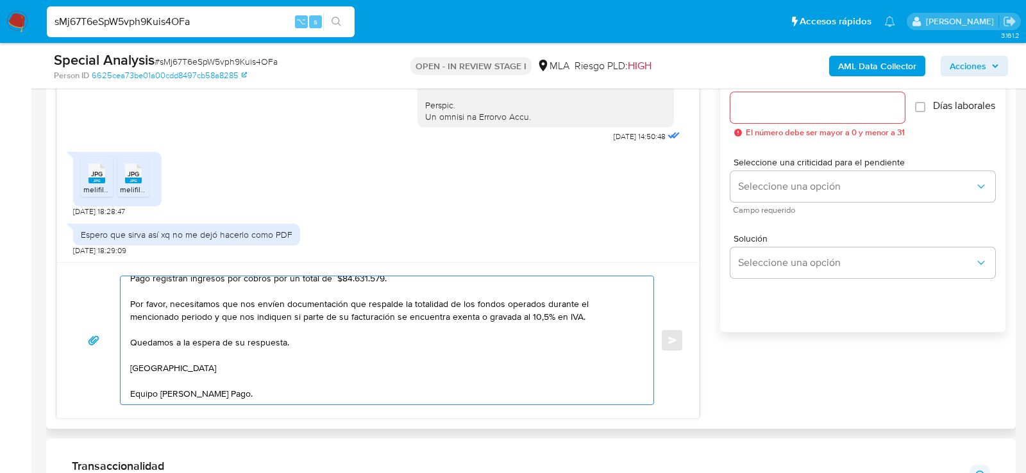
scroll to position [111, 0]
type textarea "Hola, Muchas gracias por tu respuesta. Recibimos los Resumenes de comprobantes …"
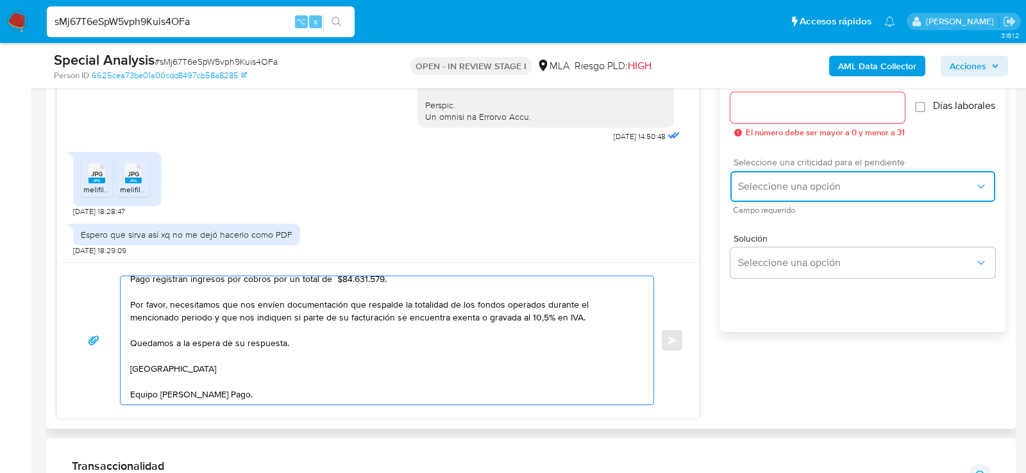
click at [786, 193] on span "Seleccione una opción" at bounding box center [856, 186] width 237 height 13
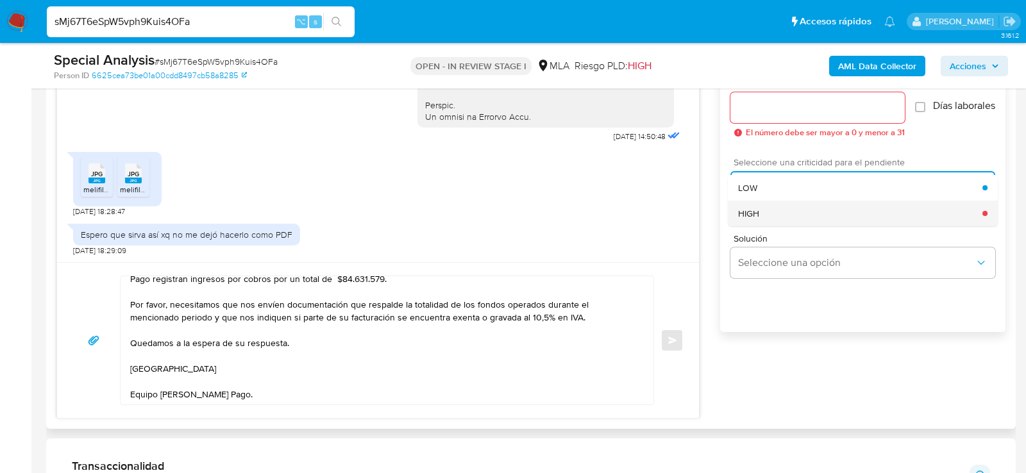
click at [772, 212] on div "HIGH" at bounding box center [860, 214] width 244 height 26
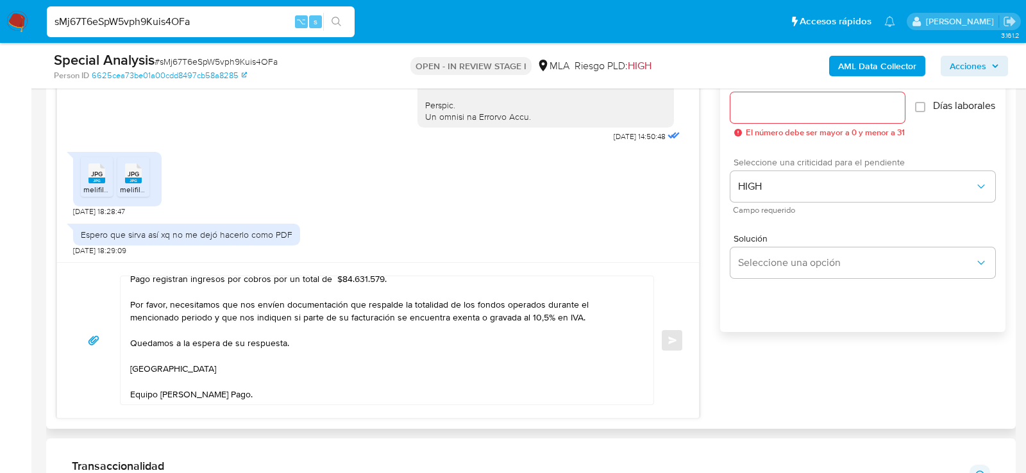
click at [750, 106] on input "Esperar Respuesta (días)" at bounding box center [818, 107] width 174 height 17
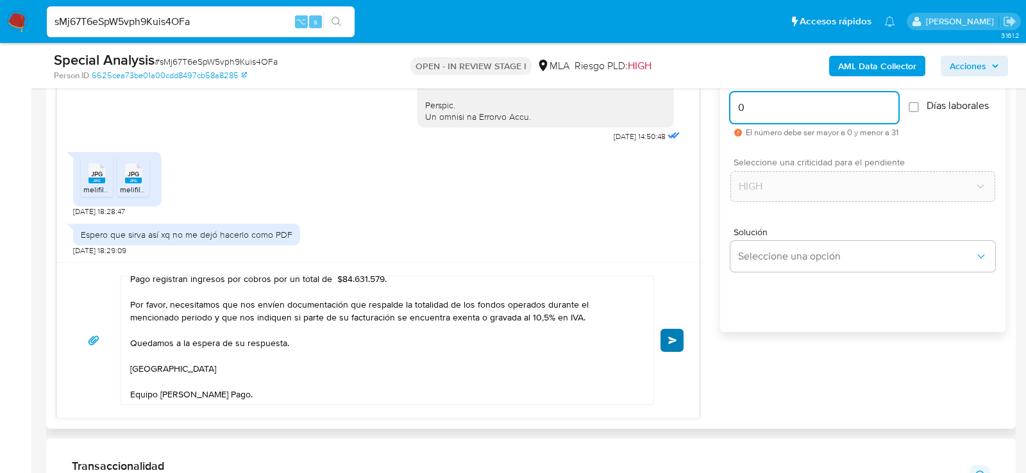
type input "0"
click at [679, 338] on button "Enviar" at bounding box center [672, 340] width 23 height 23
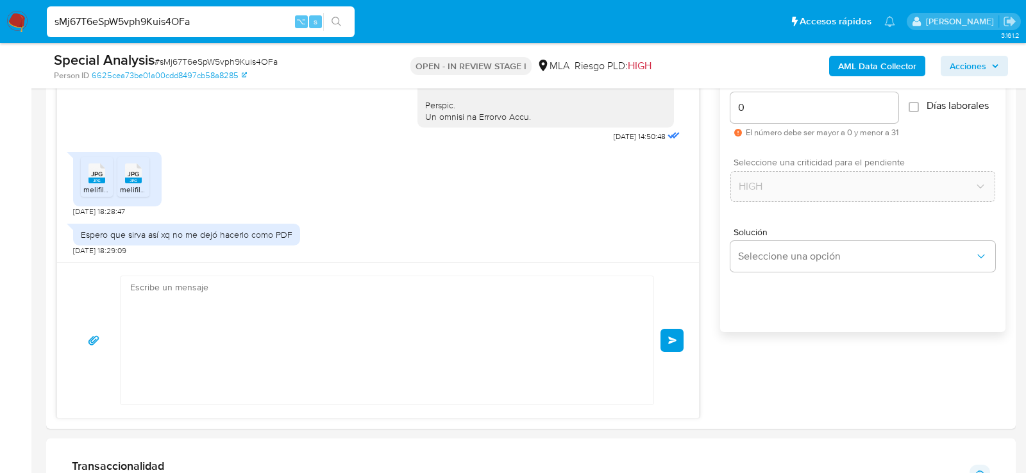
scroll to position [949, 0]
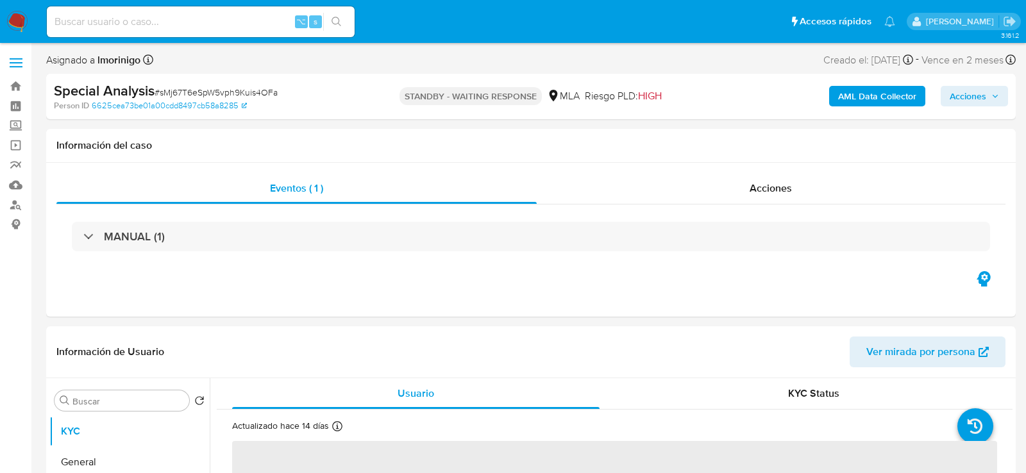
select select "10"
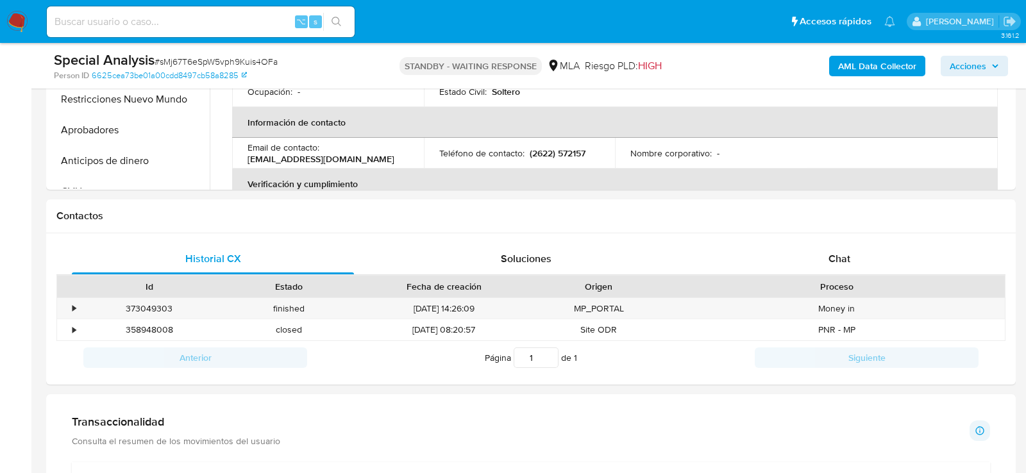
scroll to position [472, 0]
drag, startPoint x: 839, startPoint y: 260, endPoint x: 751, endPoint y: 260, distance: 87.9
click at [839, 260] on span "Chat" at bounding box center [840, 258] width 22 height 15
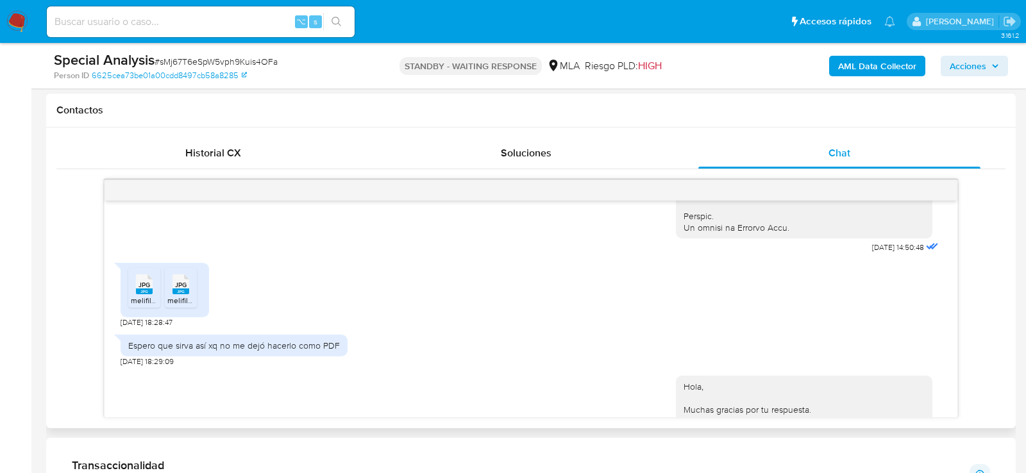
scroll to position [645, 0]
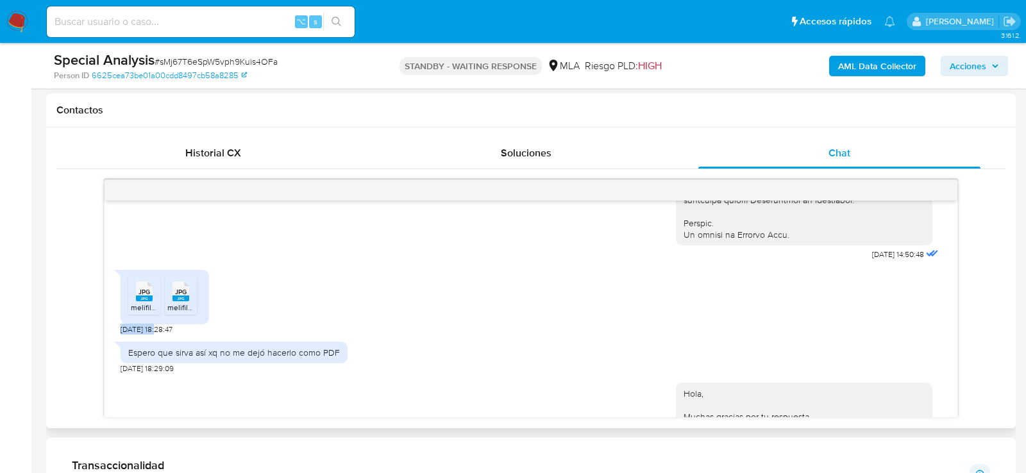
drag, startPoint x: 159, startPoint y: 355, endPoint x: 114, endPoint y: 354, distance: 45.5
click at [114, 354] on div "[DATE] 14:50:48 JPG JPG melifile2152033189121881258.jpg JPG JPG melifile4451602…" at bounding box center [531, 309] width 853 height 217
copy span "[DATE]"
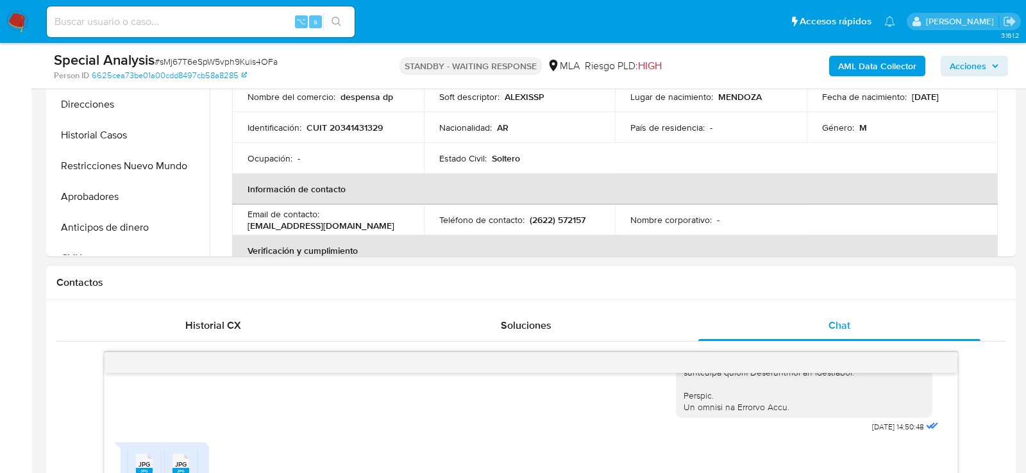
scroll to position [259, 0]
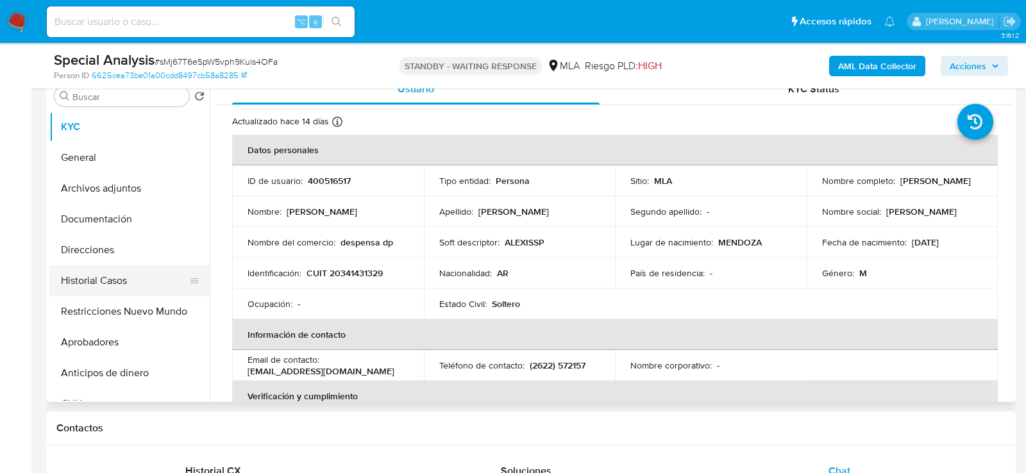
click at [101, 271] on button "Historial Casos" at bounding box center [124, 281] width 150 height 31
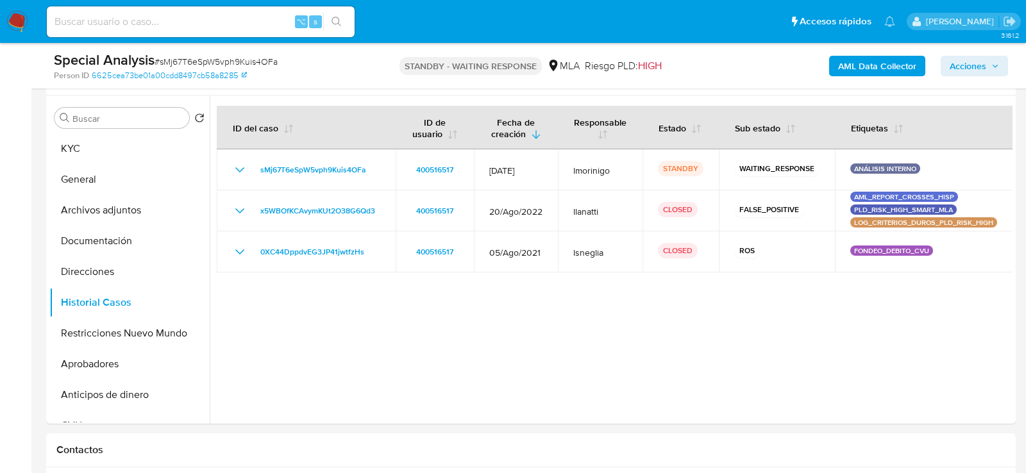
scroll to position [238, 0]
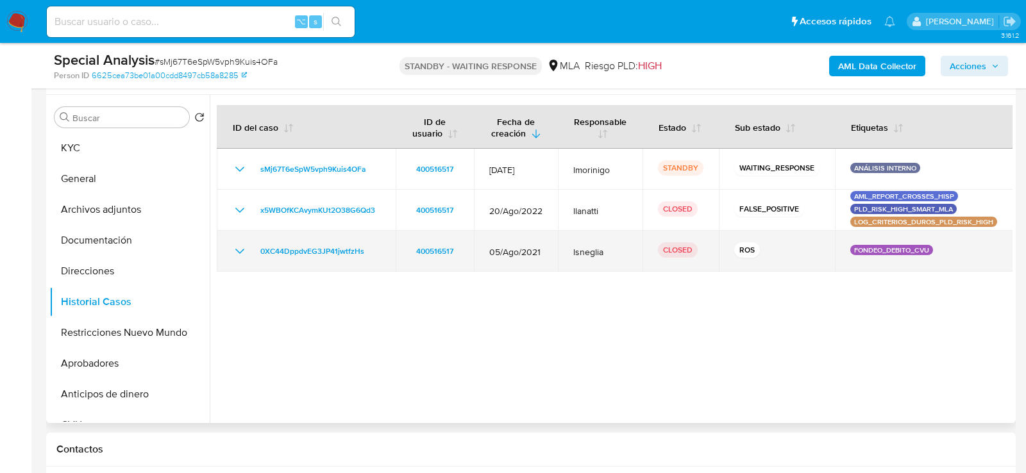
click at [242, 248] on icon "Mostrar/Ocultar" at bounding box center [239, 251] width 15 height 15
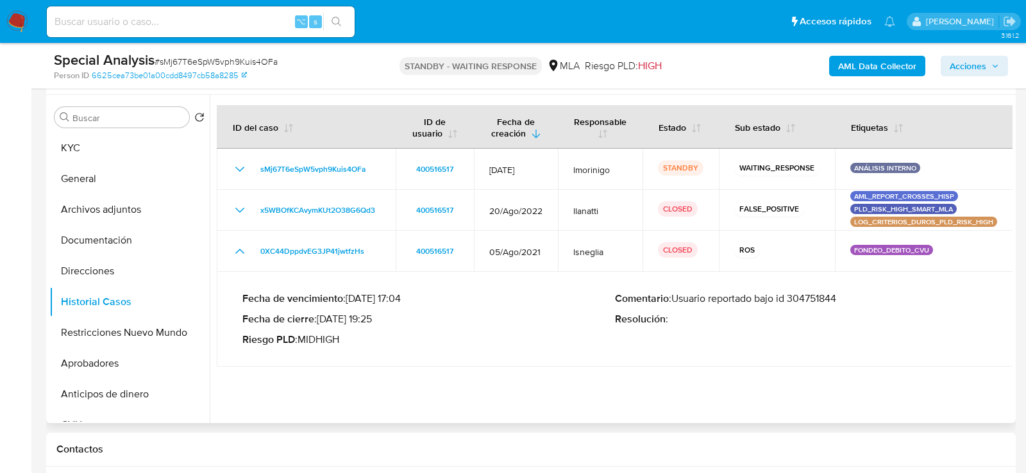
click at [815, 307] on div "Comentario : Usuario reportado bajo id 304751844 Resolución :" at bounding box center [801, 319] width 373 height 54
click at [815, 301] on p "Comentario : Usuario reportado bajo id 304751844" at bounding box center [801, 298] width 373 height 13
drag, startPoint x: 323, startPoint y: 317, endPoint x: 374, endPoint y: 318, distance: 50.7
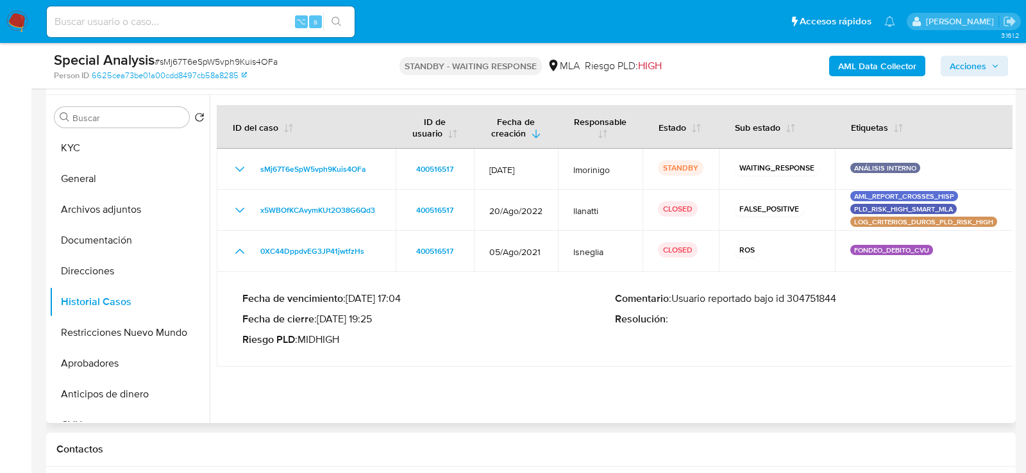
click at [374, 318] on p "Fecha de cierre : [DATE] 19:25" at bounding box center [428, 319] width 373 height 13
click at [111, 150] on button "KYC" at bounding box center [124, 148] width 150 height 31
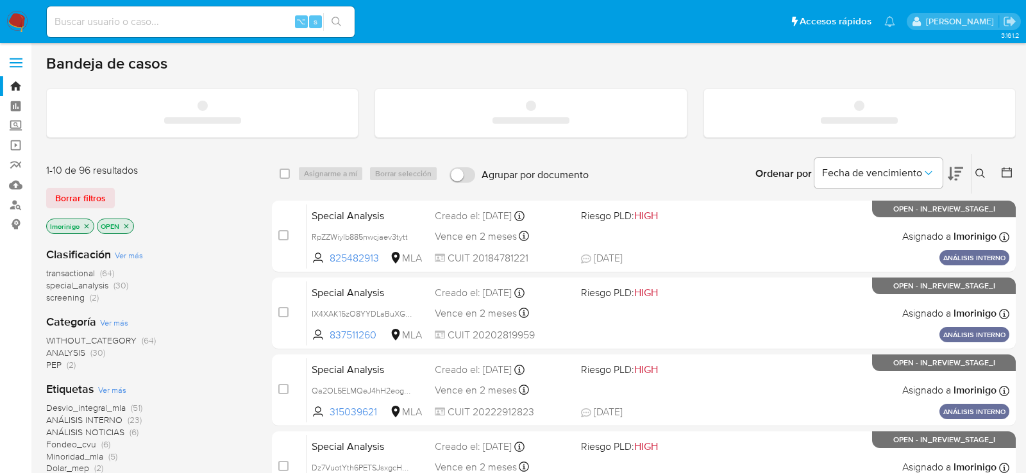
click at [247, 21] on input at bounding box center [201, 21] width 308 height 17
paste input "SaV05Dn4vETlrlP82NkodlLE"
type input "SaV05Dn4vETlrlP82NkodlLE"
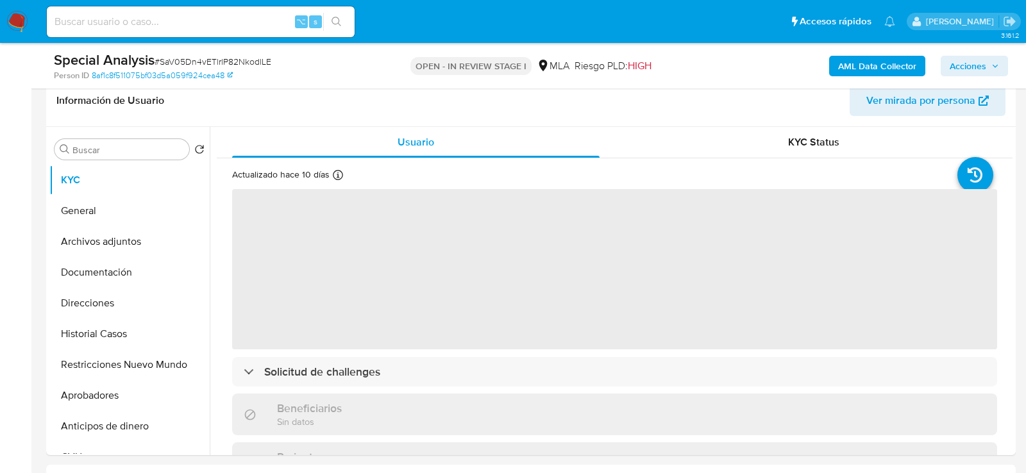
scroll to position [297, 0]
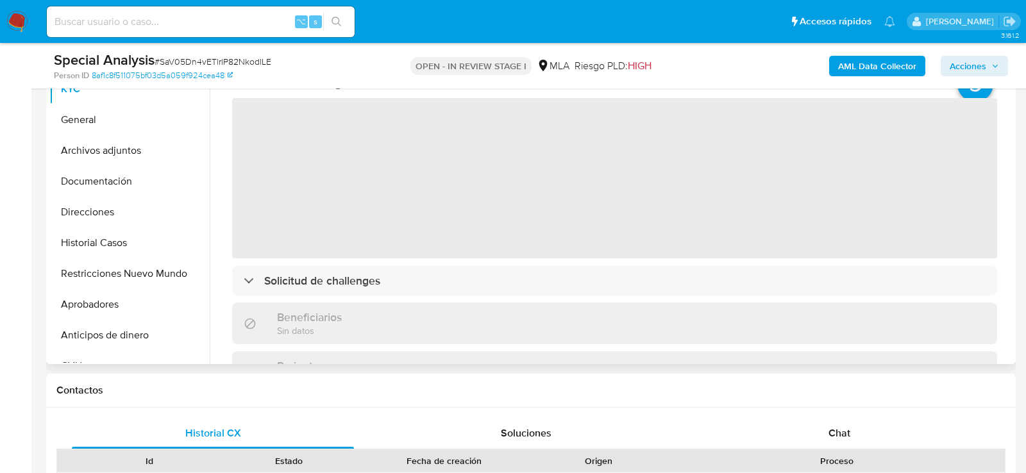
select select "10"
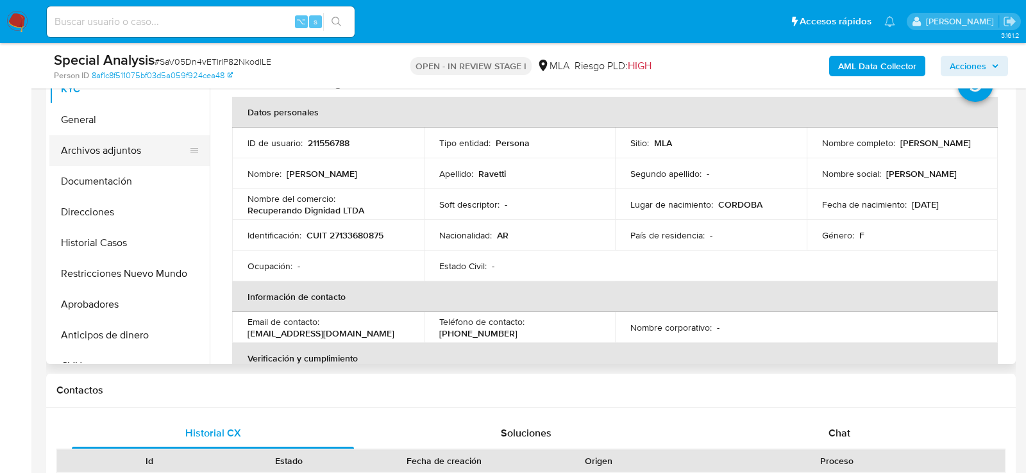
click at [100, 148] on button "Archivos adjuntos" at bounding box center [124, 150] width 150 height 31
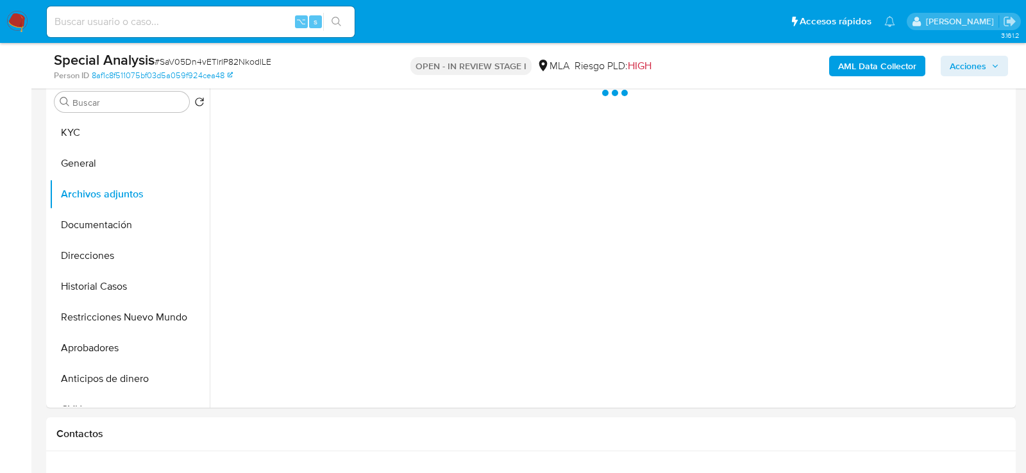
scroll to position [249, 0]
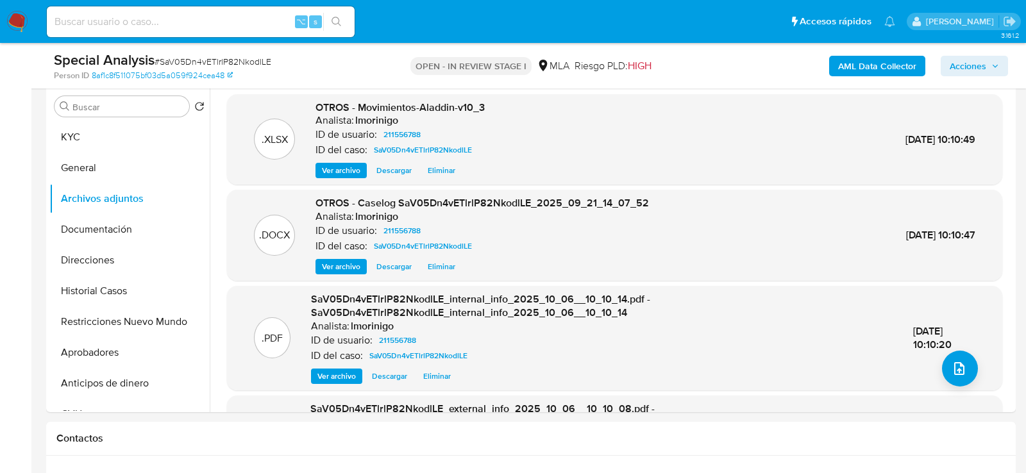
click at [446, 262] on span "Eliminar" at bounding box center [442, 266] width 28 height 13
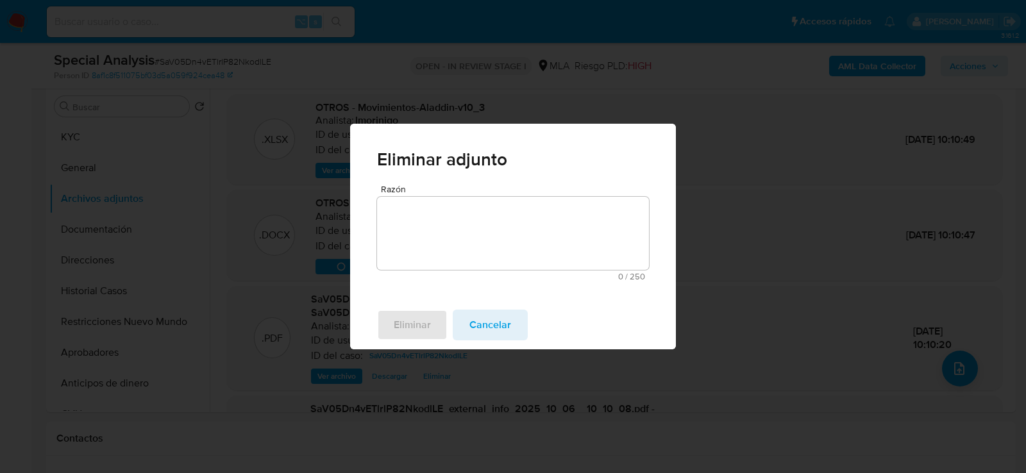
click at [464, 223] on textarea "Razón" at bounding box center [513, 233] width 272 height 73
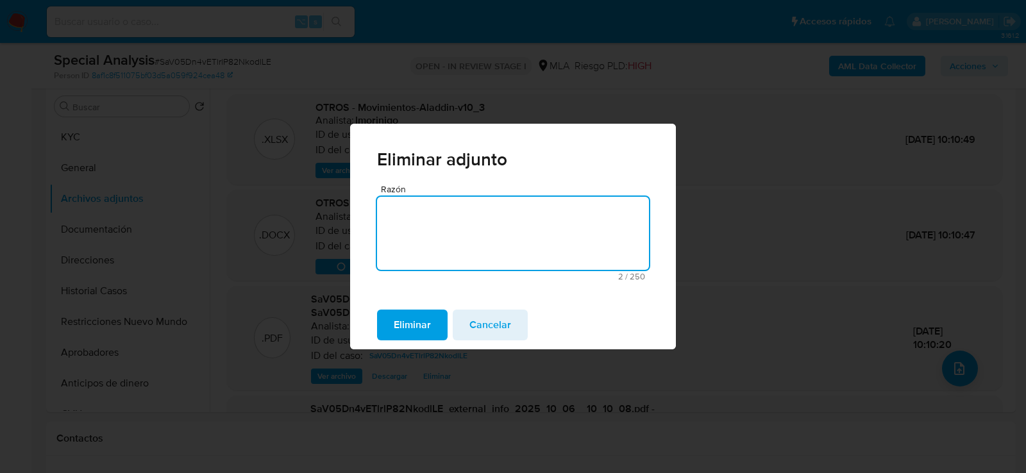
click at [419, 312] on span "Eliminar" at bounding box center [412, 325] width 37 height 28
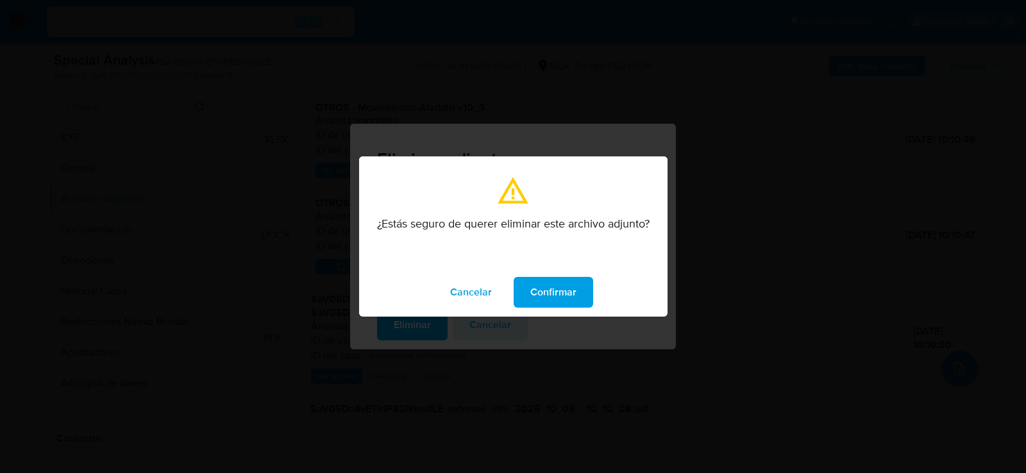
click at [577, 305] on button "Confirmar" at bounding box center [554, 292] width 80 height 31
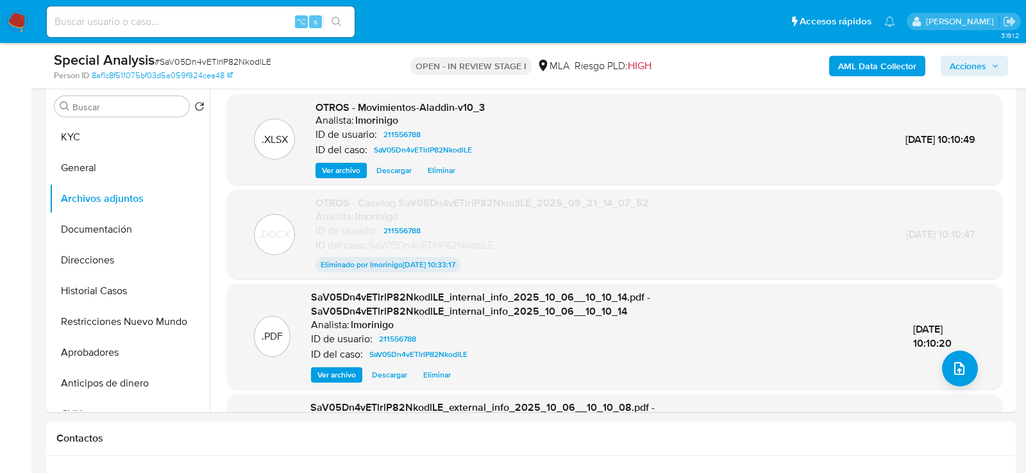
click at [192, 62] on span "# SaV05Dn4vETlrlP82NkodlLE" at bounding box center [213, 61] width 117 height 13
copy span "SaV05Dn4vETlrlP82NkodlLE"
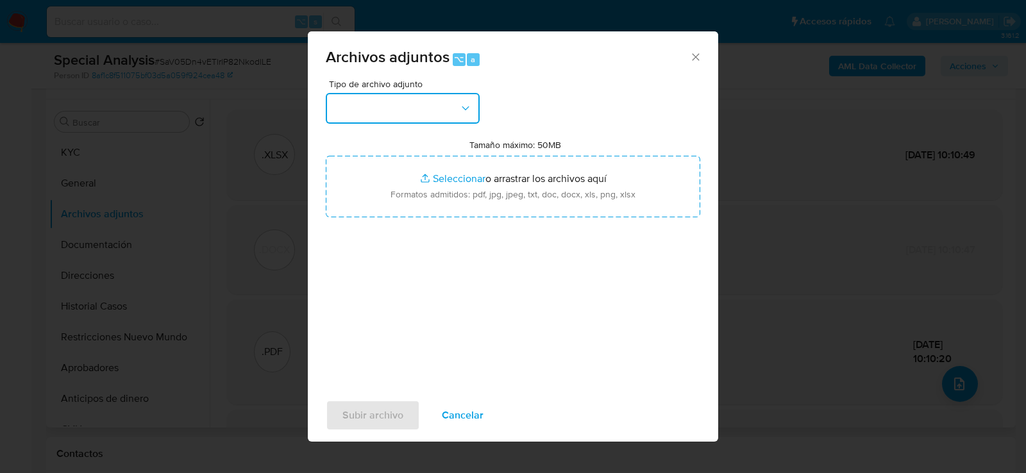
click at [395, 101] on button "button" at bounding box center [403, 108] width 154 height 31
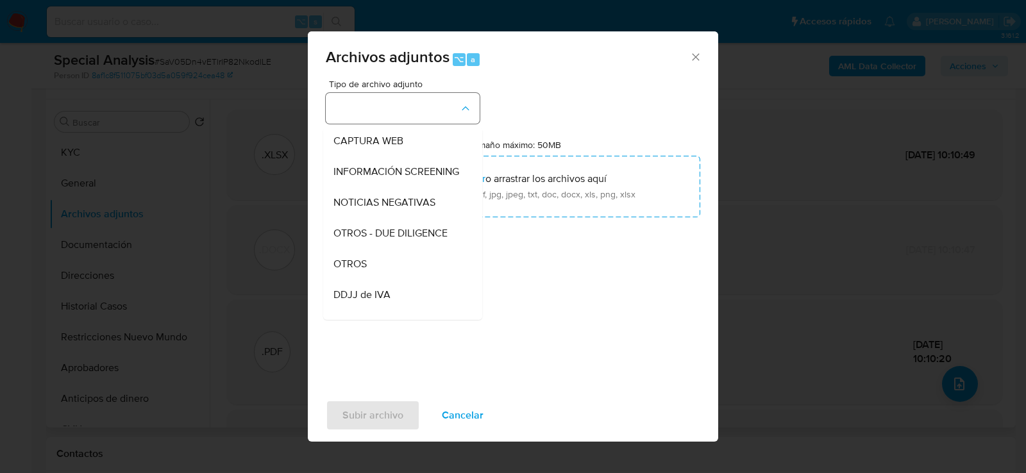
scroll to position [196, 0]
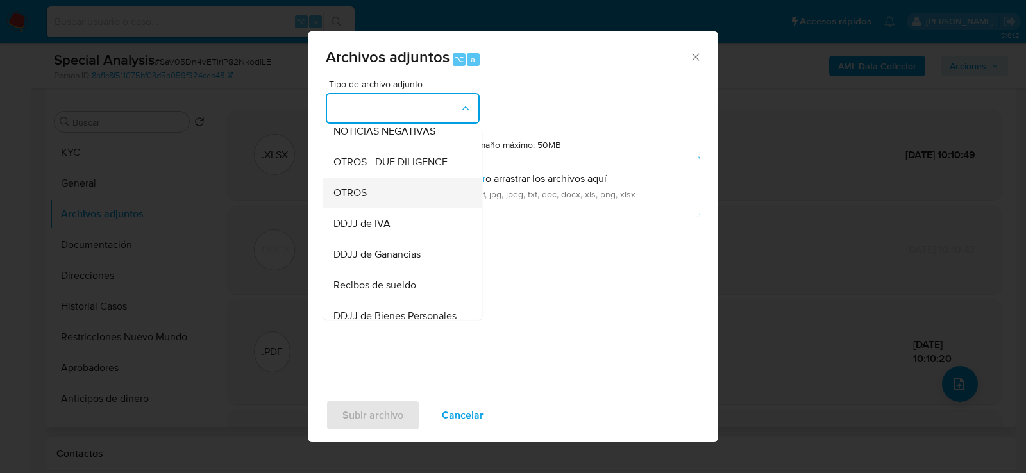
click at [390, 191] on div "OTROS" at bounding box center [399, 192] width 131 height 31
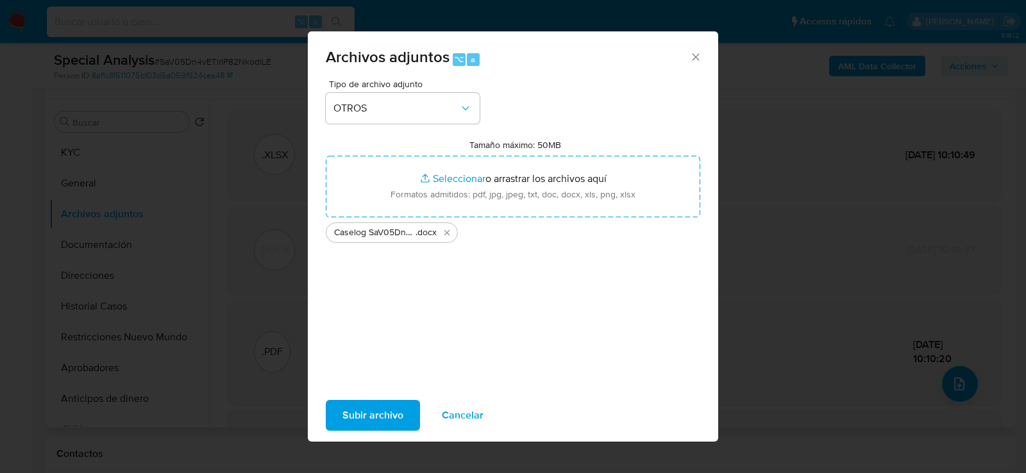
click at [367, 401] on span "Subir archivo" at bounding box center [372, 415] width 61 height 28
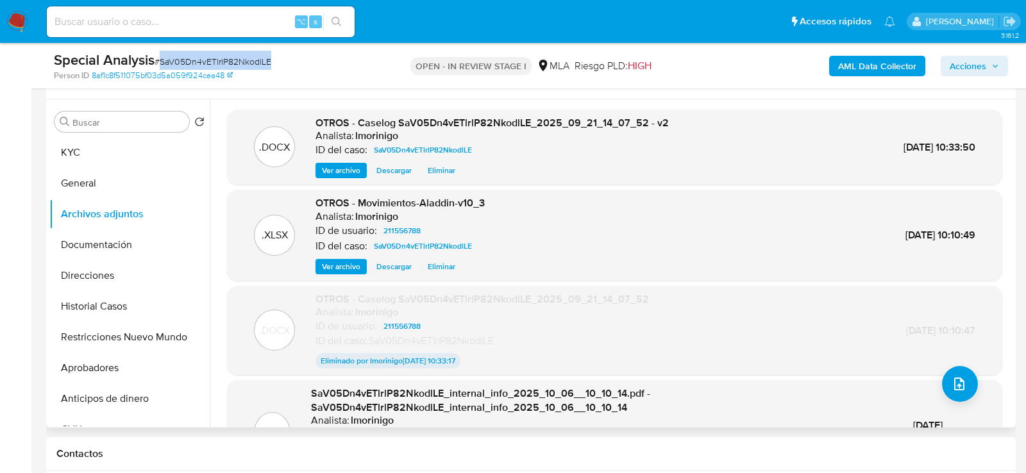
click at [956, 67] on span "Acciones" at bounding box center [968, 66] width 37 height 21
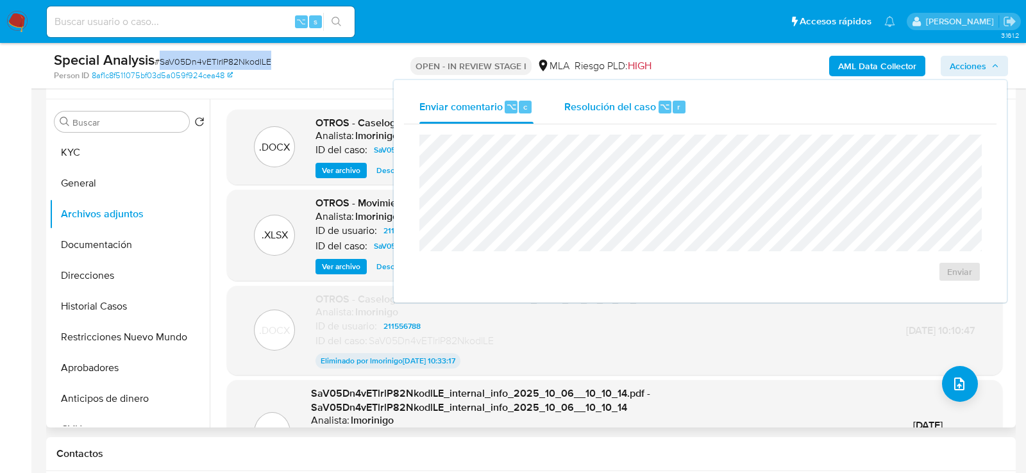
click at [641, 122] on div "Resolución del caso ⌥ r" at bounding box center [625, 106] width 123 height 33
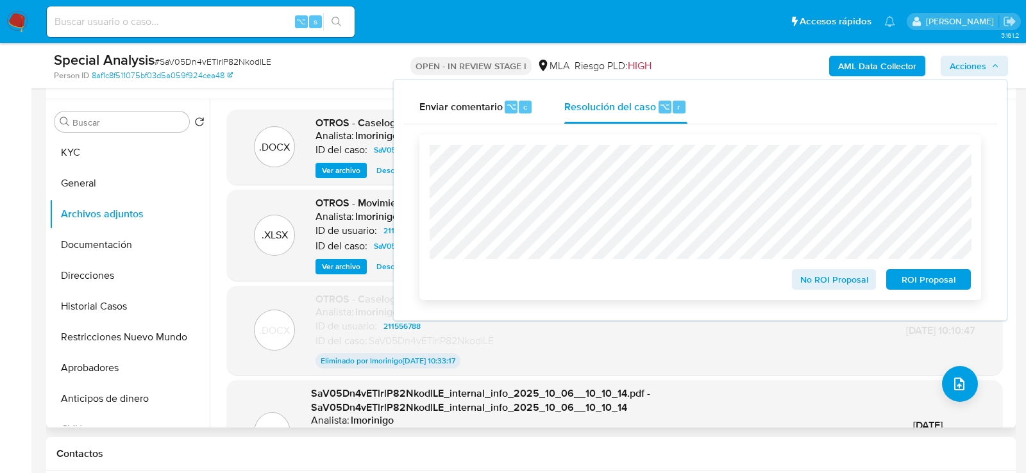
click at [903, 282] on span "ROI Proposal" at bounding box center [928, 280] width 67 height 18
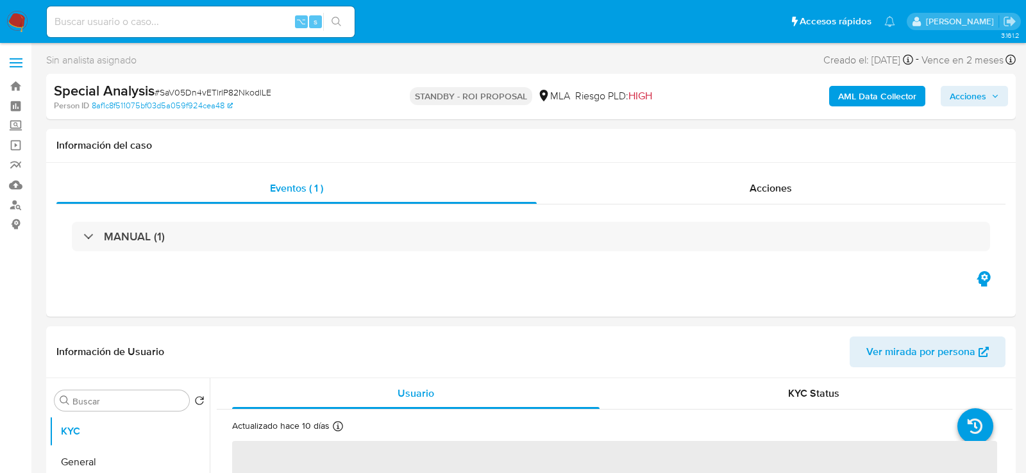
select select "10"
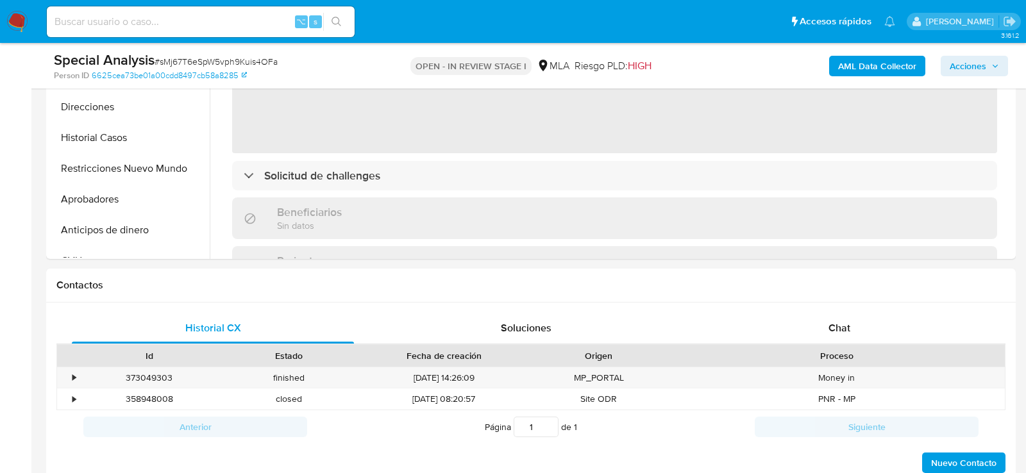
scroll to position [554, 0]
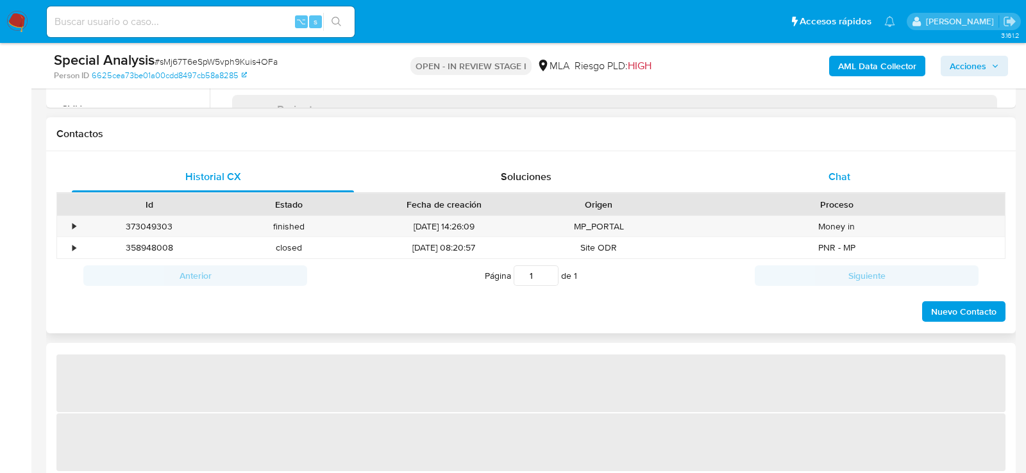
select select "10"
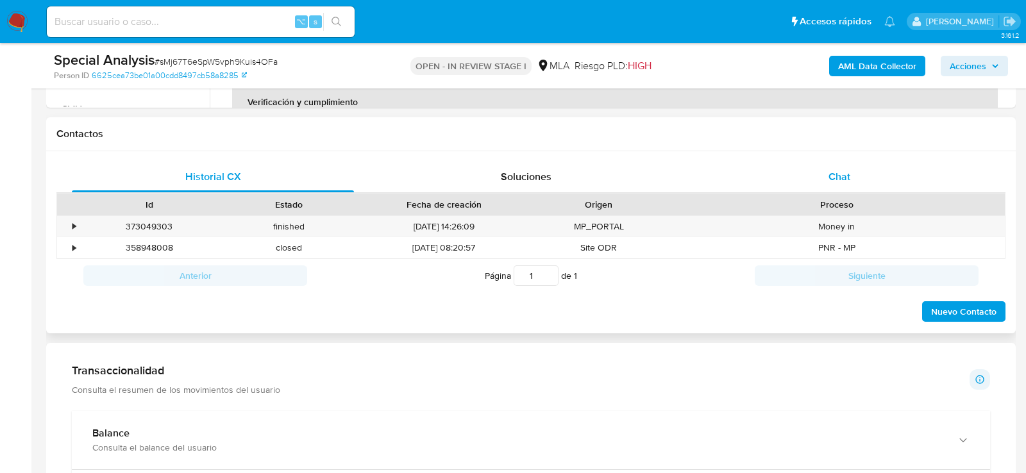
click at [843, 181] on span "Chat" at bounding box center [840, 176] width 22 height 15
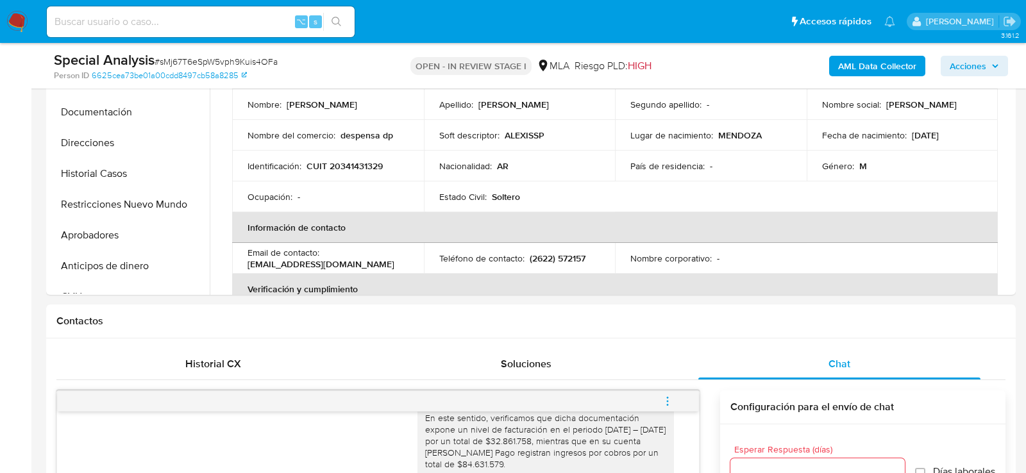
scroll to position [269, 0]
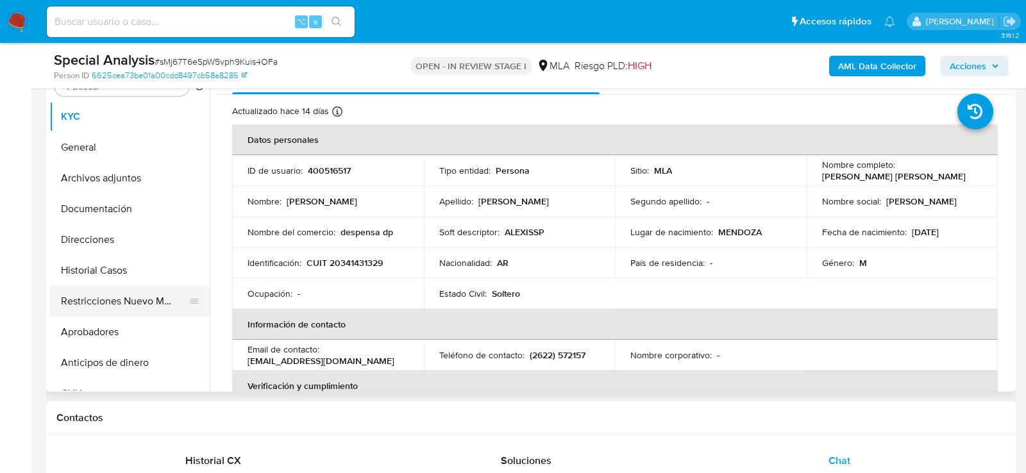
click at [71, 303] on button "Restricciones Nuevo Mundo" at bounding box center [124, 301] width 150 height 31
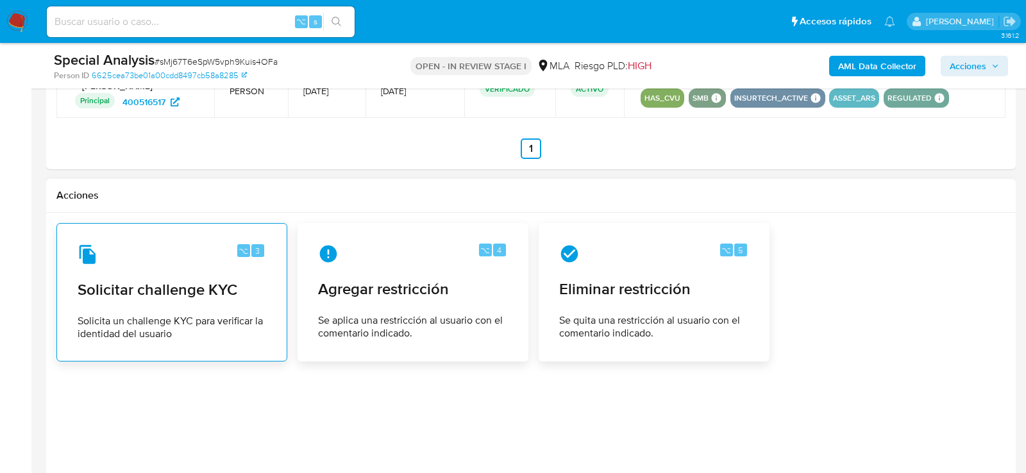
scroll to position [1794, 0]
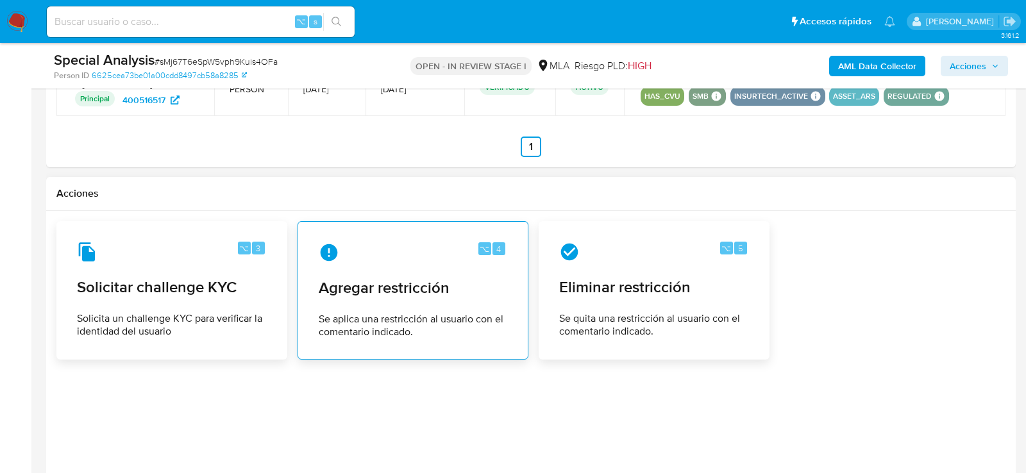
click at [337, 335] on div "⌥ 4 Agregar restricción Se aplica una restricción al usuario con el comentario …" at bounding box center [412, 290] width 209 height 117
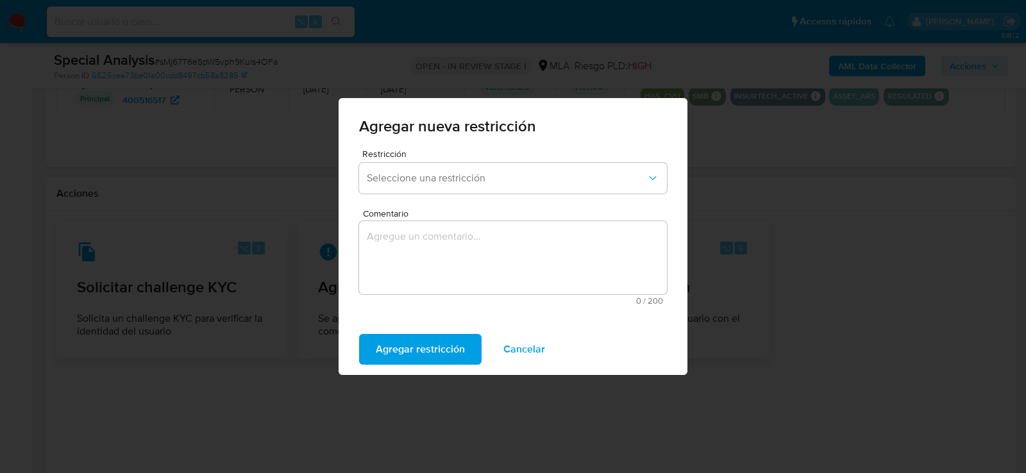
click at [397, 149] on span "Restricción" at bounding box center [516, 153] width 308 height 9
click at [397, 181] on span "Seleccione una restricción" at bounding box center [507, 178] width 280 height 13
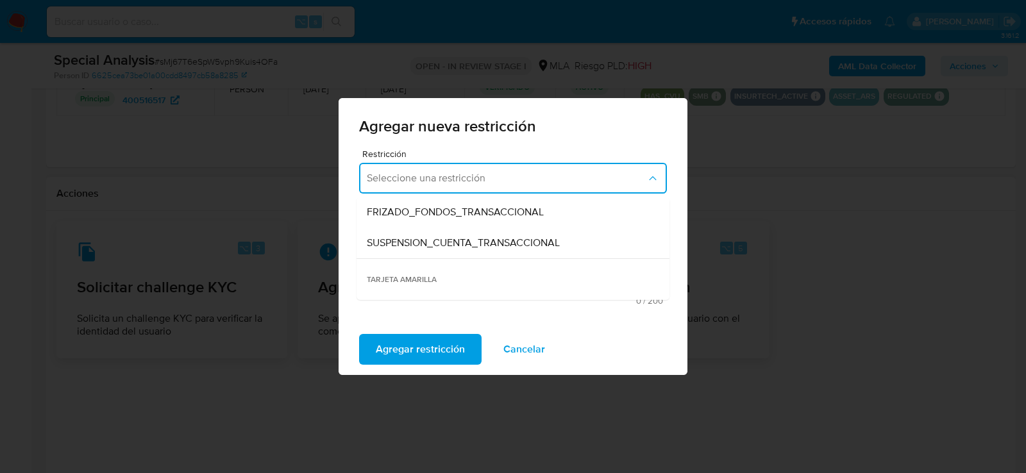
scroll to position [157, 0]
click at [401, 230] on div "SUSPENSION_CUENTA_TRANSACCIONAL" at bounding box center [509, 240] width 285 height 31
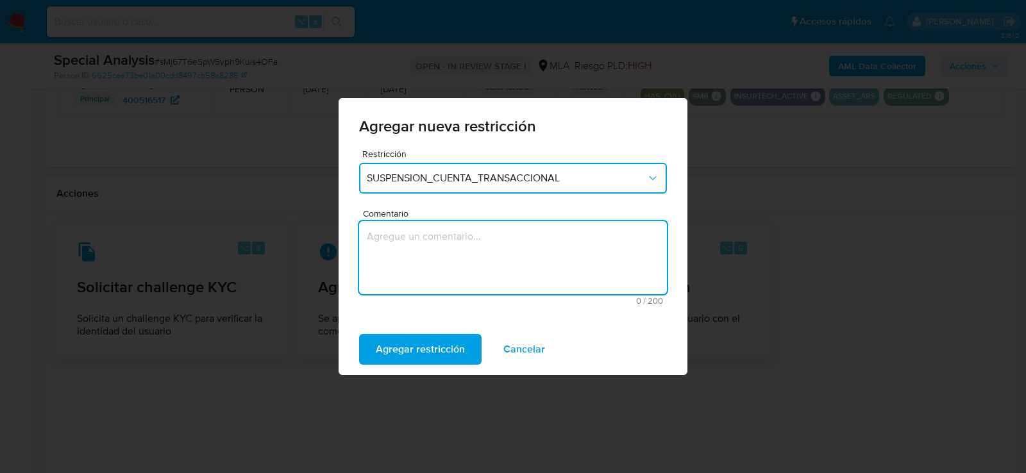
click at [401, 230] on textarea "Comentario" at bounding box center [513, 257] width 308 height 73
type textarea "aml"
click at [401, 341] on span "Agregar restricción" at bounding box center [420, 349] width 89 height 28
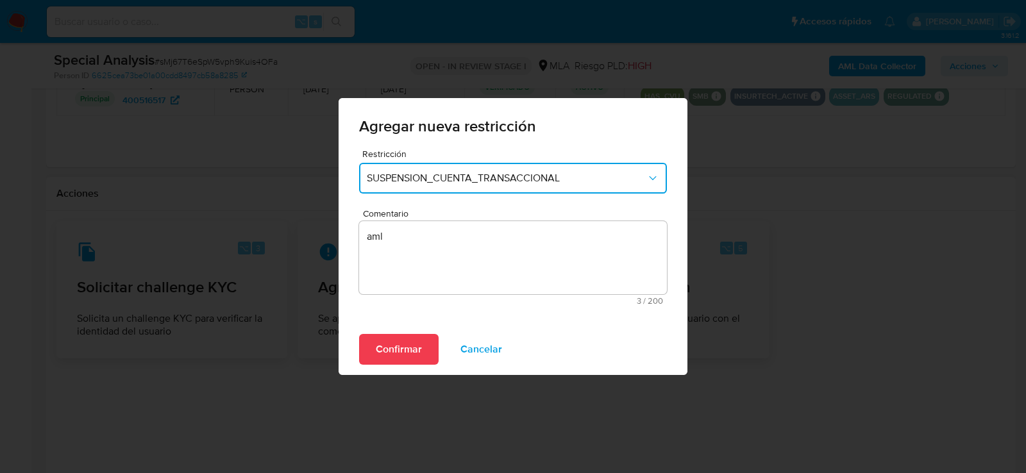
click at [414, 369] on div "Confirmar Cancelar" at bounding box center [513, 349] width 349 height 51
click at [395, 333] on div "Confirmar Cancelar" at bounding box center [513, 349] width 349 height 51
click at [396, 337] on span "Confirmar" at bounding box center [399, 349] width 46 height 28
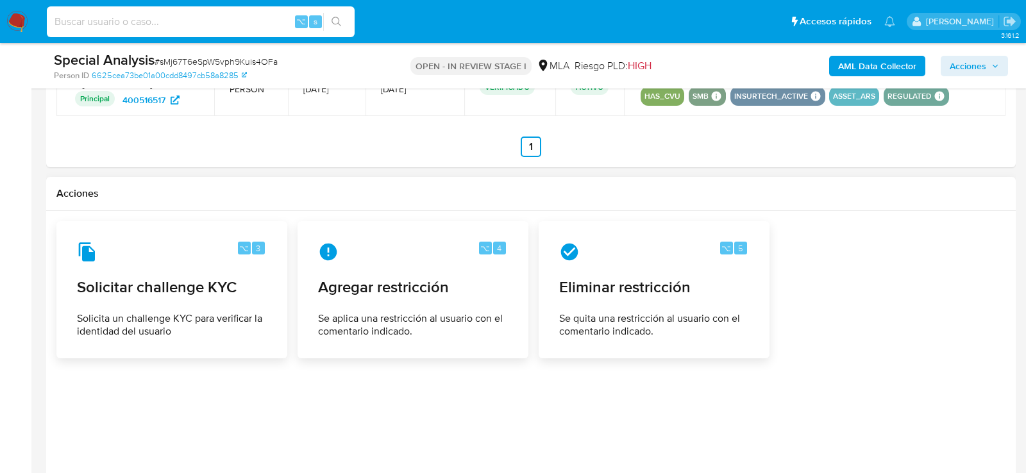
click at [221, 19] on input at bounding box center [201, 21] width 308 height 17
paste input "IX4XAK15zO8YYDLaBuXGRFmP"
type input "IX4XAK15zO8YYDLaBuXGRFmP"
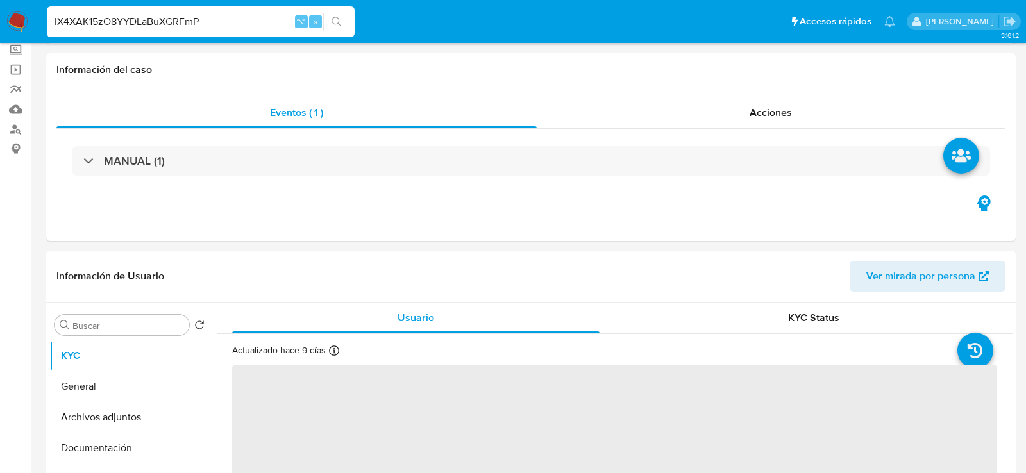
select select "10"
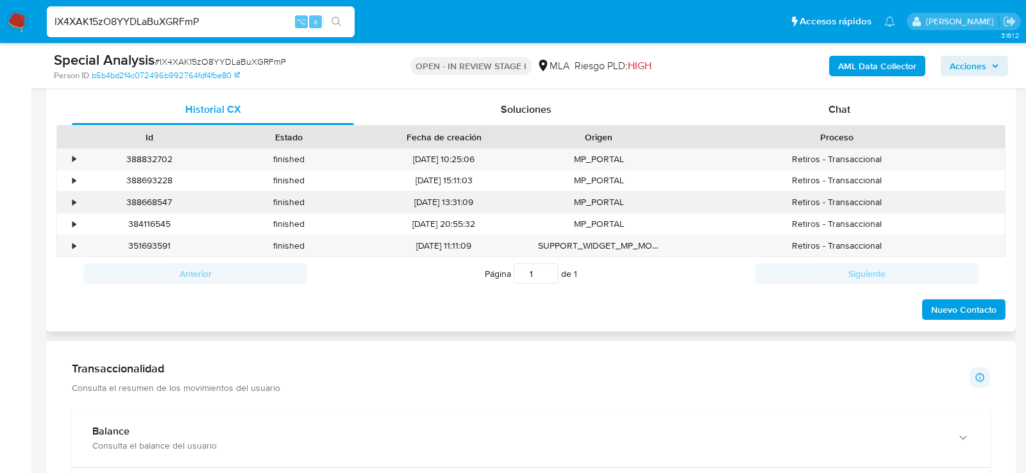
scroll to position [618, 0]
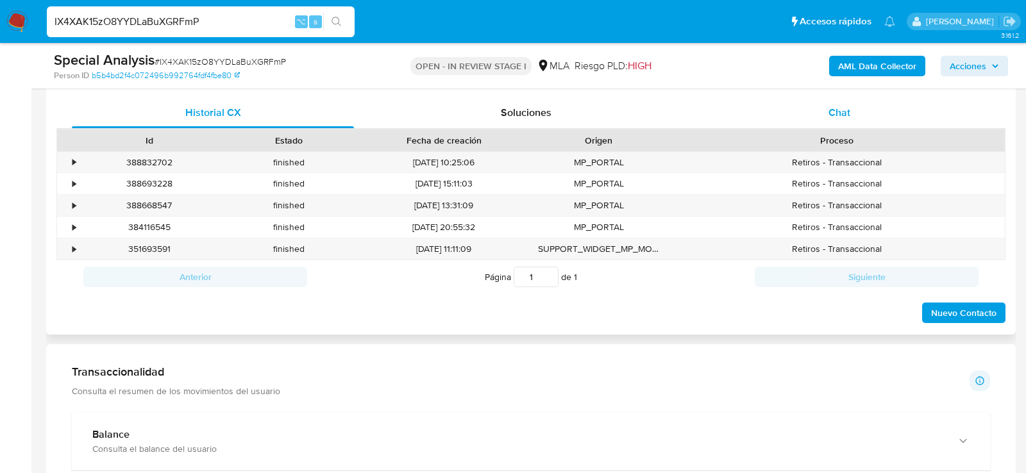
click at [865, 100] on div "Chat" at bounding box center [839, 112] width 282 height 31
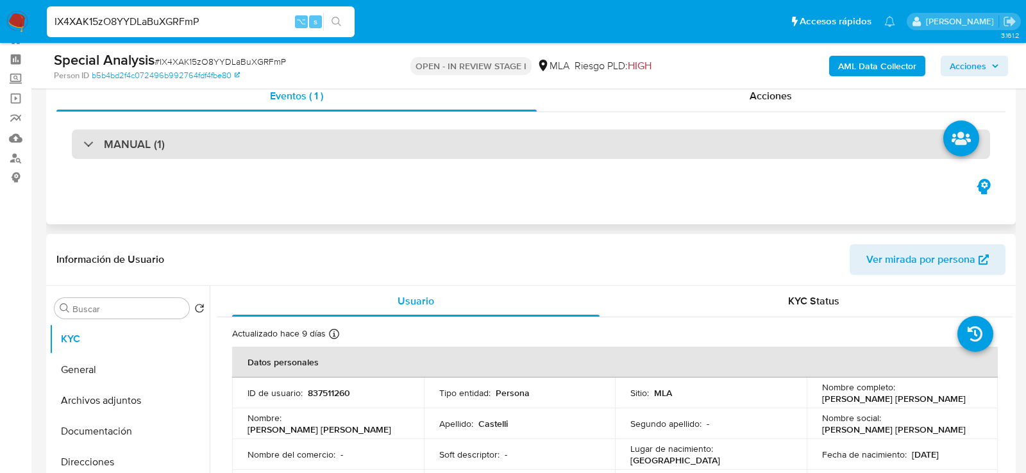
scroll to position [39, 0]
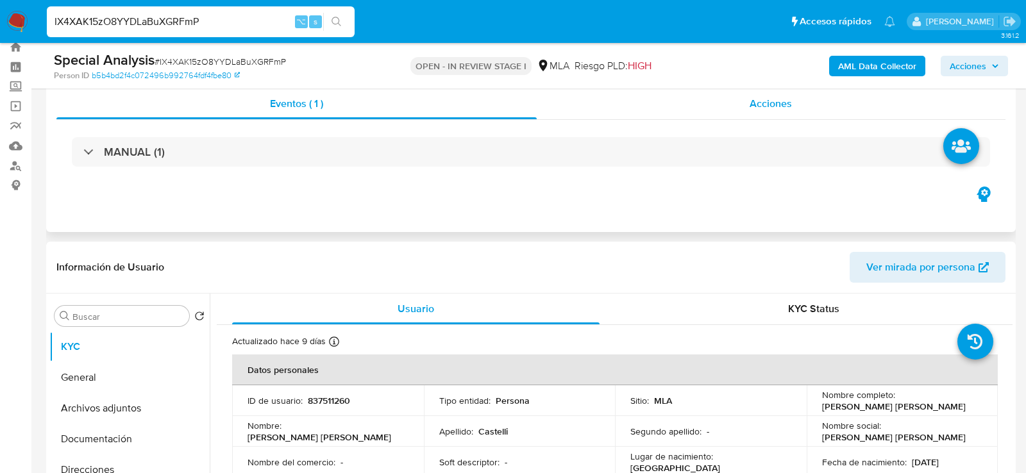
click at [698, 117] on div "Acciones" at bounding box center [771, 104] width 469 height 31
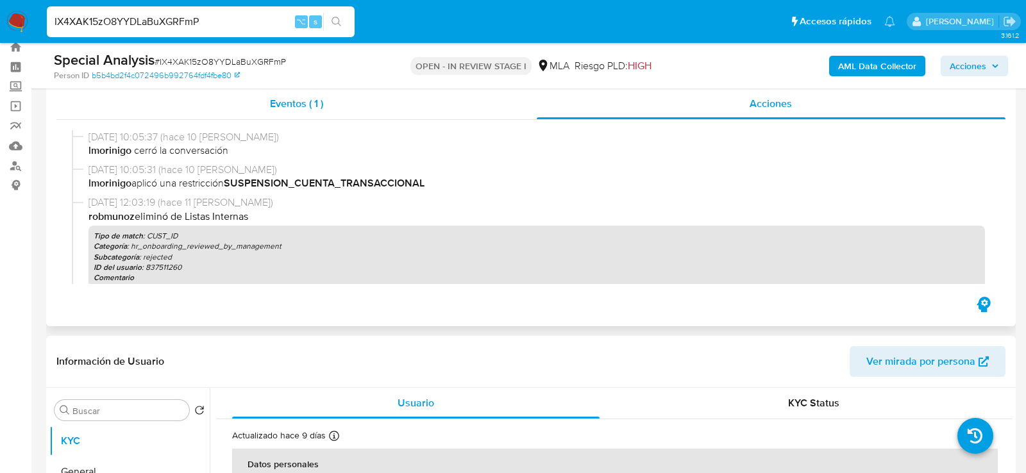
click at [304, 97] on span "Eventos ( 1 )" at bounding box center [296, 103] width 53 height 15
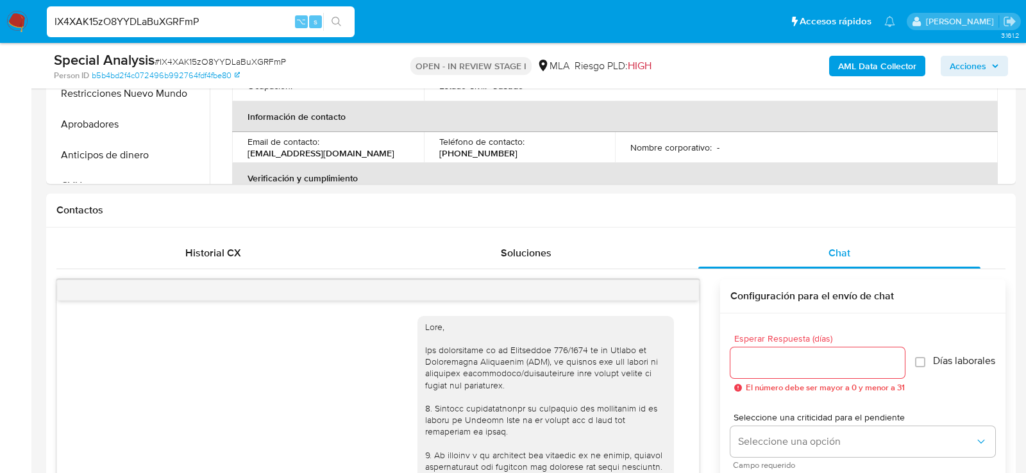
scroll to position [458, 0]
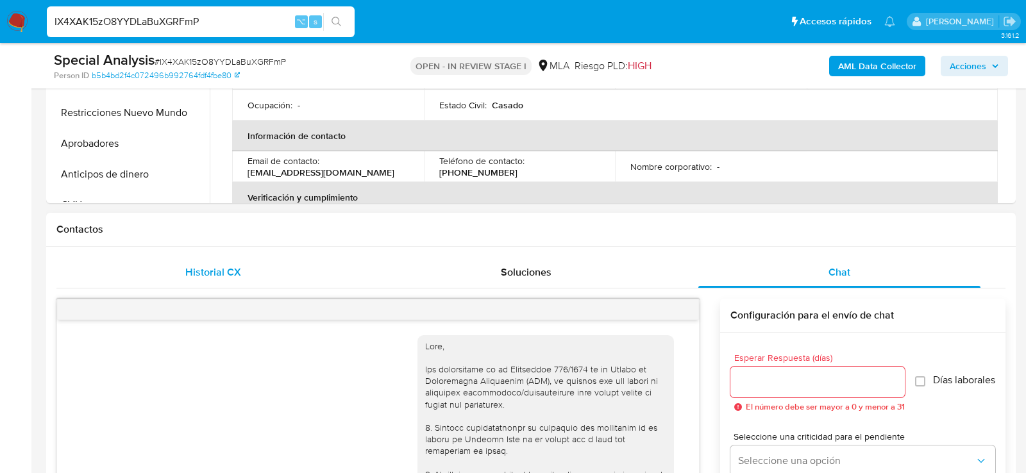
click at [155, 282] on div "Historial CX" at bounding box center [213, 272] width 282 height 31
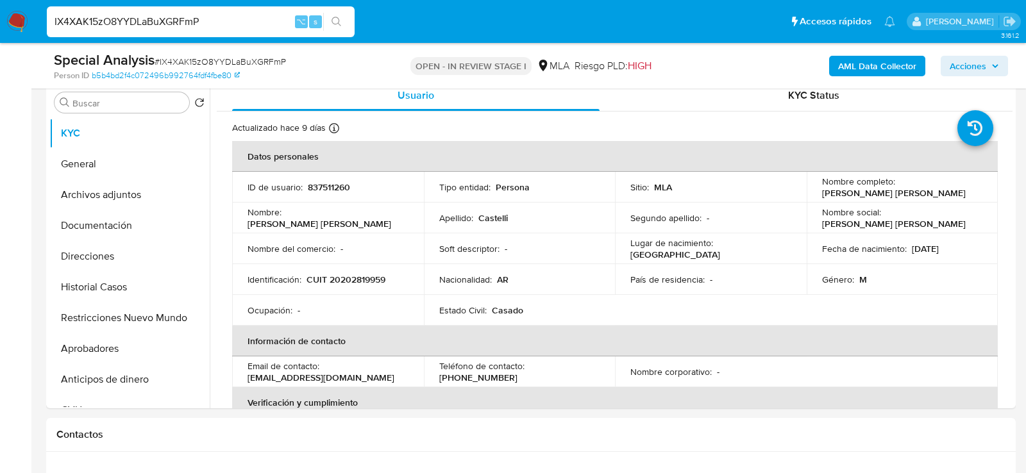
scroll to position [251, 0]
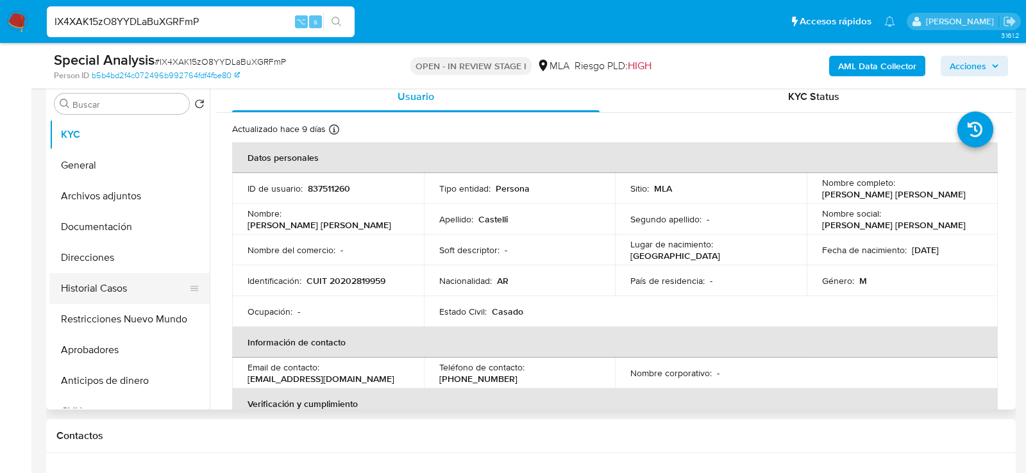
click at [99, 278] on button "Historial Casos" at bounding box center [124, 288] width 150 height 31
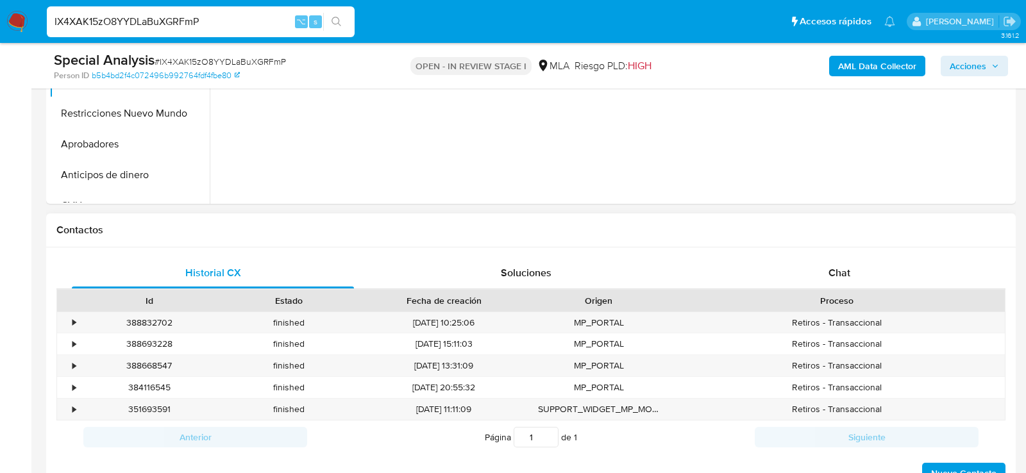
scroll to position [545, 0]
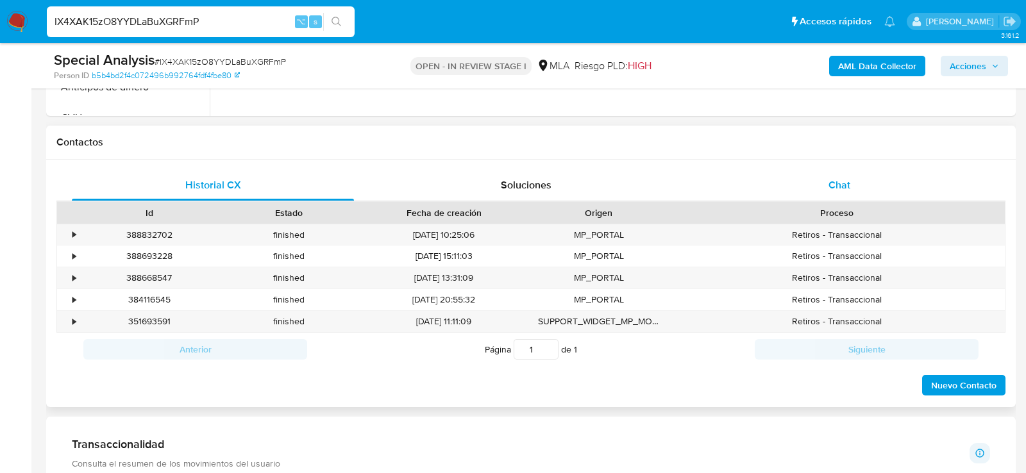
click at [823, 196] on div "Chat" at bounding box center [839, 185] width 282 height 31
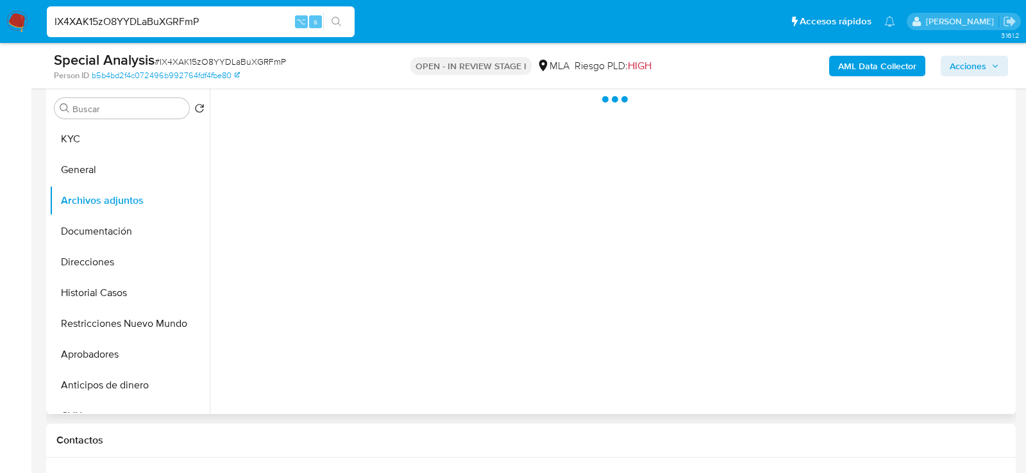
scroll to position [244, 0]
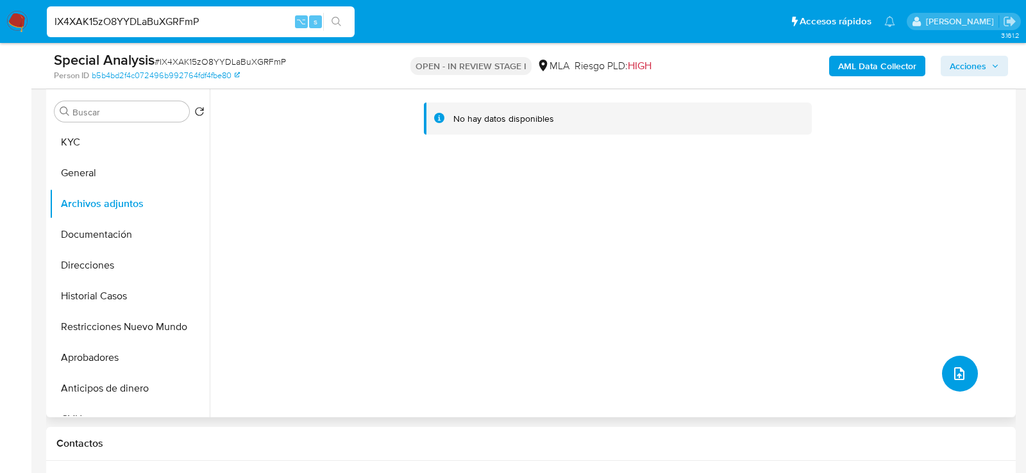
click at [963, 366] on button "upload-file" at bounding box center [960, 374] width 36 height 36
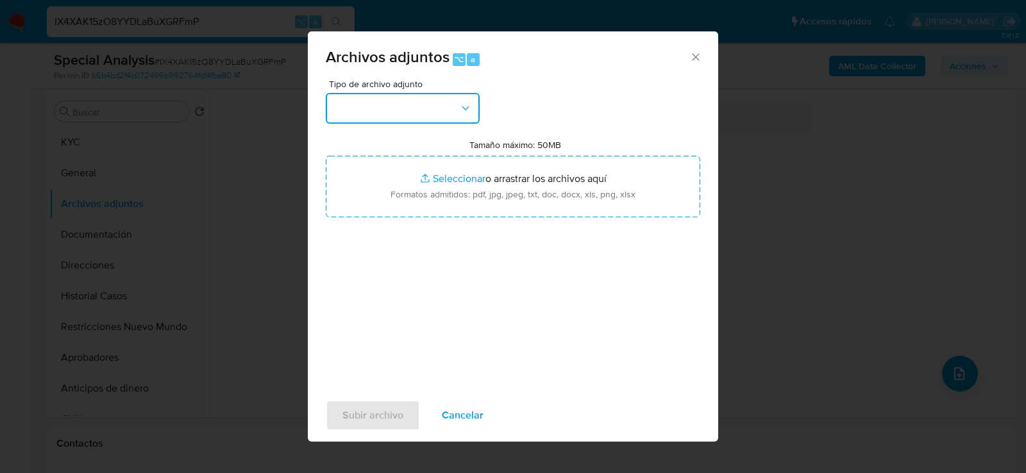
click at [414, 117] on button "button" at bounding box center [403, 108] width 154 height 31
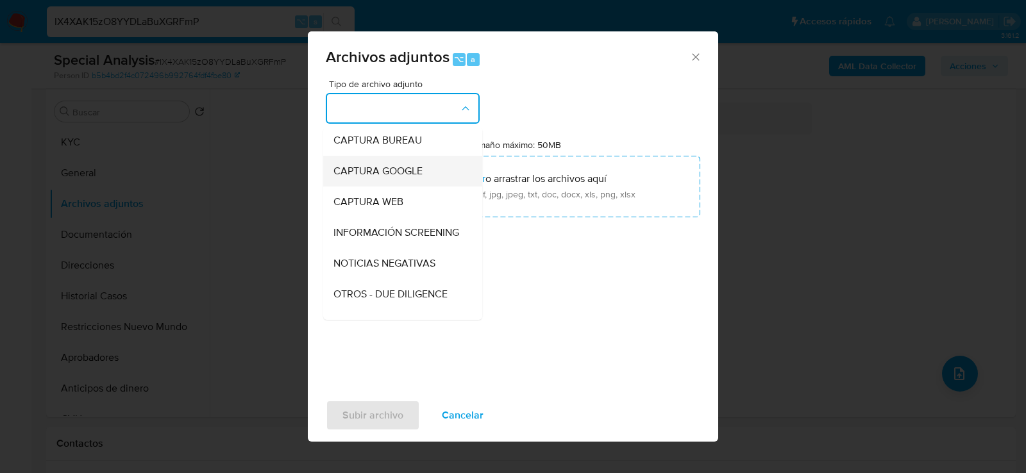
scroll to position [110, 0]
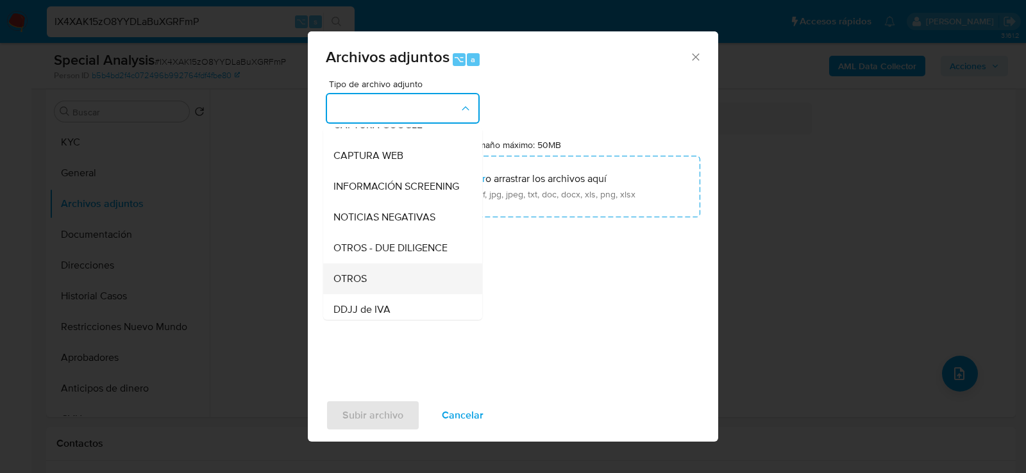
click at [376, 269] on div "OTROS" at bounding box center [399, 278] width 131 height 31
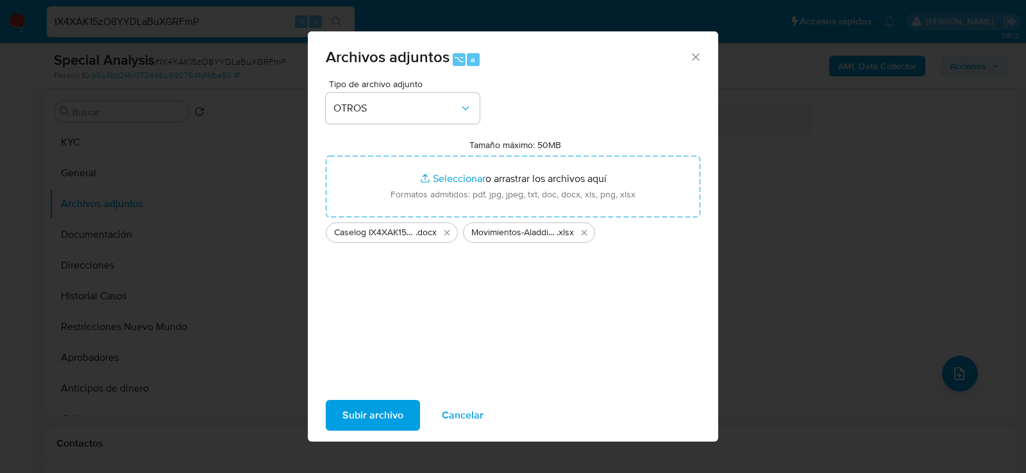
click at [384, 417] on span "Subir archivo" at bounding box center [372, 415] width 61 height 28
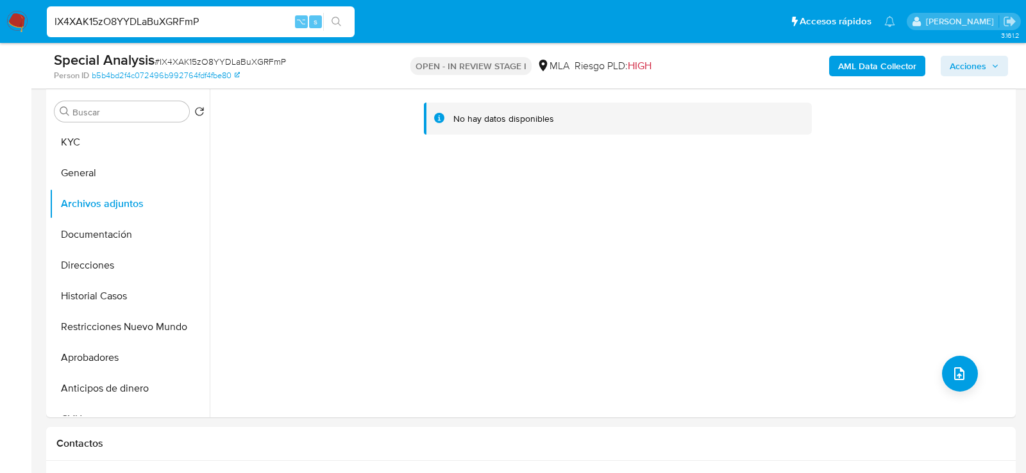
click at [859, 71] on b "AML Data Collector" at bounding box center [877, 66] width 78 height 21
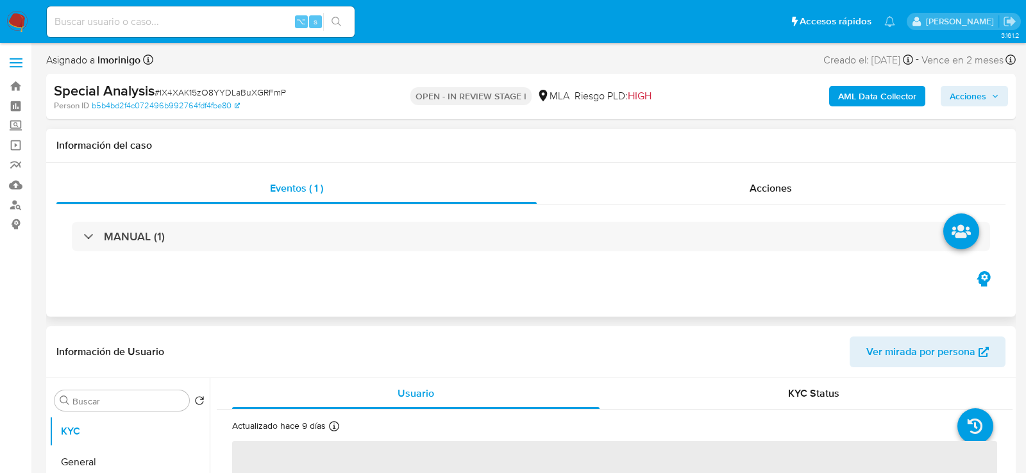
select select "10"
click at [866, 91] on b "AML Data Collector" at bounding box center [877, 96] width 78 height 21
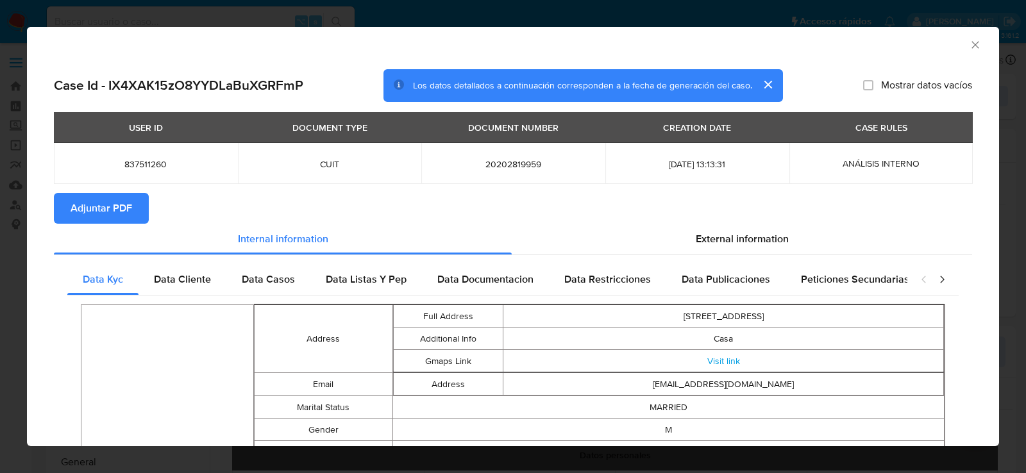
click at [81, 210] on span "Adjuntar PDF" at bounding box center [102, 208] width 62 height 28
click at [977, 42] on icon "Cerrar ventana" at bounding box center [975, 44] width 7 height 7
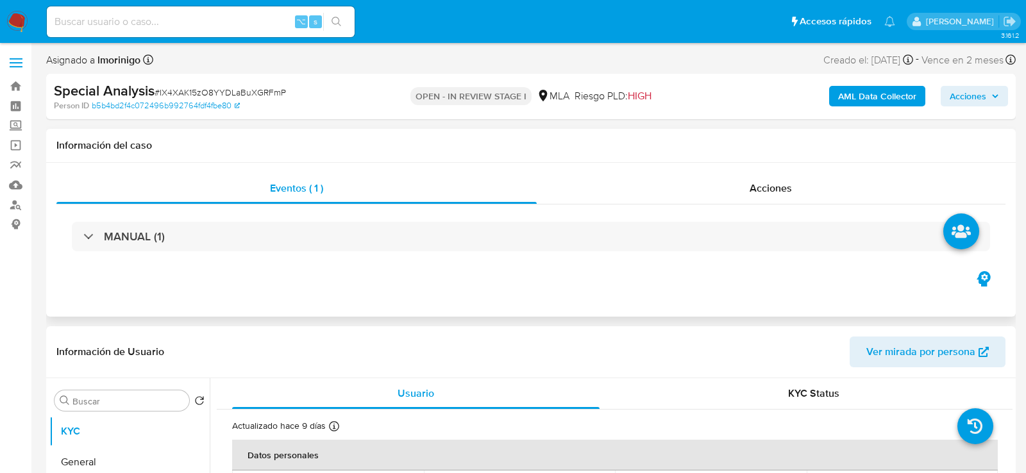
click at [714, 162] on div "Información del caso" at bounding box center [531, 146] width 970 height 34
click at [710, 175] on div "Acciones" at bounding box center [771, 188] width 469 height 31
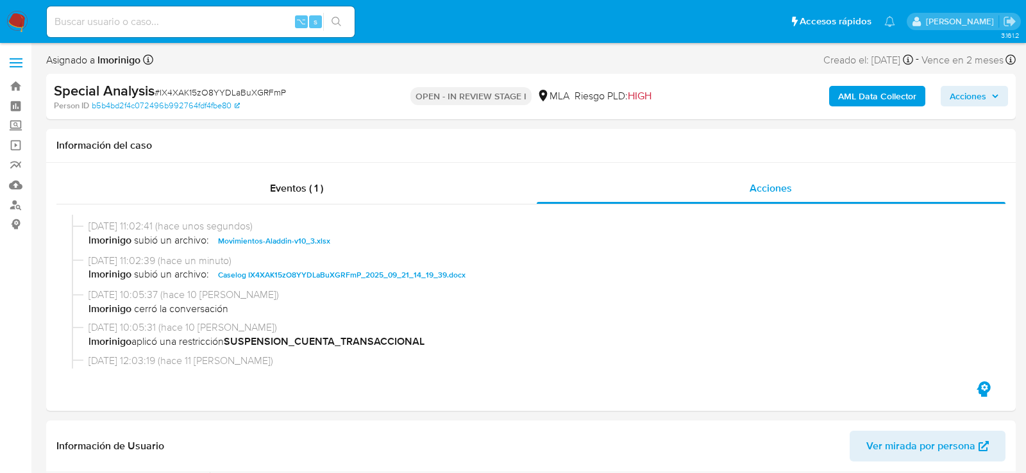
scroll to position [72, 0]
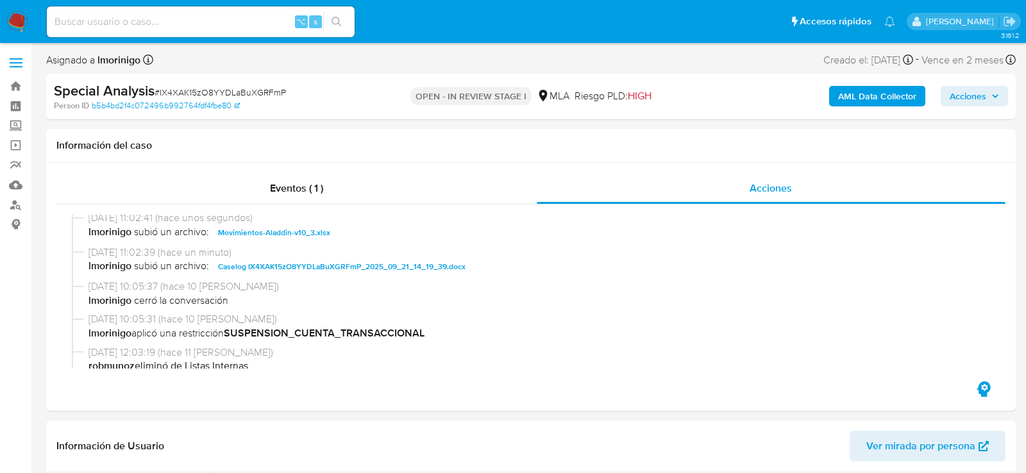
click at [981, 96] on span "Acciones" at bounding box center [968, 96] width 37 height 21
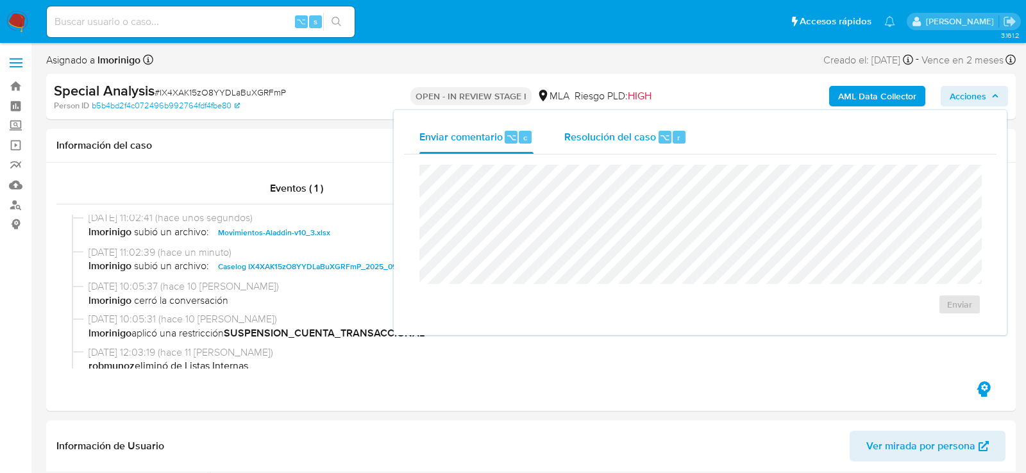
click at [564, 125] on div "Resolución del caso ⌥ r" at bounding box center [625, 137] width 123 height 33
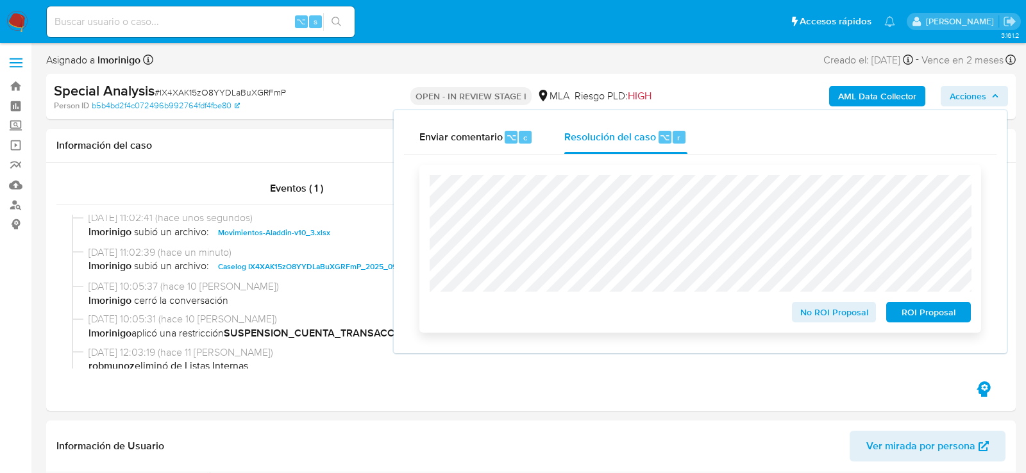
click at [915, 310] on span "ROI Proposal" at bounding box center [928, 312] width 67 height 18
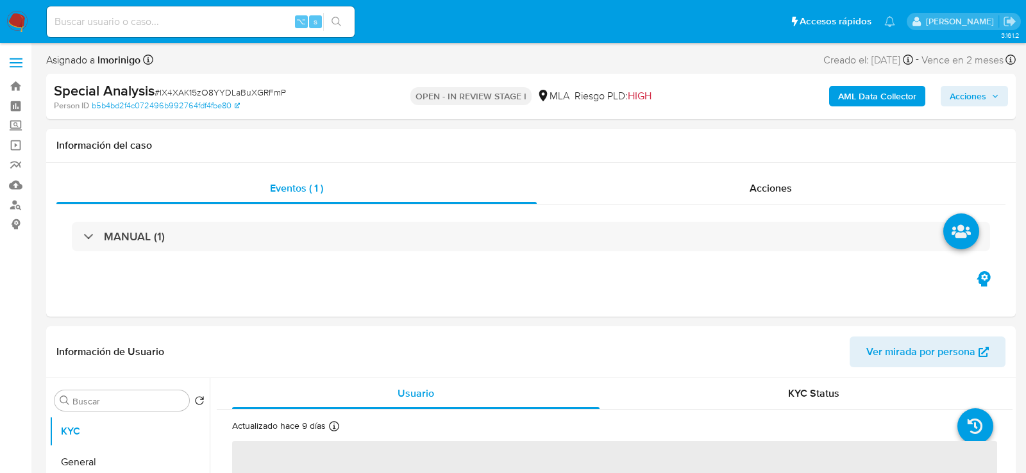
click at [988, 89] on span "Acciones" at bounding box center [974, 96] width 49 height 18
select select "10"
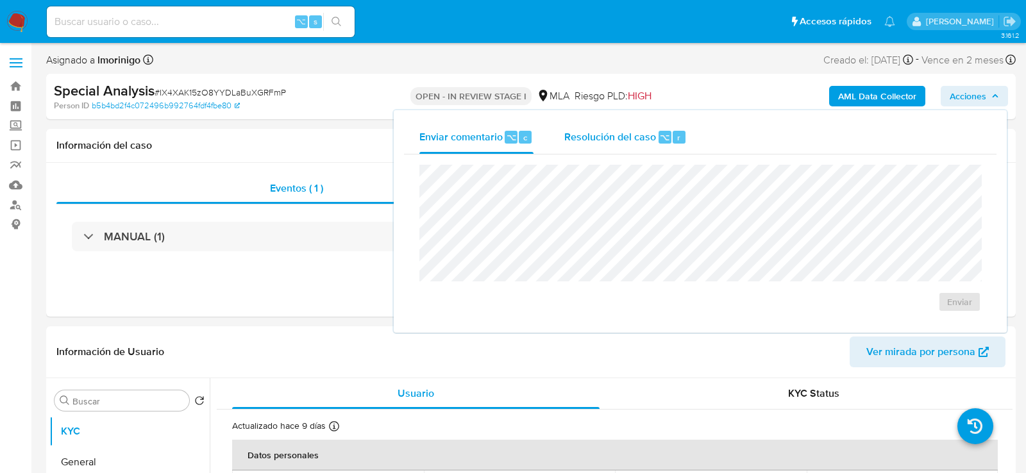
click at [623, 153] on div "Resolución del caso ⌥ r" at bounding box center [625, 137] width 123 height 33
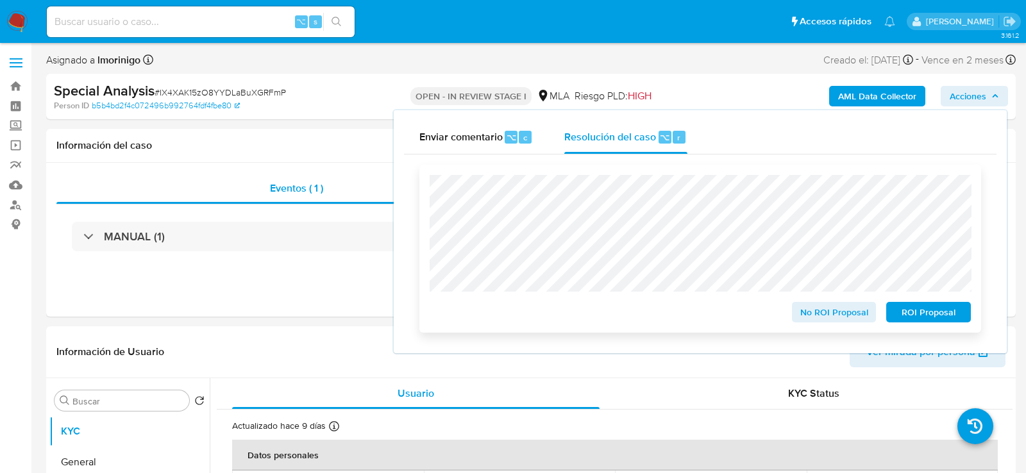
click at [939, 312] on span "ROI Proposal" at bounding box center [928, 312] width 67 height 18
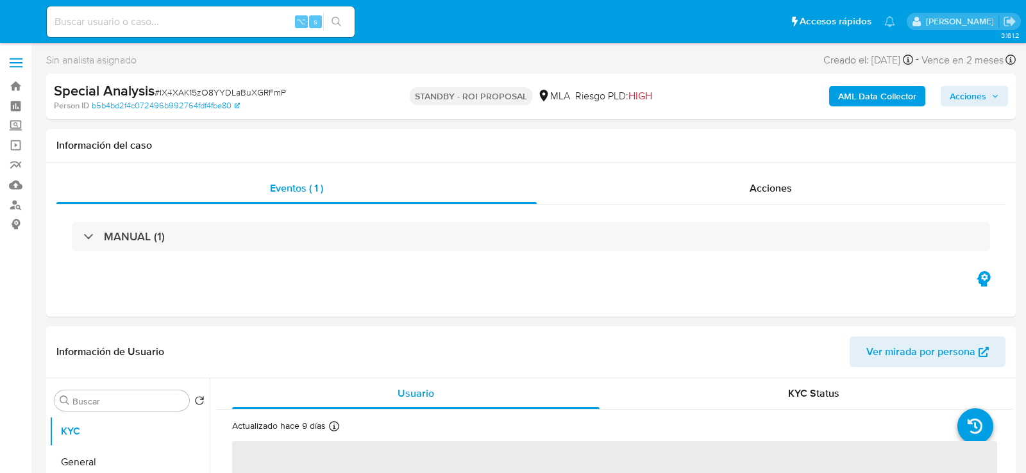
select select "10"
click at [157, 23] on input at bounding box center [201, 21] width 308 height 17
paste input "uKrNGVFUt5bMJSmfMv9Gesb5"
type input "uKrNGVFUt5bMJSmfMv9Gesb5"
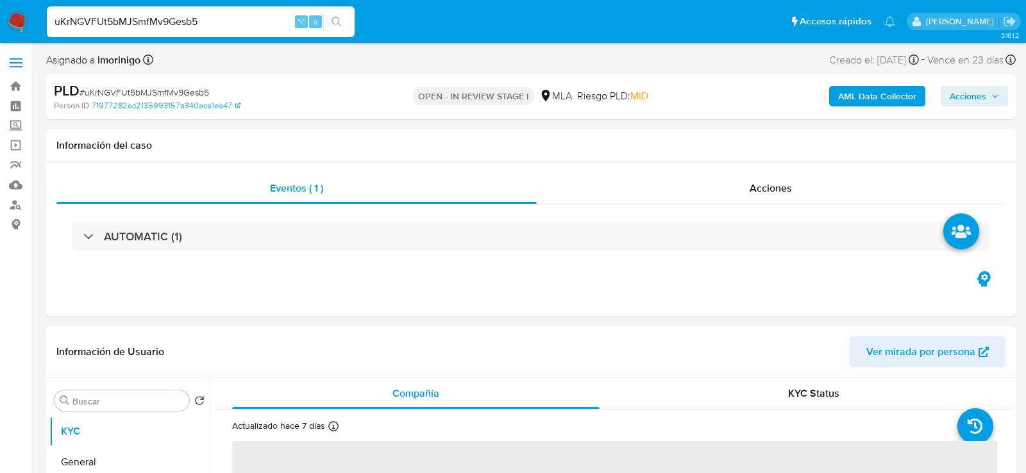
select select "10"
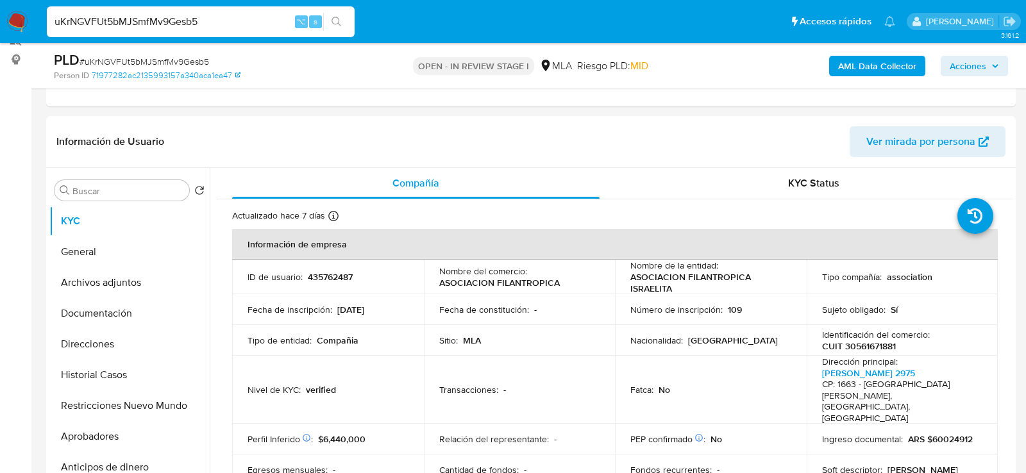
scroll to position [232, 0]
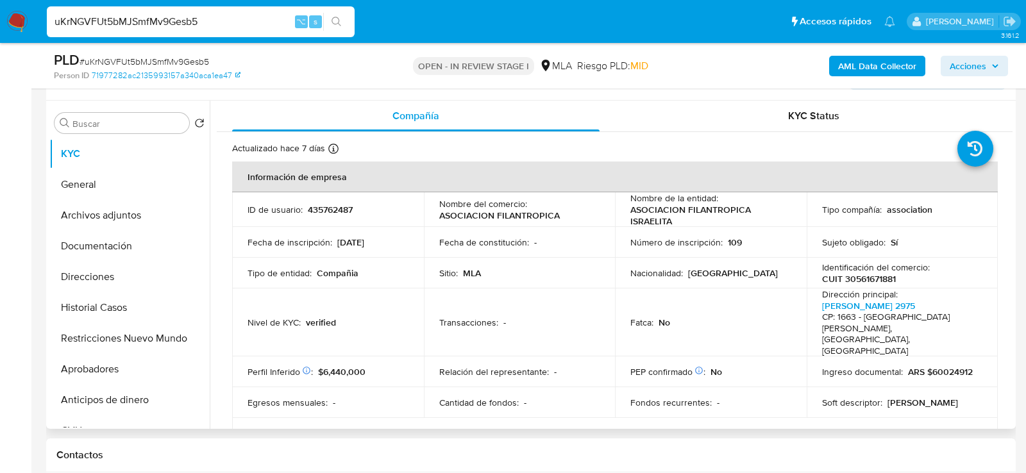
click at [328, 209] on p "435762487" at bounding box center [330, 210] width 45 height 12
copy p "435762487"
click at [133, 217] on button "Archivos adjuntos" at bounding box center [124, 215] width 150 height 31
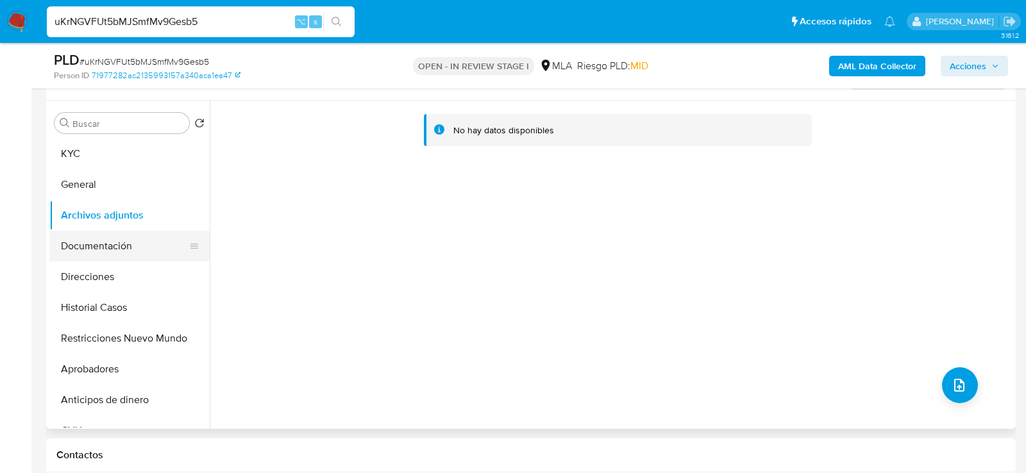
click at [79, 251] on button "Documentación" at bounding box center [124, 246] width 150 height 31
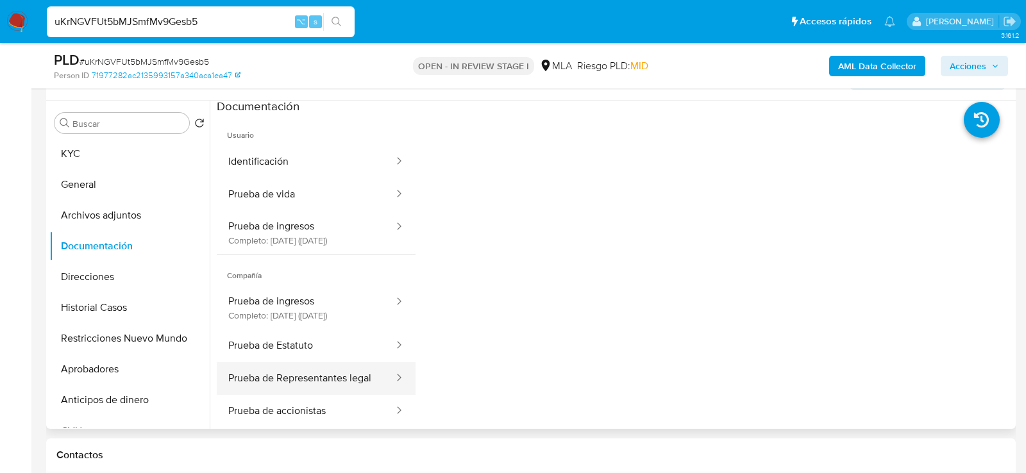
scroll to position [0, 0]
click at [99, 158] on button "KYC" at bounding box center [124, 154] width 150 height 31
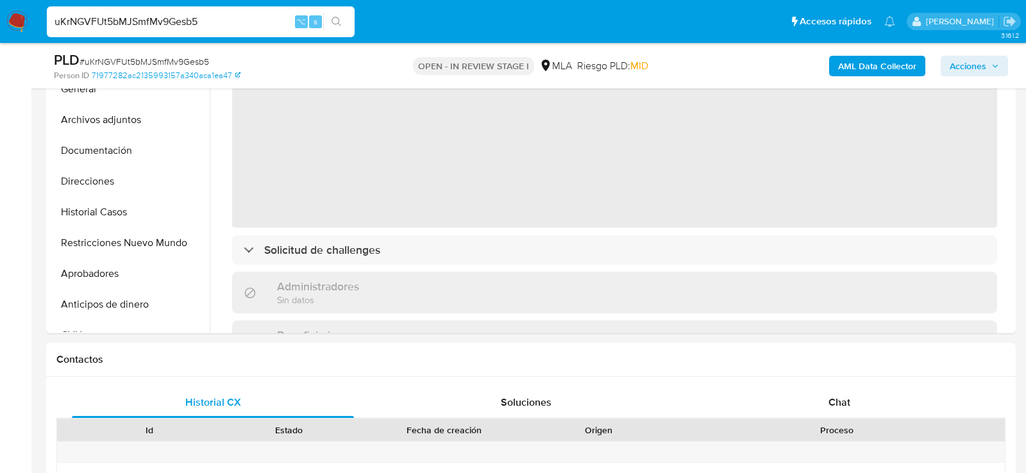
scroll to position [557, 0]
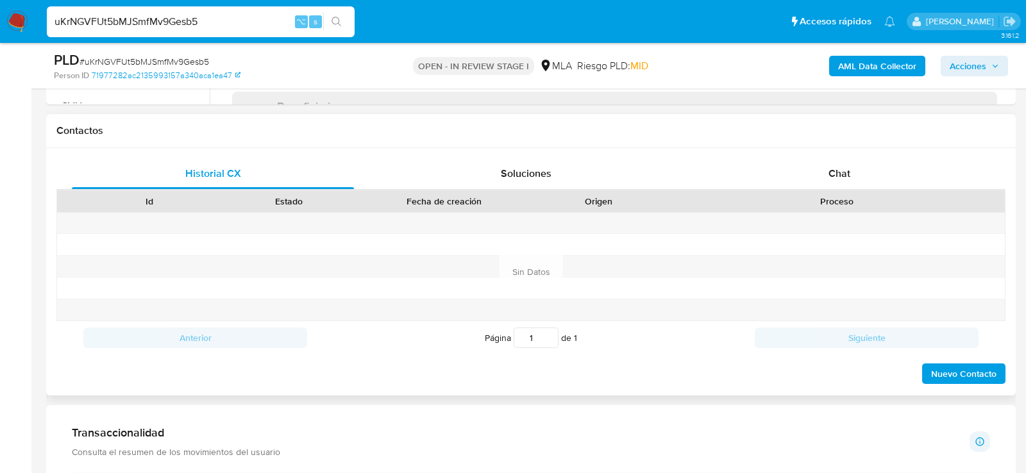
click at [852, 153] on div "Historial CX Soluciones Chat Id Estado Fecha de creación Origen Proceso Anterio…" at bounding box center [531, 272] width 970 height 248
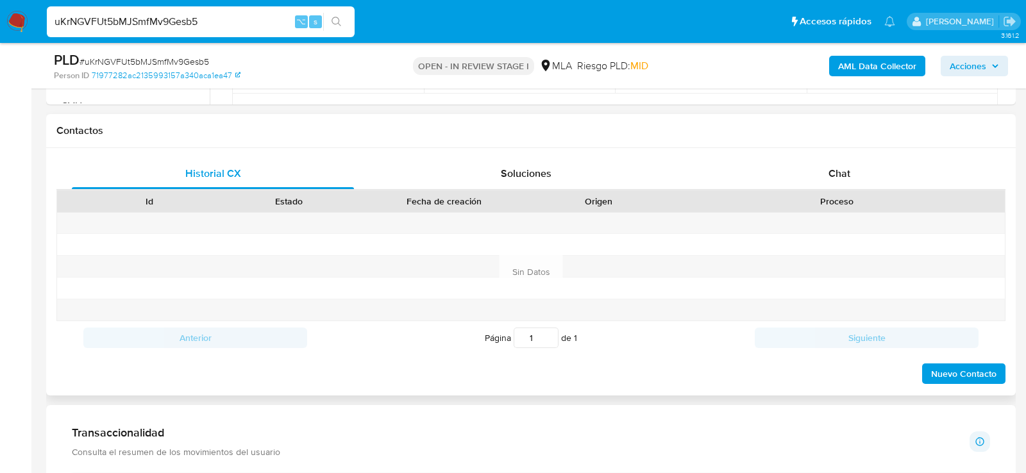
click at [847, 153] on div "Historial CX Soluciones Chat Id Estado Fecha de creación Origen Proceso Anterio…" at bounding box center [531, 272] width 970 height 248
click at [843, 167] on span "Chat" at bounding box center [840, 173] width 22 height 15
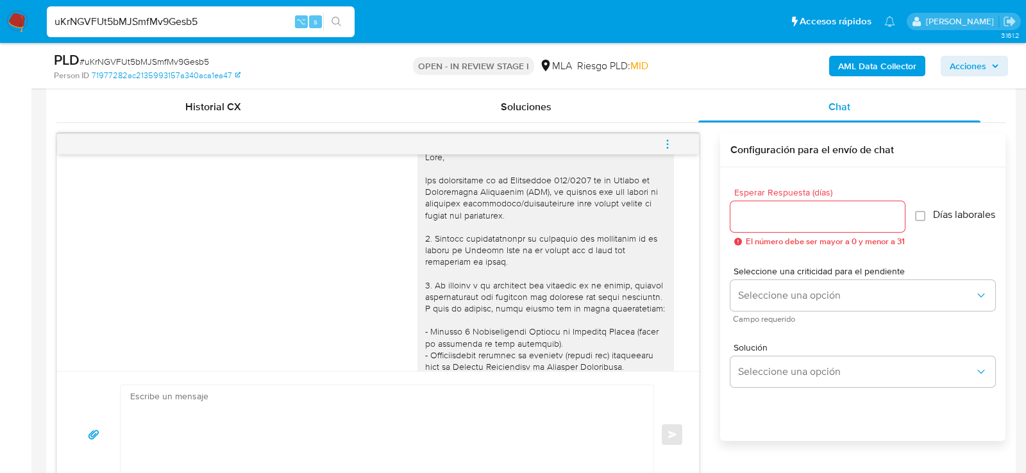
scroll to position [0, 0]
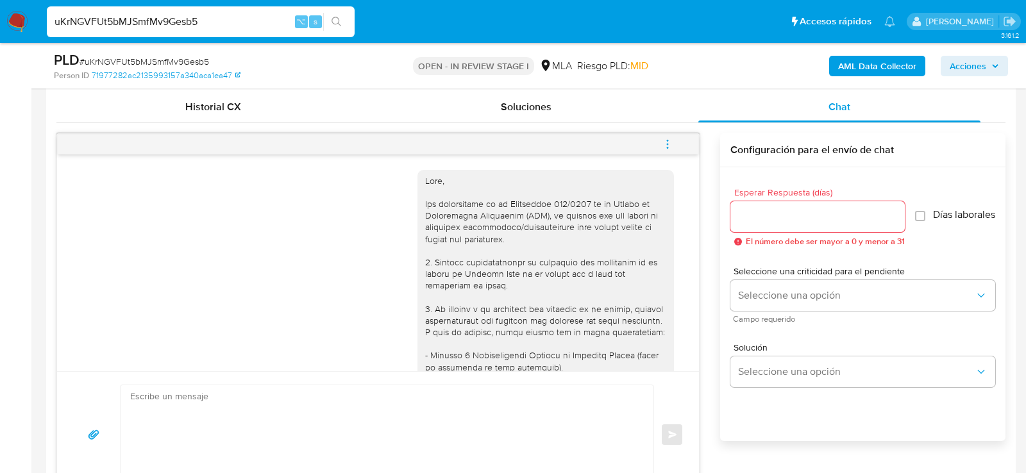
click at [155, 15] on input "uKrNGVFUt5bMJSmfMv9Gesb5" at bounding box center [201, 21] width 308 height 17
paste input "dcux8J5TIqDiHDys5I5pHrVH"
type input "dcux8J5TIqDiHDys5I5pHrVH"
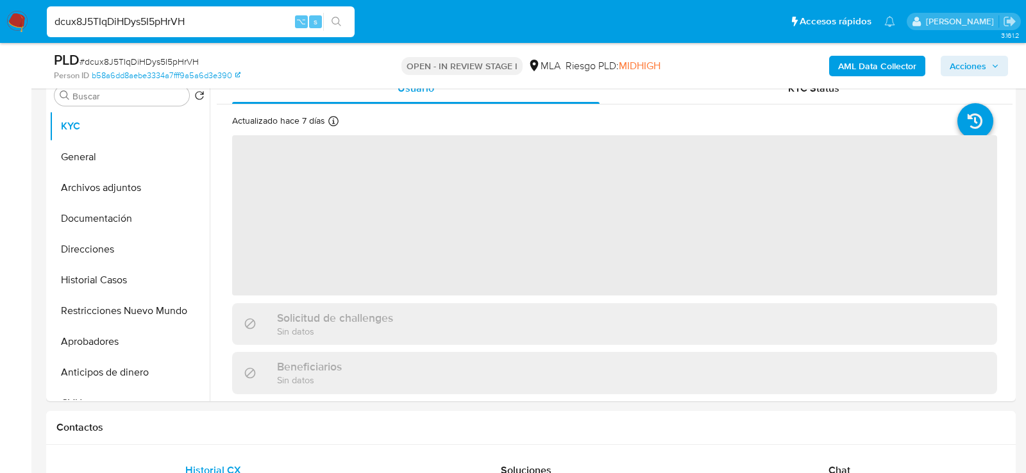
scroll to position [496, 0]
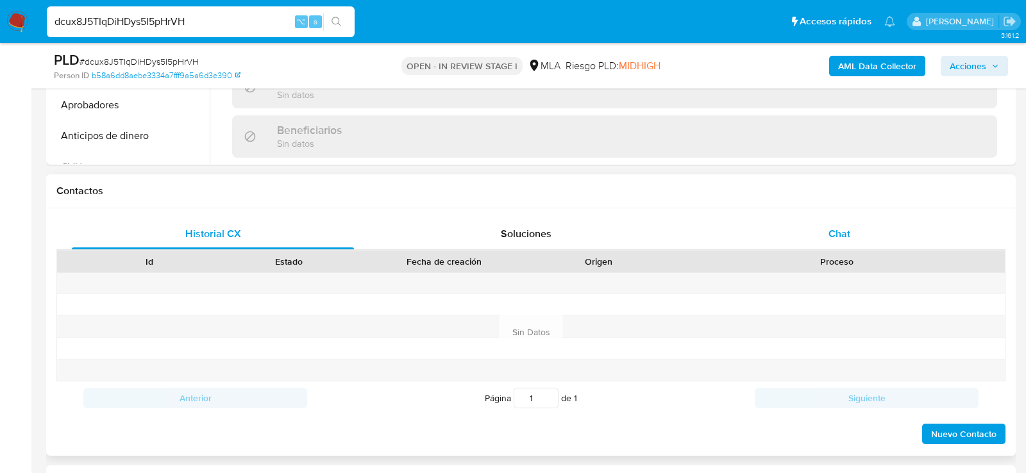
click at [878, 238] on div "Chat" at bounding box center [839, 234] width 282 height 31
select select "10"
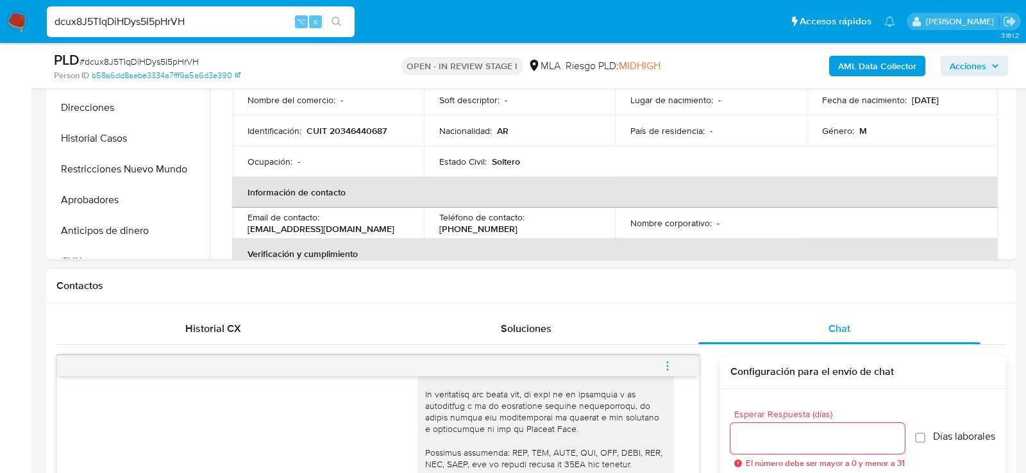
scroll to position [323, 0]
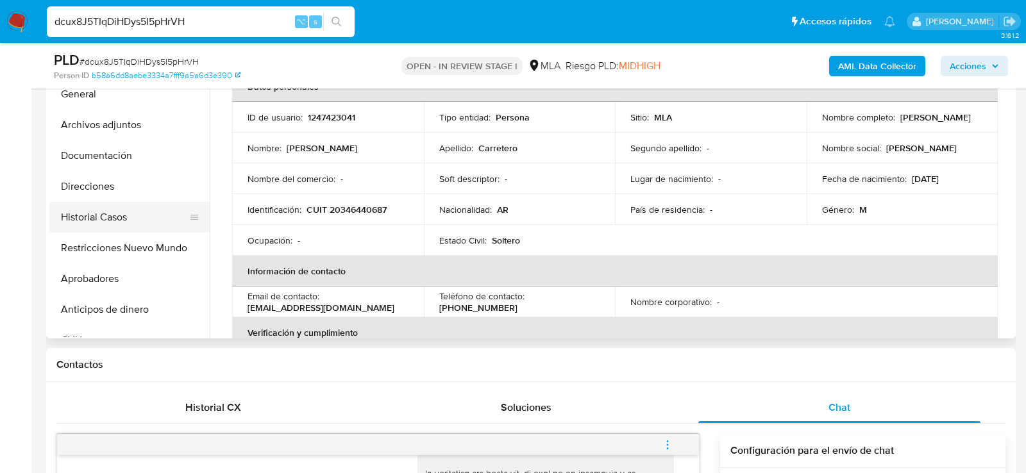
click at [94, 216] on button "Historial Casos" at bounding box center [124, 217] width 150 height 31
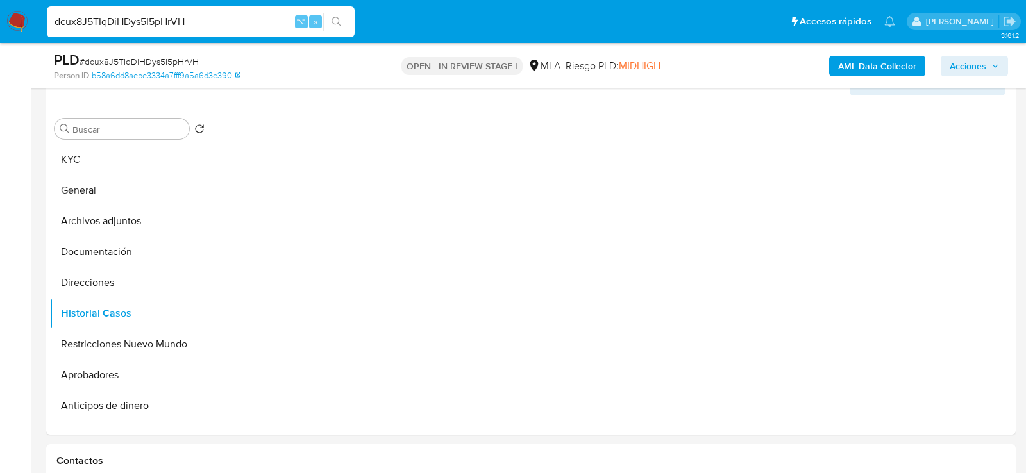
scroll to position [227, 0]
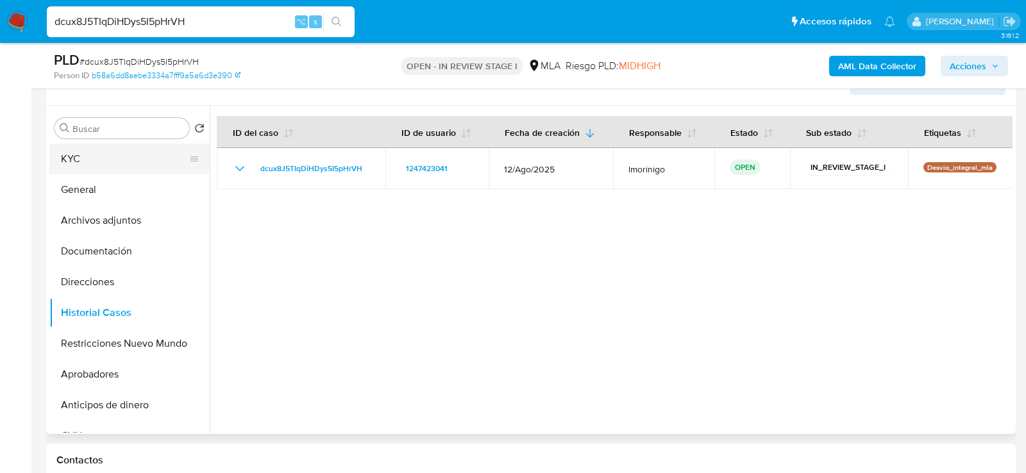
click at [108, 156] on button "KYC" at bounding box center [124, 159] width 150 height 31
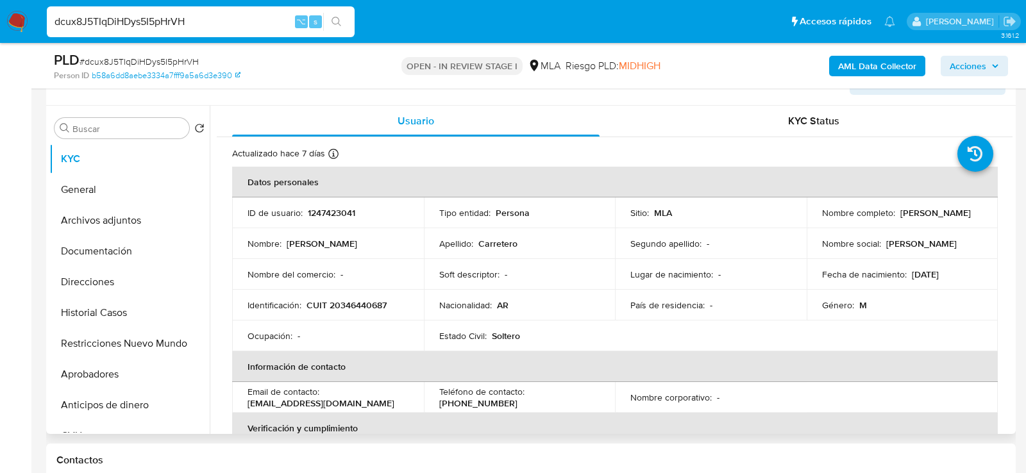
click at [344, 303] on p "CUIT 20346440687" at bounding box center [347, 306] width 80 height 12
copy p "20346440687"
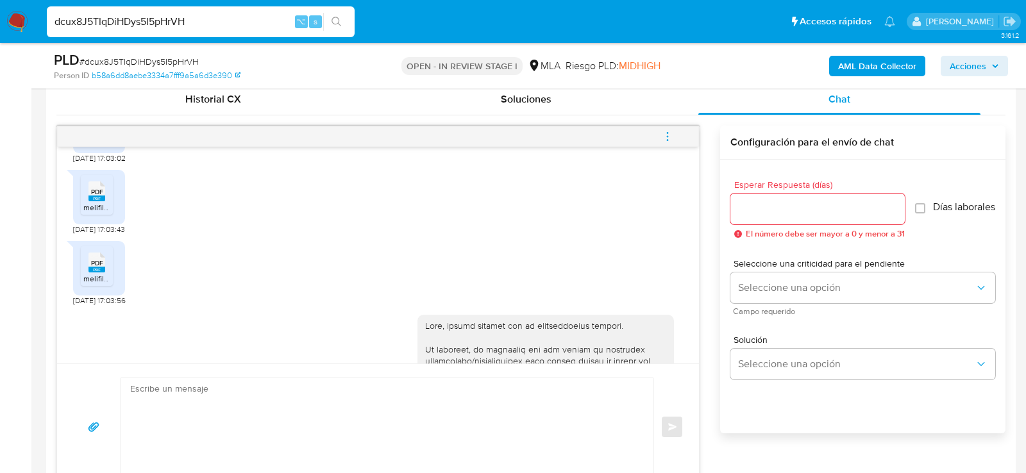
scroll to position [906, 0]
drag, startPoint x: 113, startPoint y: 323, endPoint x: 71, endPoint y: 322, distance: 42.3
click at [71, 322] on div "[DATE] 17:42:30 PDF PDF melifile4930185656458329314.pdf [DATE] 17:02:13 PDF PDF…" at bounding box center [378, 255] width 642 height 217
copy span "[DATE]"
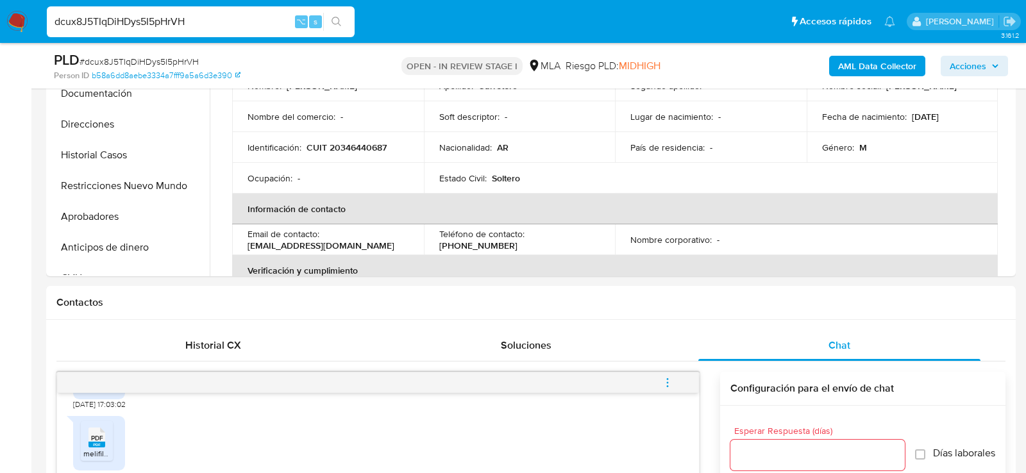
scroll to position [276, 0]
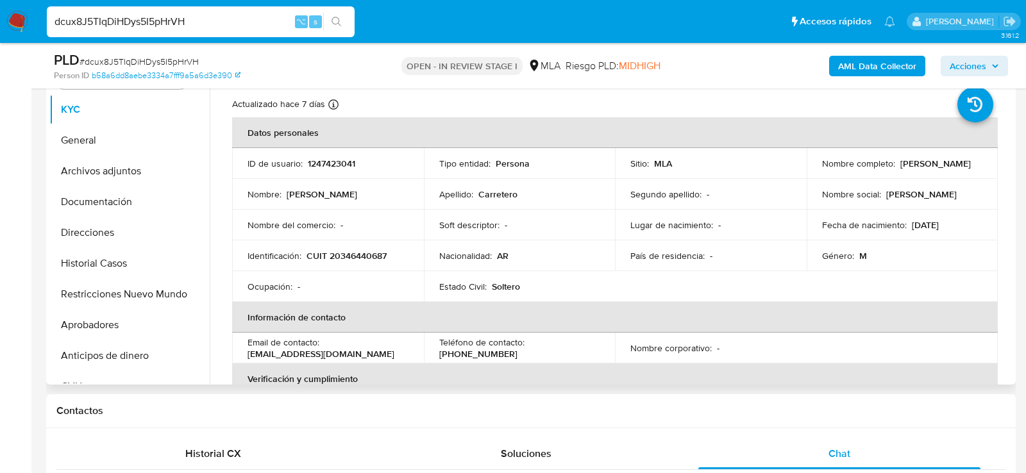
drag, startPoint x: 811, startPoint y: 172, endPoint x: 932, endPoint y: 169, distance: 120.6
click at [933, 169] on td "Nombre completo : [PERSON_NAME]" at bounding box center [903, 163] width 192 height 31
copy p "[PERSON_NAME]"
click at [357, 261] on p "CUIT 20346440687" at bounding box center [347, 256] width 80 height 12
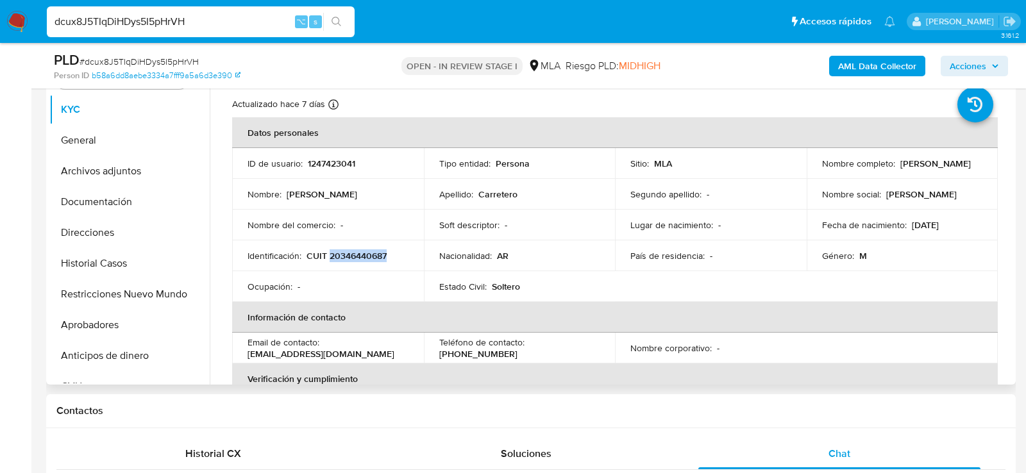
copy p "20346440687"
drag, startPoint x: 820, startPoint y: 170, endPoint x: 952, endPoint y: 169, distance: 132.8
click at [953, 169] on div "Nombre completo : [PERSON_NAME]" at bounding box center [902, 164] width 161 height 12
copy p "[PERSON_NAME]"
click at [105, 169] on button "Archivos adjuntos" at bounding box center [124, 171] width 150 height 31
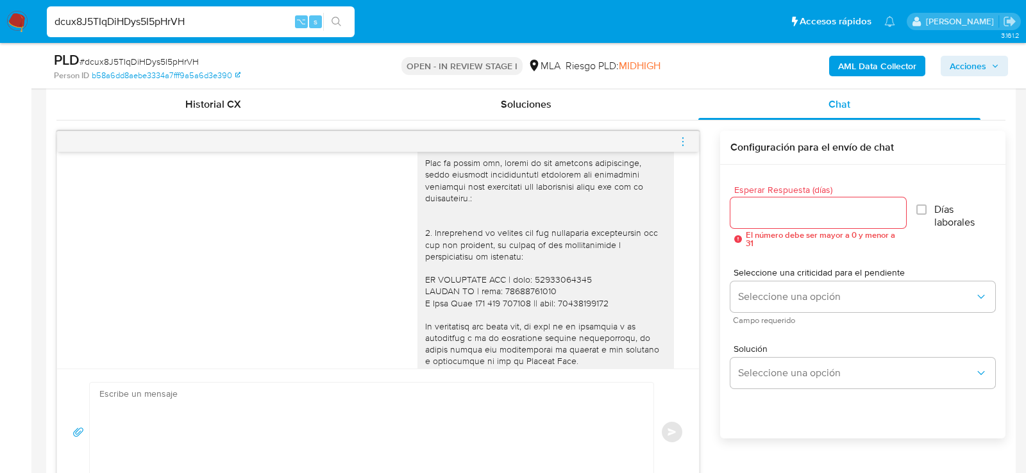
scroll to position [1378, 0]
click at [677, 136] on icon "menu-action" at bounding box center [683, 142] width 12 height 12
click at [517, 145] on li "Cerrar conversación" at bounding box center [520, 142] width 94 height 15
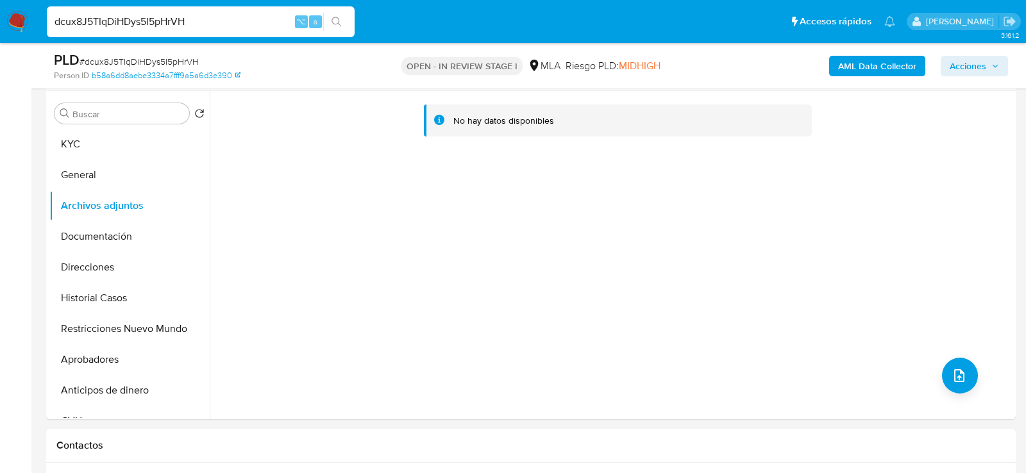
scroll to position [218, 0]
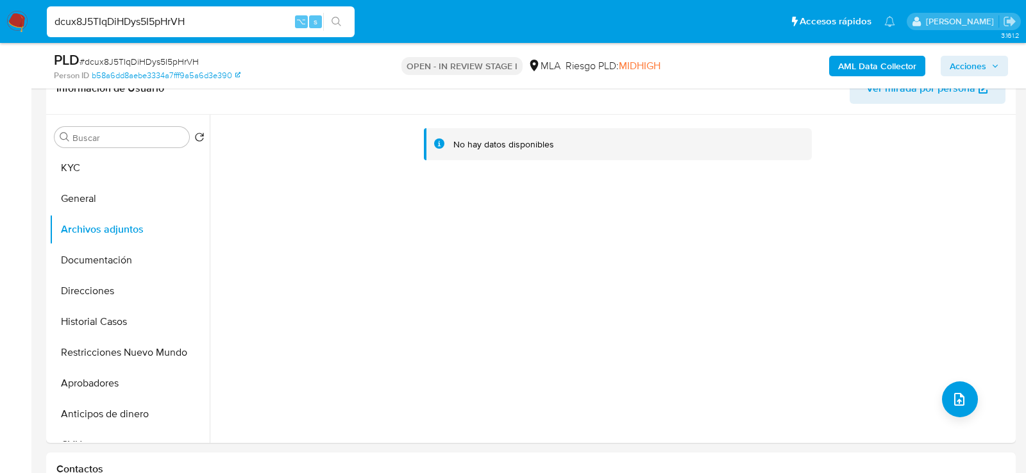
click at [868, 60] on b "AML Data Collector" at bounding box center [877, 66] width 78 height 21
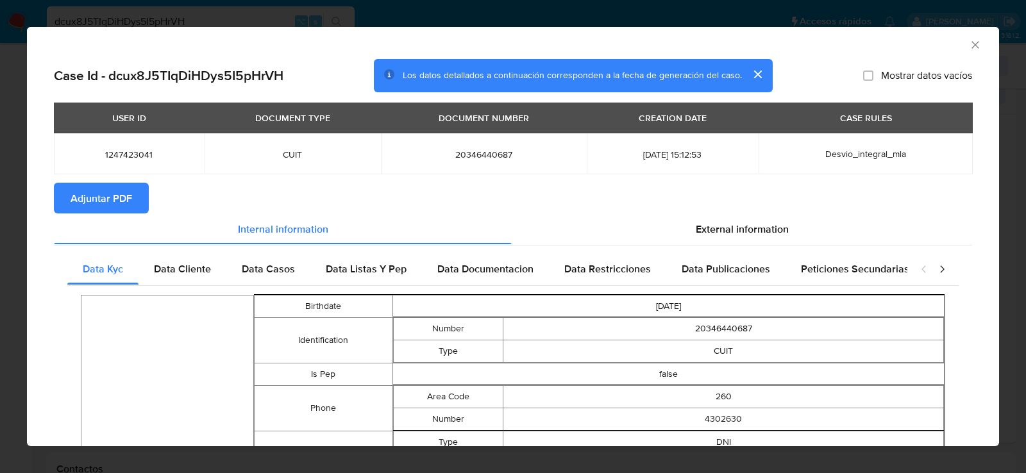
click at [135, 212] on button "Adjuntar PDF" at bounding box center [101, 198] width 95 height 31
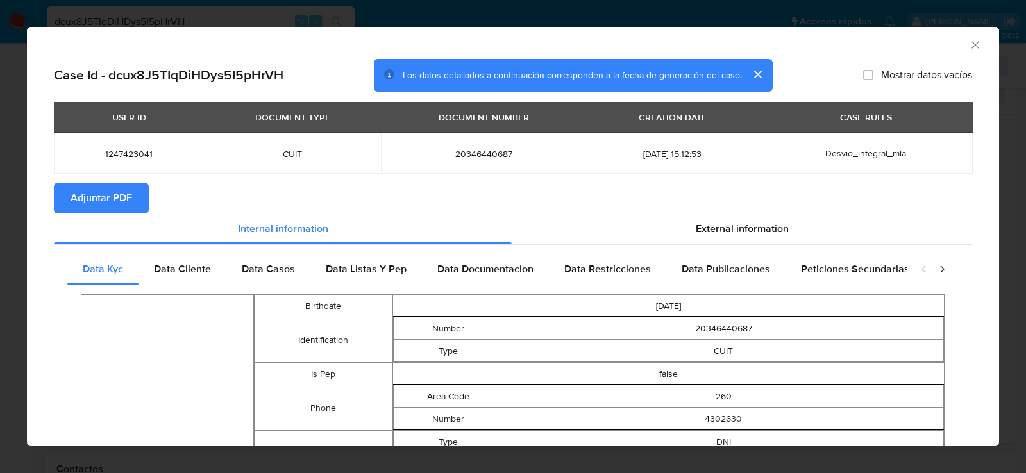
click at [974, 44] on icon "Cerrar ventana" at bounding box center [975, 44] width 13 height 13
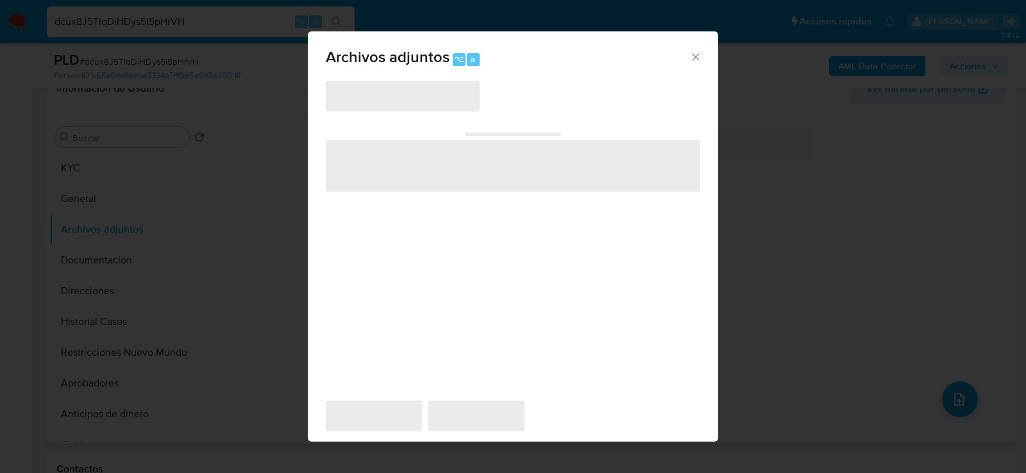
scroll to position [233, 0]
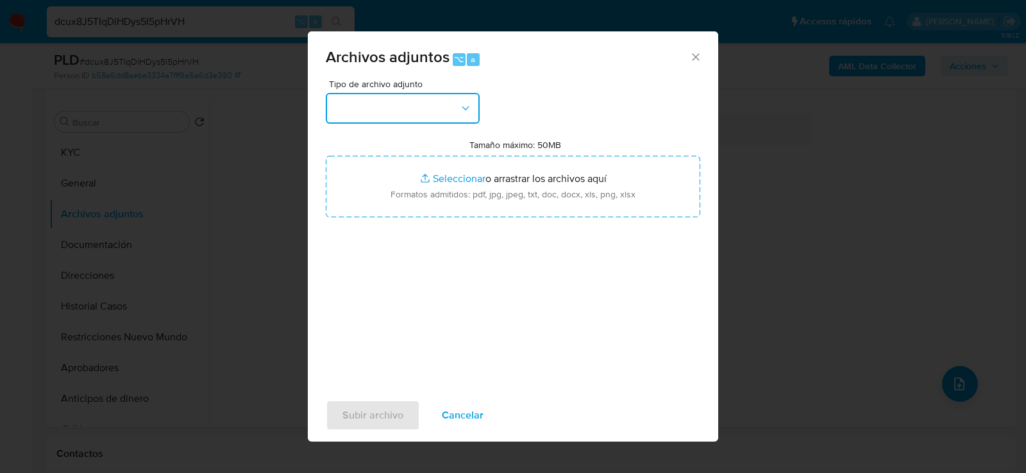
click at [446, 119] on button "button" at bounding box center [403, 108] width 154 height 31
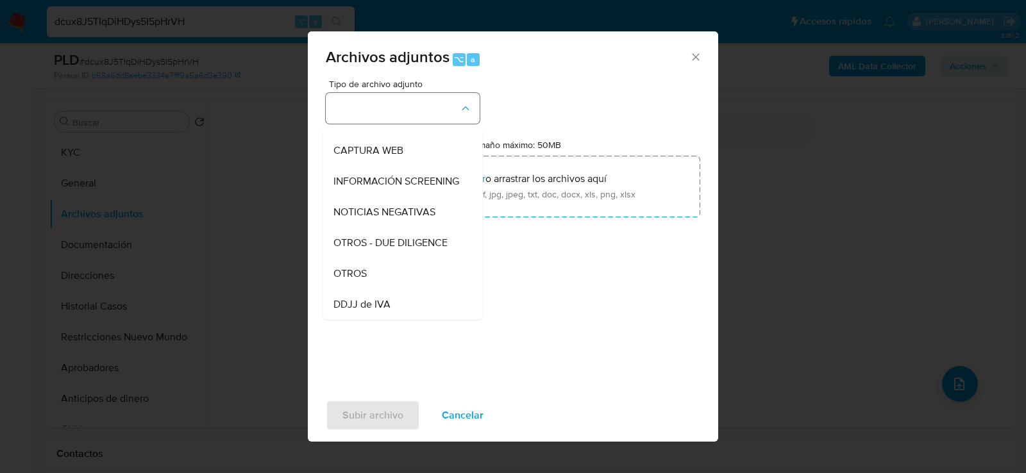
scroll to position [135, 0]
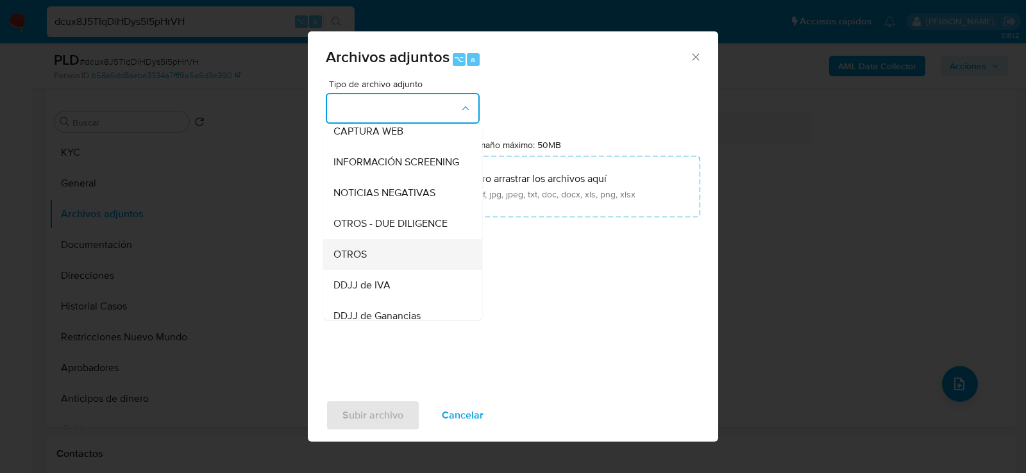
click at [381, 260] on div "OTROS" at bounding box center [399, 254] width 131 height 31
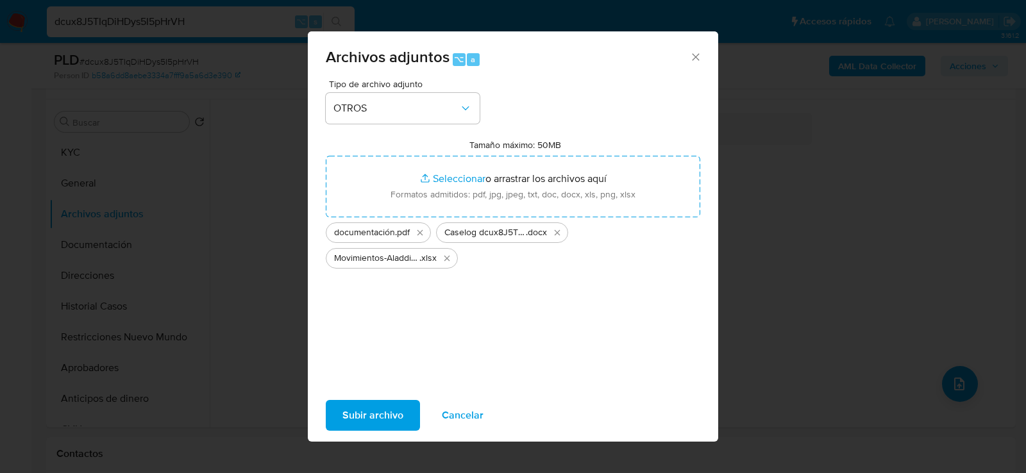
click at [394, 416] on span "Subir archivo" at bounding box center [372, 415] width 61 height 28
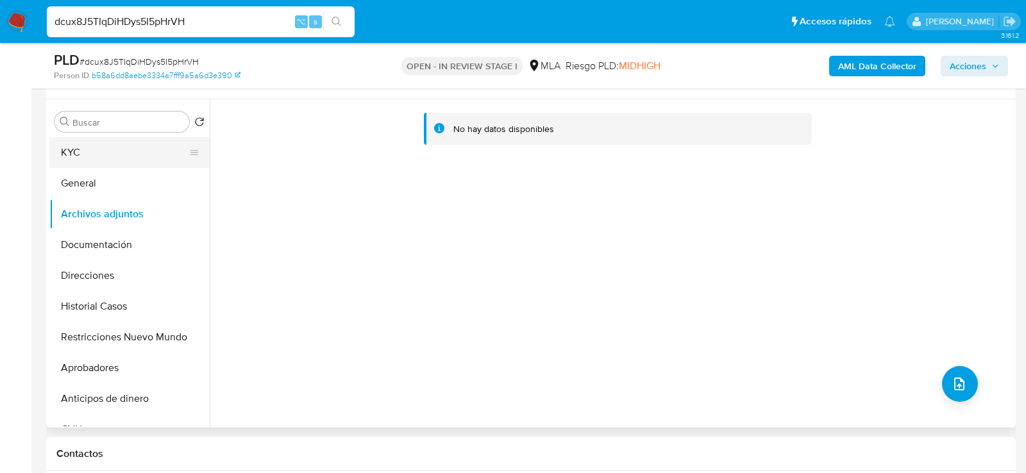
click at [119, 144] on button "KYC" at bounding box center [124, 152] width 150 height 31
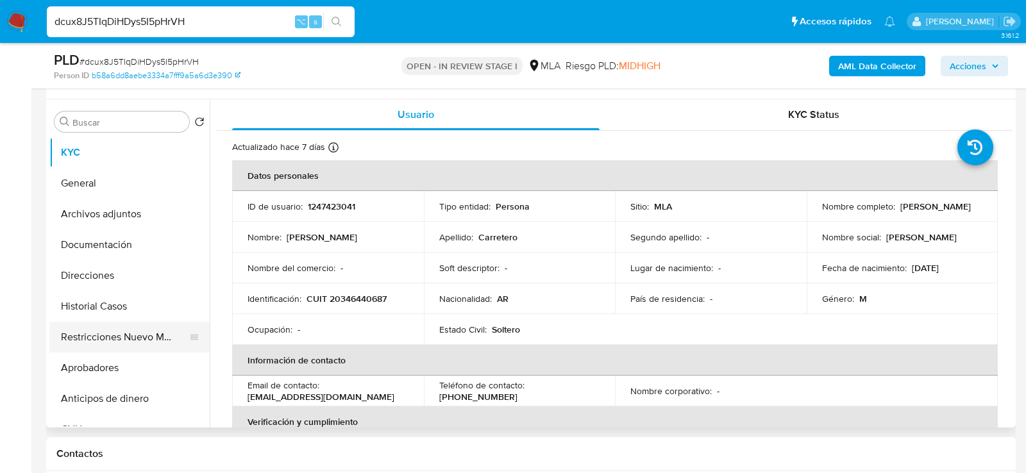
click at [92, 336] on button "Restricciones Nuevo Mundo" at bounding box center [124, 337] width 150 height 31
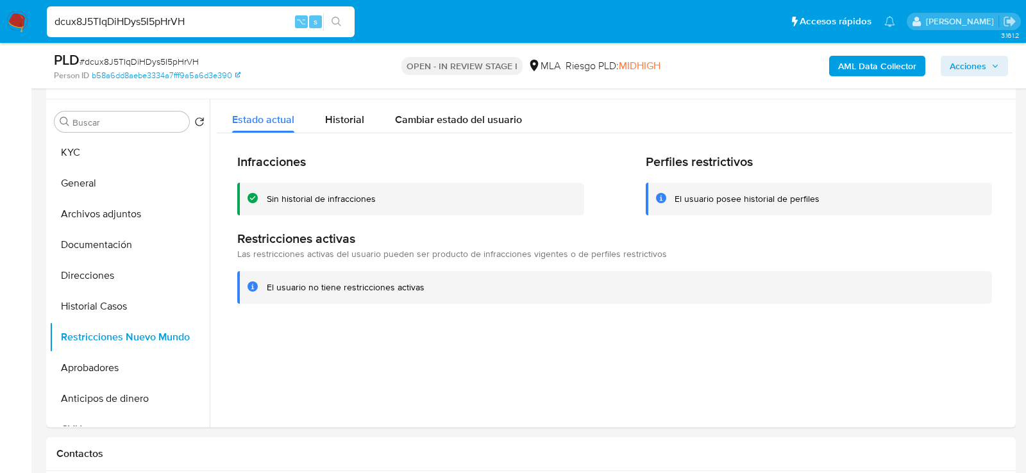
click at [985, 65] on span "Acciones" at bounding box center [968, 66] width 37 height 21
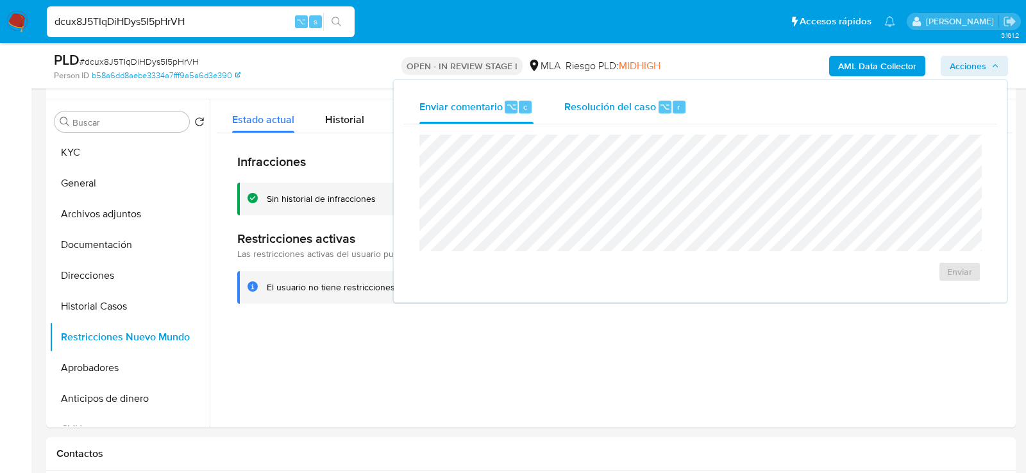
click at [621, 108] on span "Resolución del caso" at bounding box center [610, 106] width 92 height 15
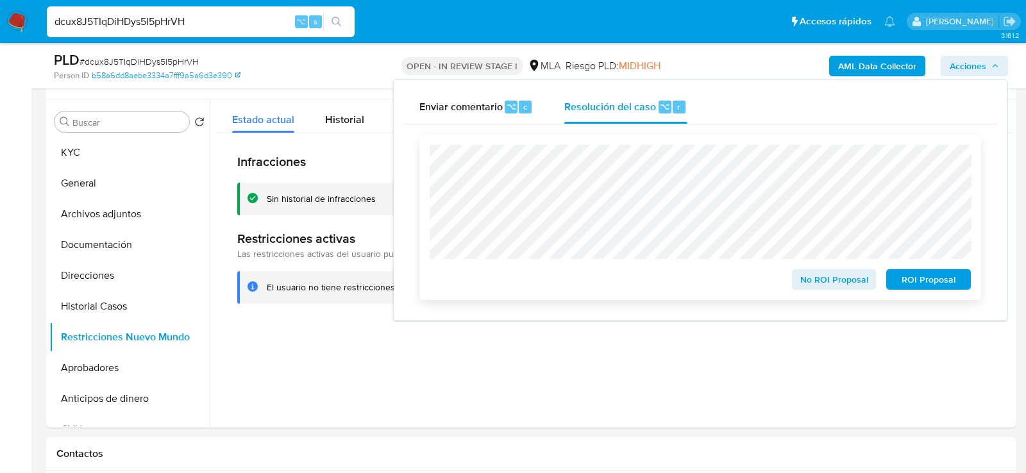
click at [816, 283] on span "No ROI Proposal" at bounding box center [834, 280] width 67 height 18
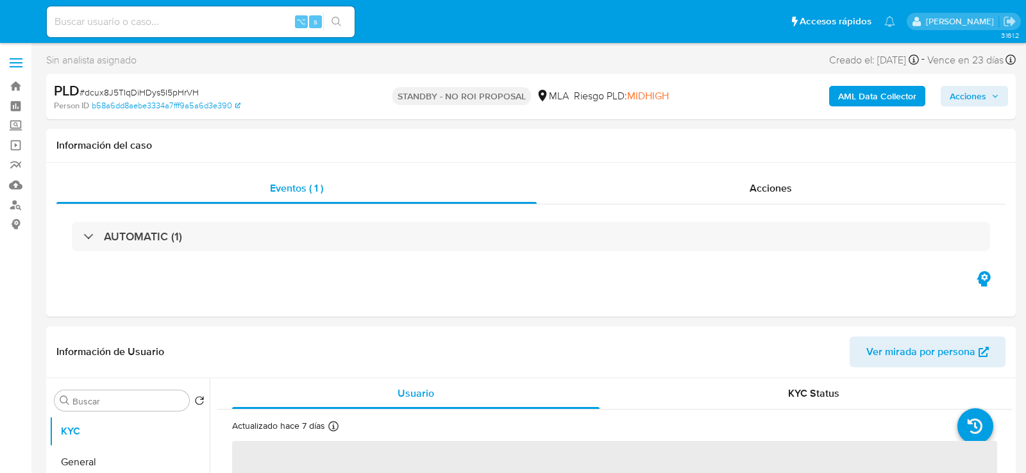
select select "10"
click at [218, 24] on input at bounding box center [201, 21] width 308 height 17
paste input "tpKc3E3AYfKKvRGqzPv6M9C4"
type input "tpKc3E3AYfKKvRGqzPv6M9C4"
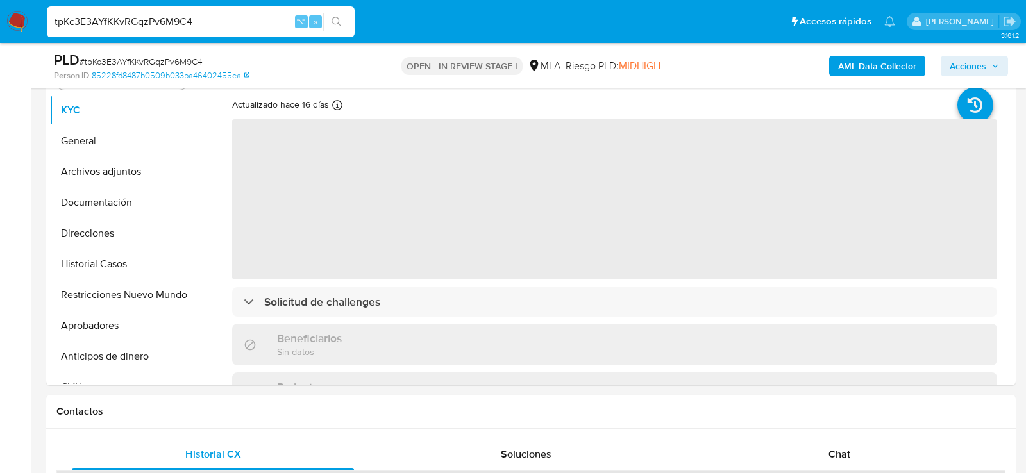
scroll to position [330, 0]
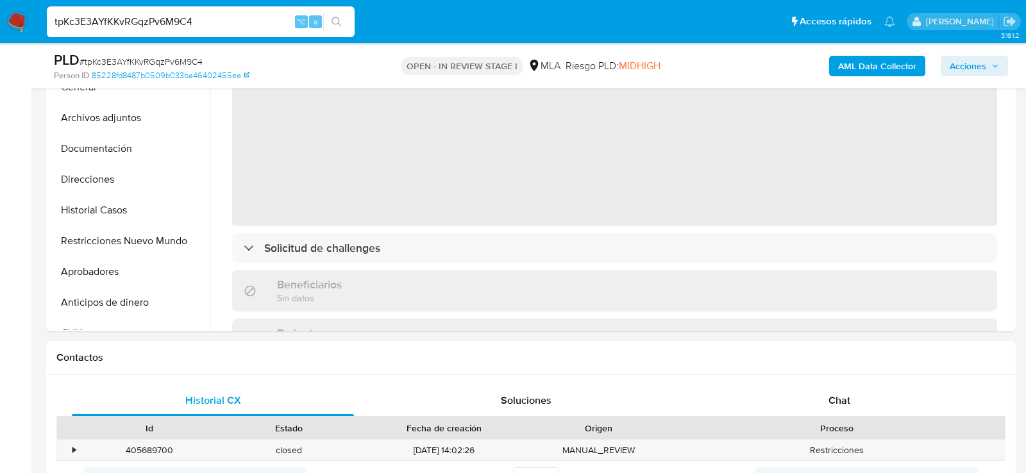
select select "10"
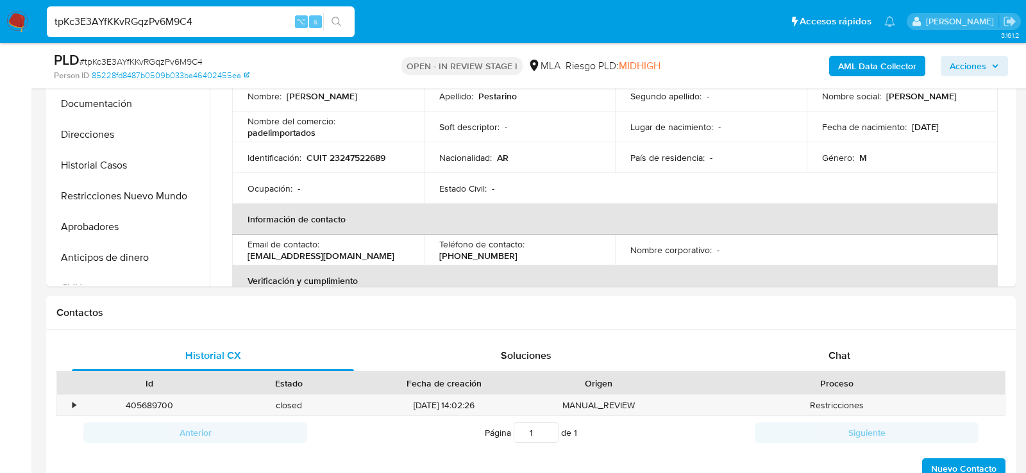
scroll to position [418, 0]
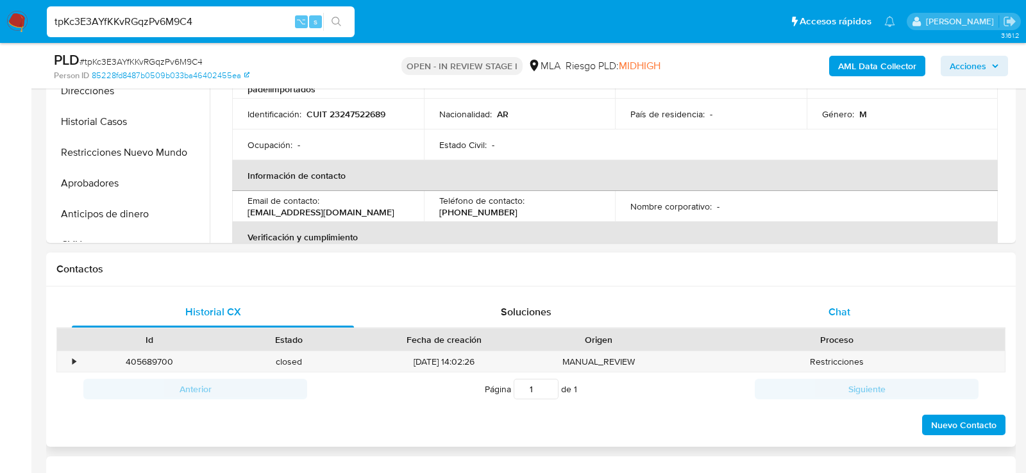
click at [890, 312] on div "Chat" at bounding box center [839, 312] width 282 height 31
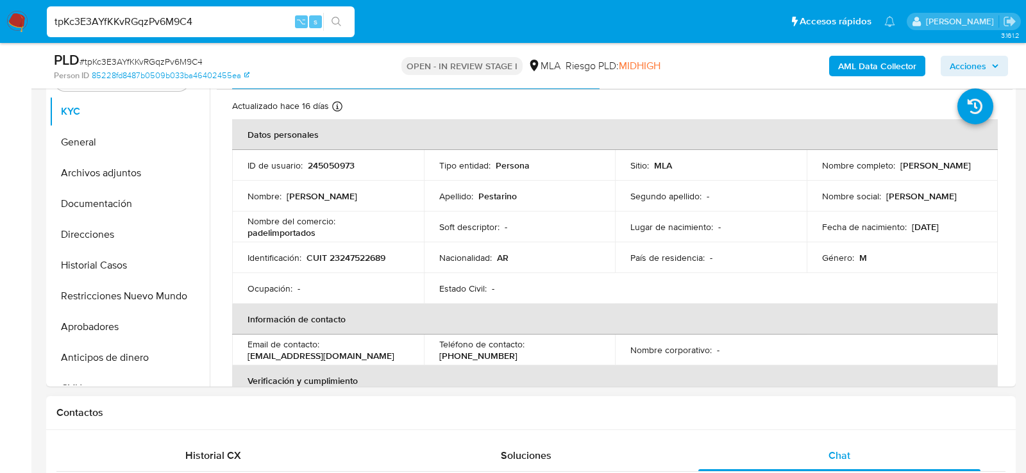
scroll to position [273, 0]
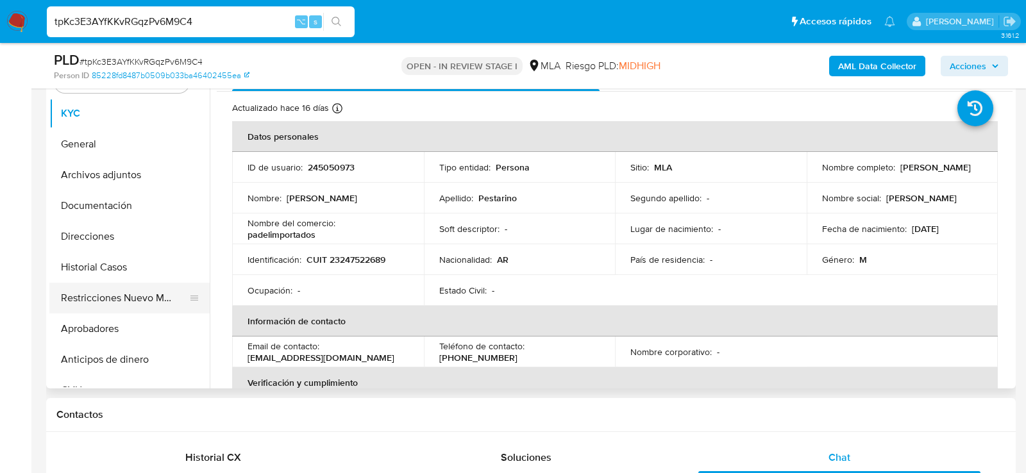
click at [114, 283] on button "Restricciones Nuevo Mundo" at bounding box center [124, 298] width 150 height 31
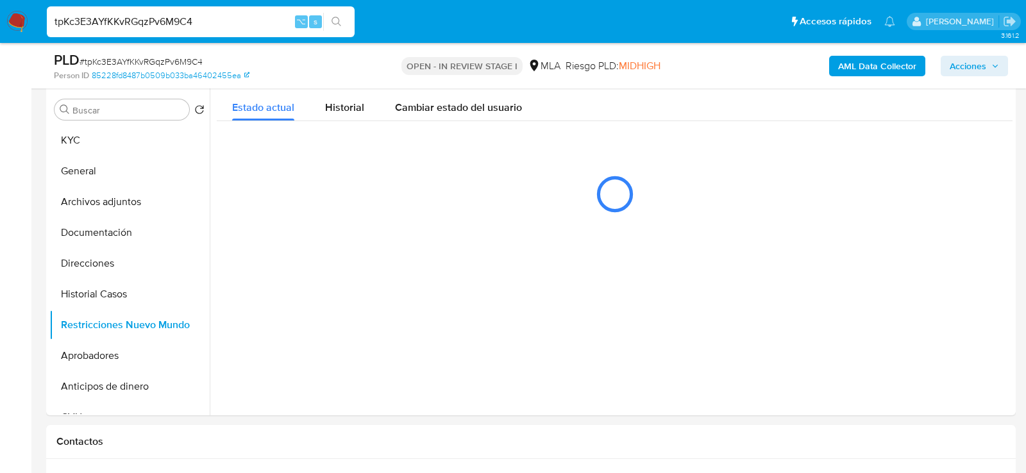
scroll to position [241, 0]
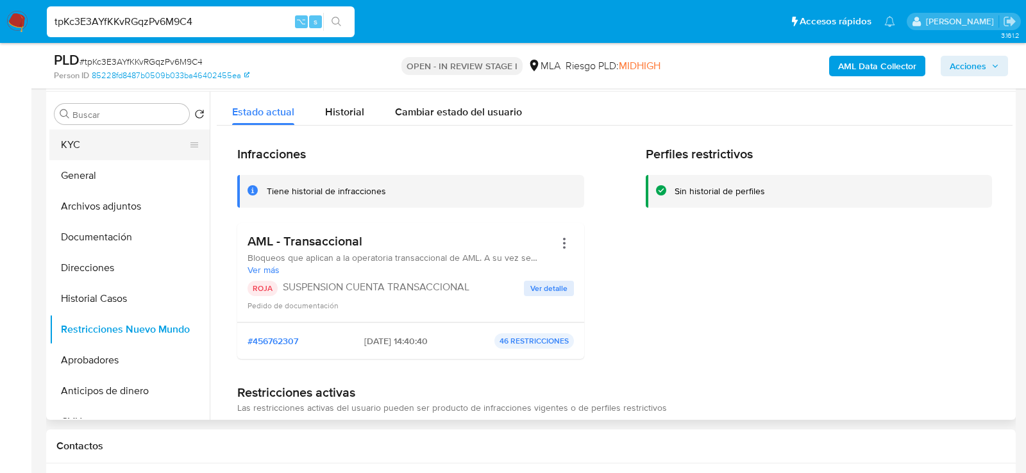
click at [82, 133] on button "KYC" at bounding box center [124, 145] width 150 height 31
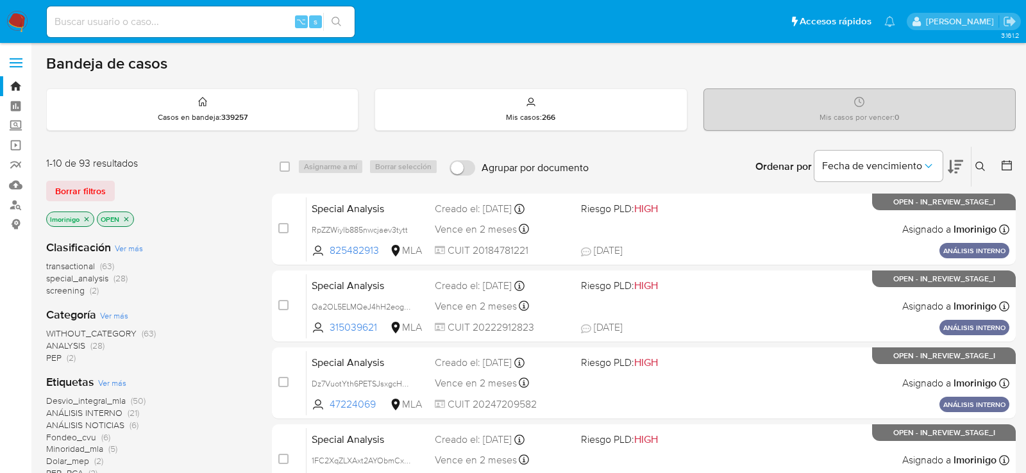
click at [140, 29] on input at bounding box center [201, 21] width 308 height 17
paste input "uKrNGVFUt5bMJSmfMv9Gesb5"
type input "uKrNGVFUt5bMJSmfMv9Gesb5"
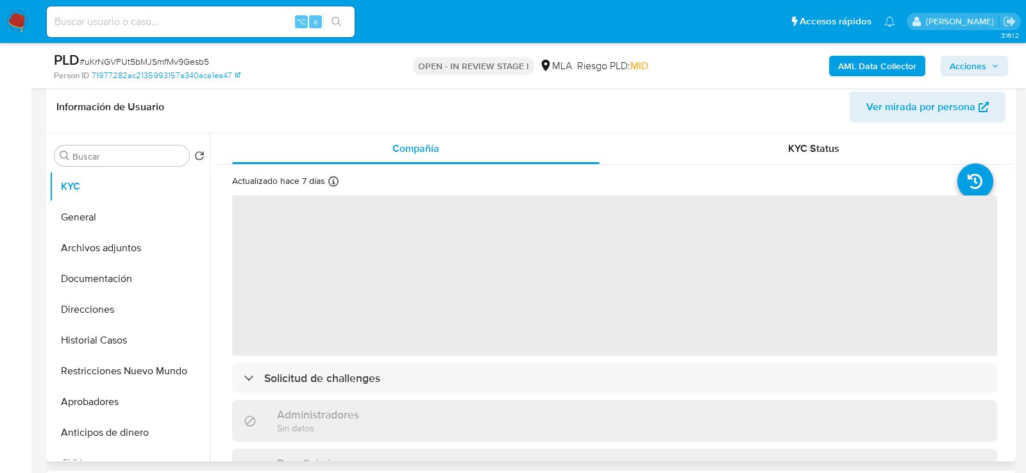
scroll to position [228, 0]
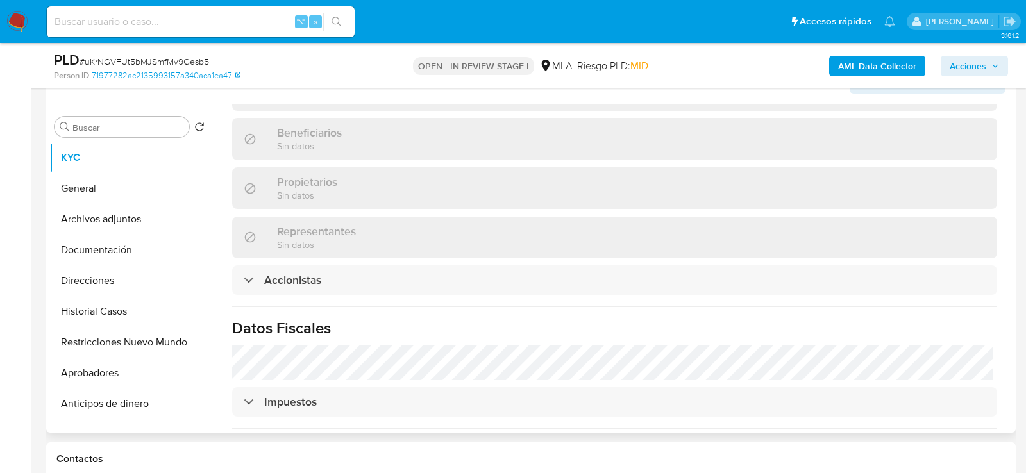
select select "10"
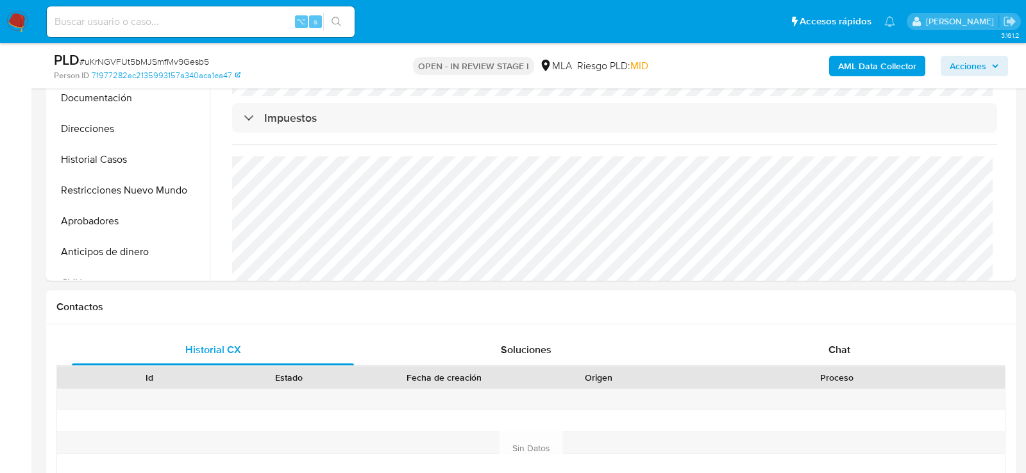
scroll to position [482, 0]
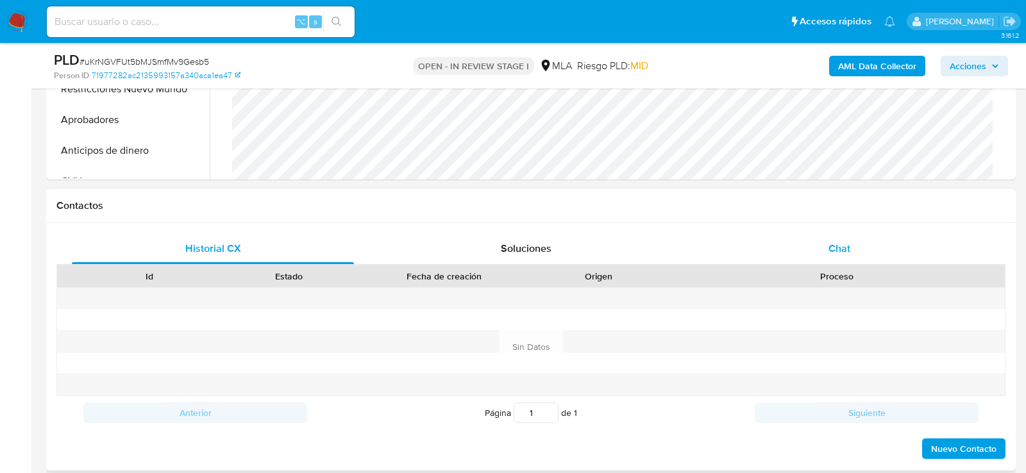
click at [915, 257] on div "Chat" at bounding box center [839, 248] width 282 height 31
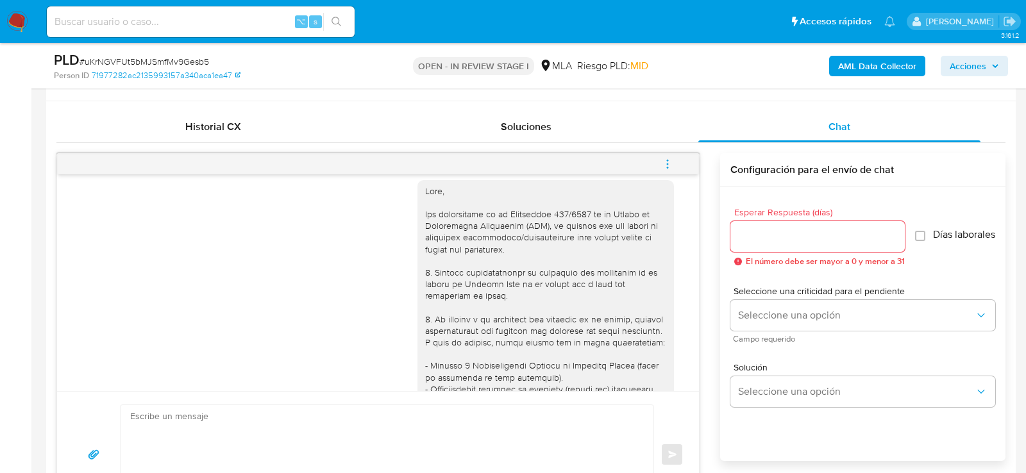
scroll to position [0, 0]
